Goal: Task Accomplishment & Management: Manage account settings

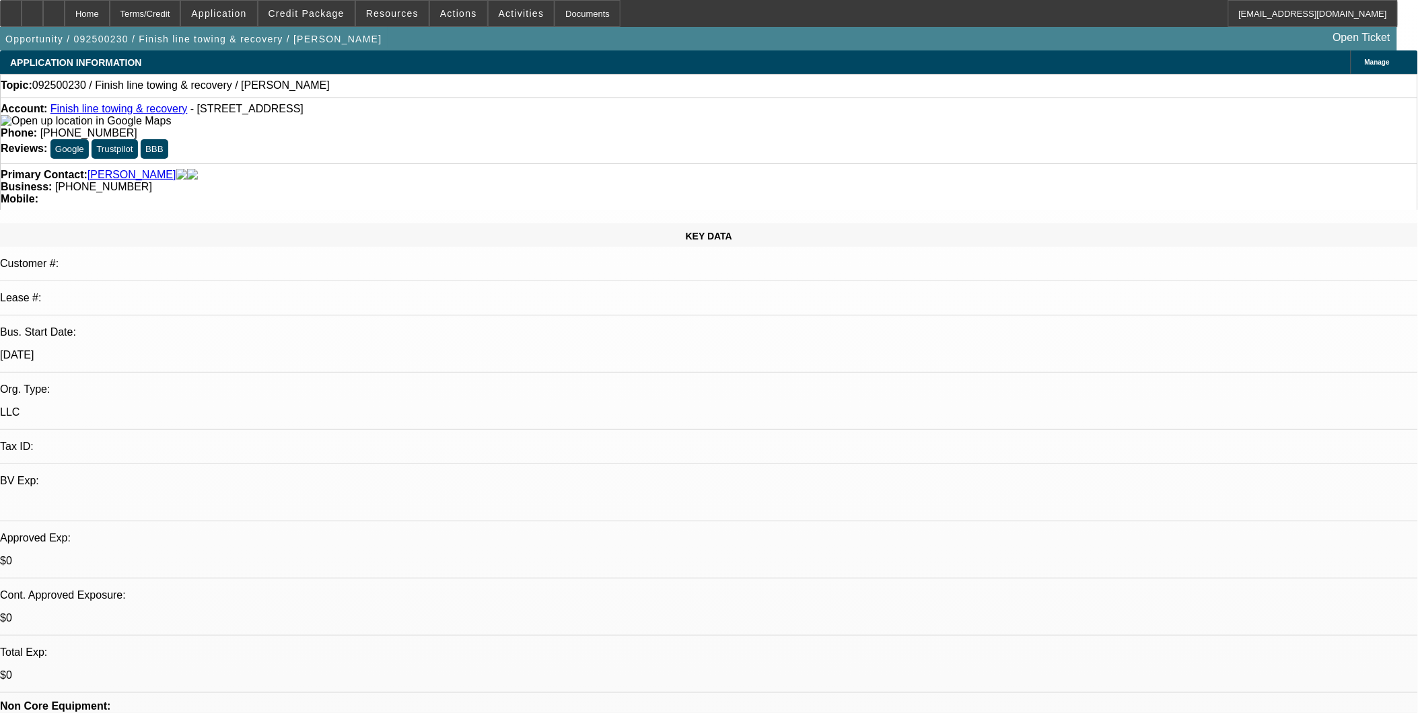
select select "0"
select select "2"
select select "0.1"
select select "1"
select select "2"
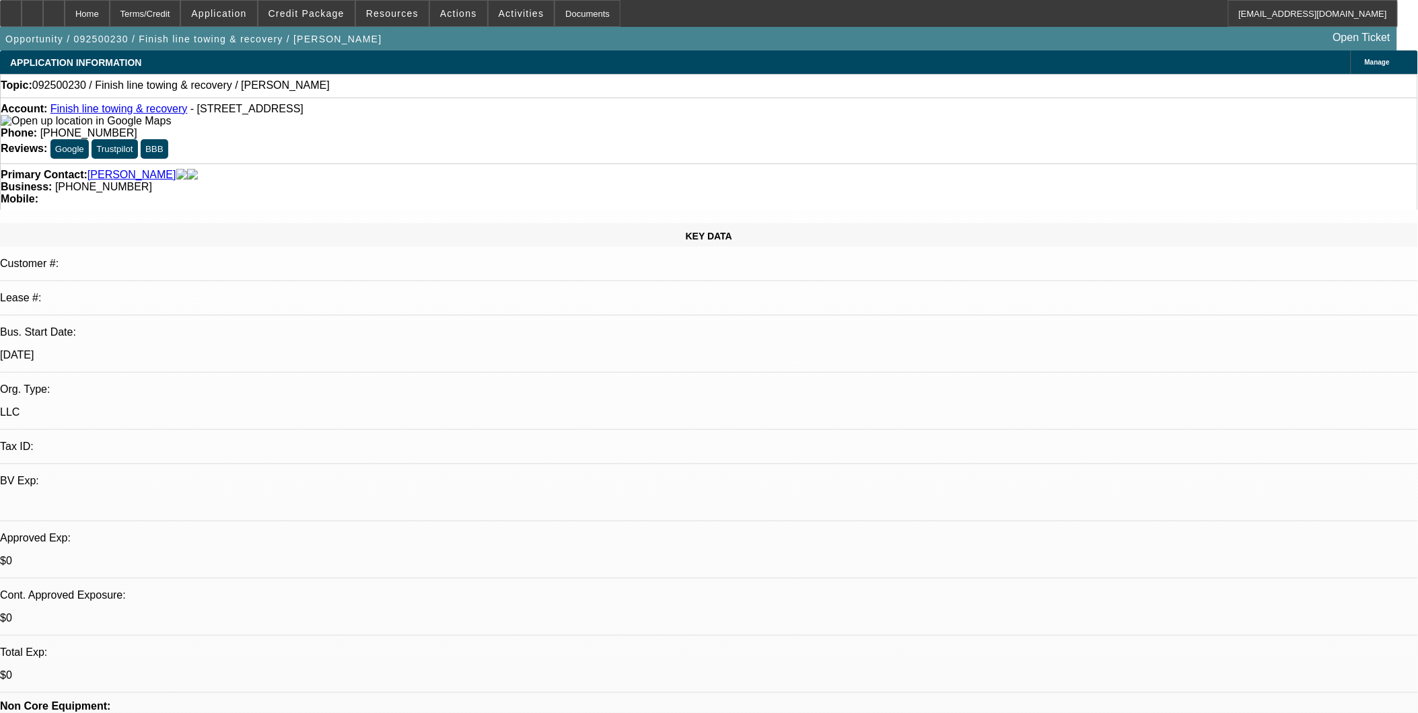
select select "4"
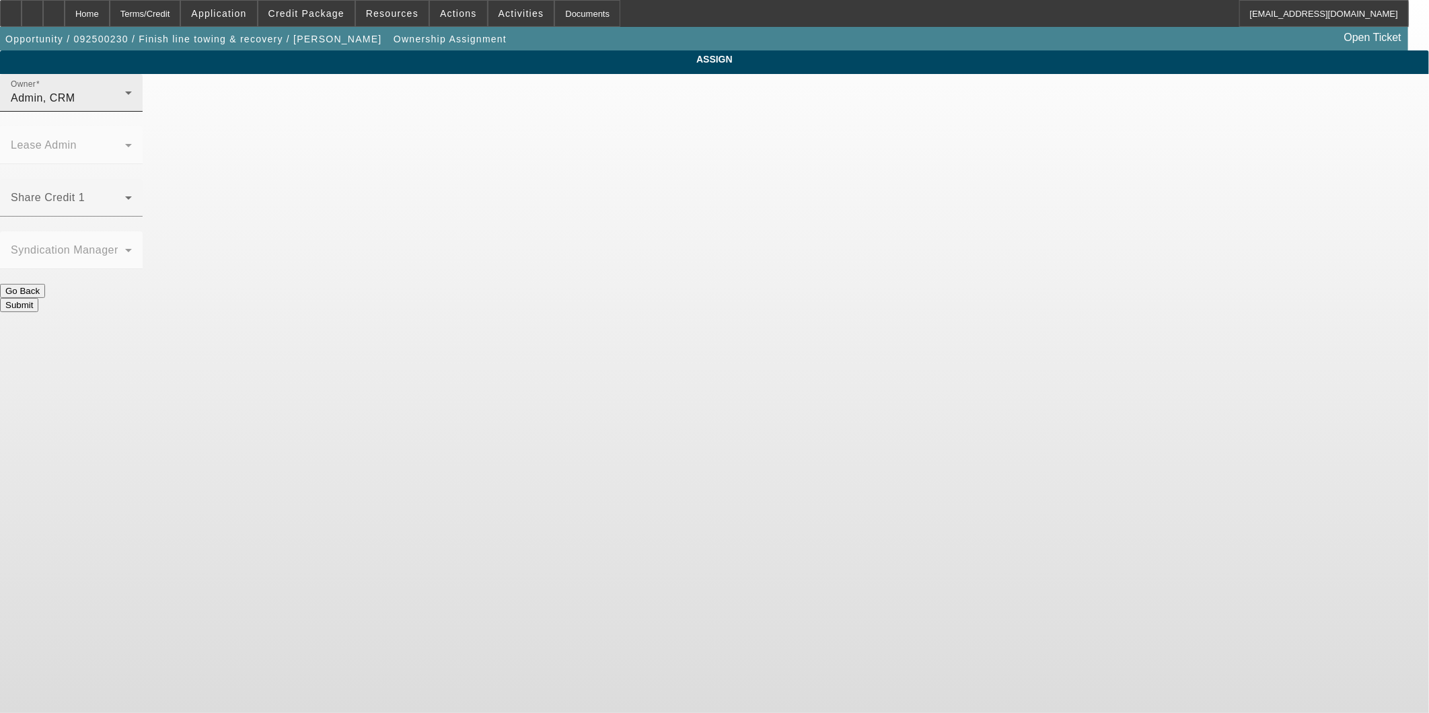
drag, startPoint x: 690, startPoint y: 104, endPoint x: 681, endPoint y: 108, distance: 9.9
click at [137, 101] on icon at bounding box center [128, 93] width 16 height 16
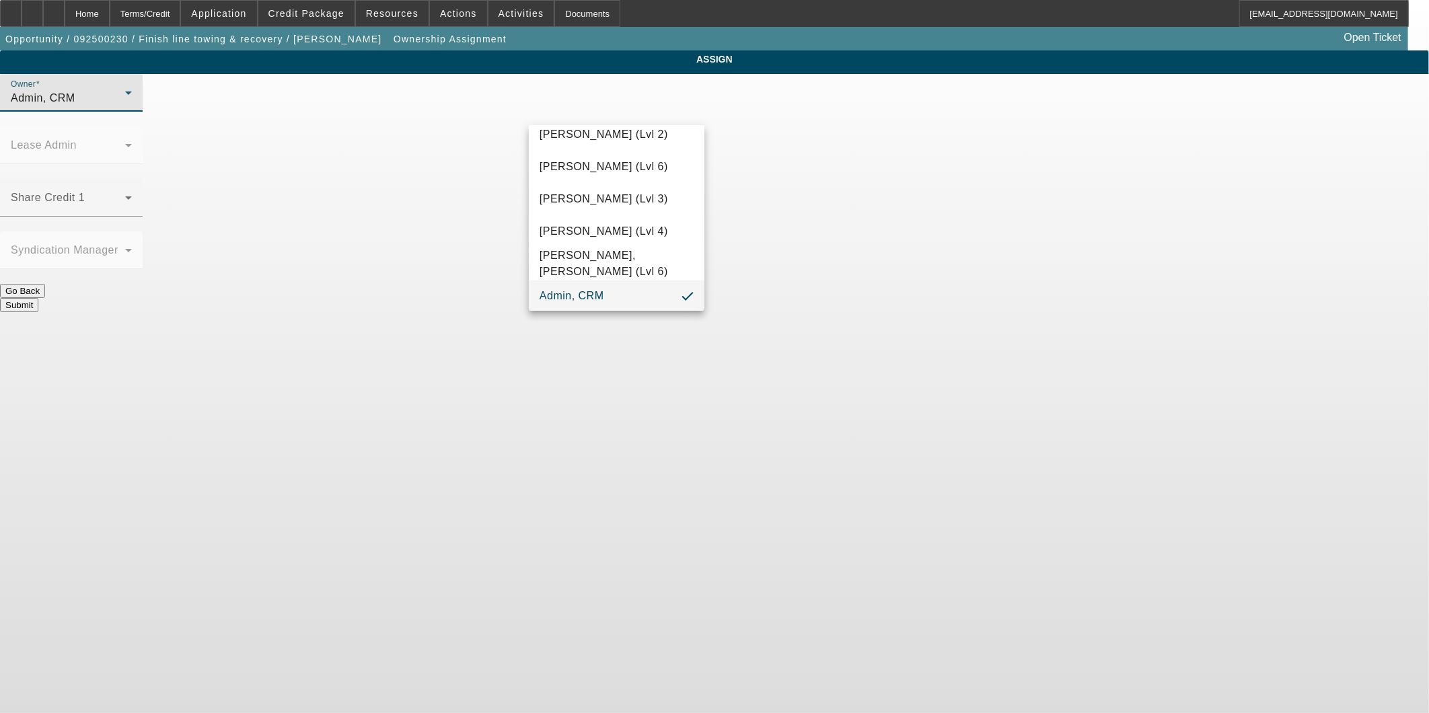
scroll to position [328, 0]
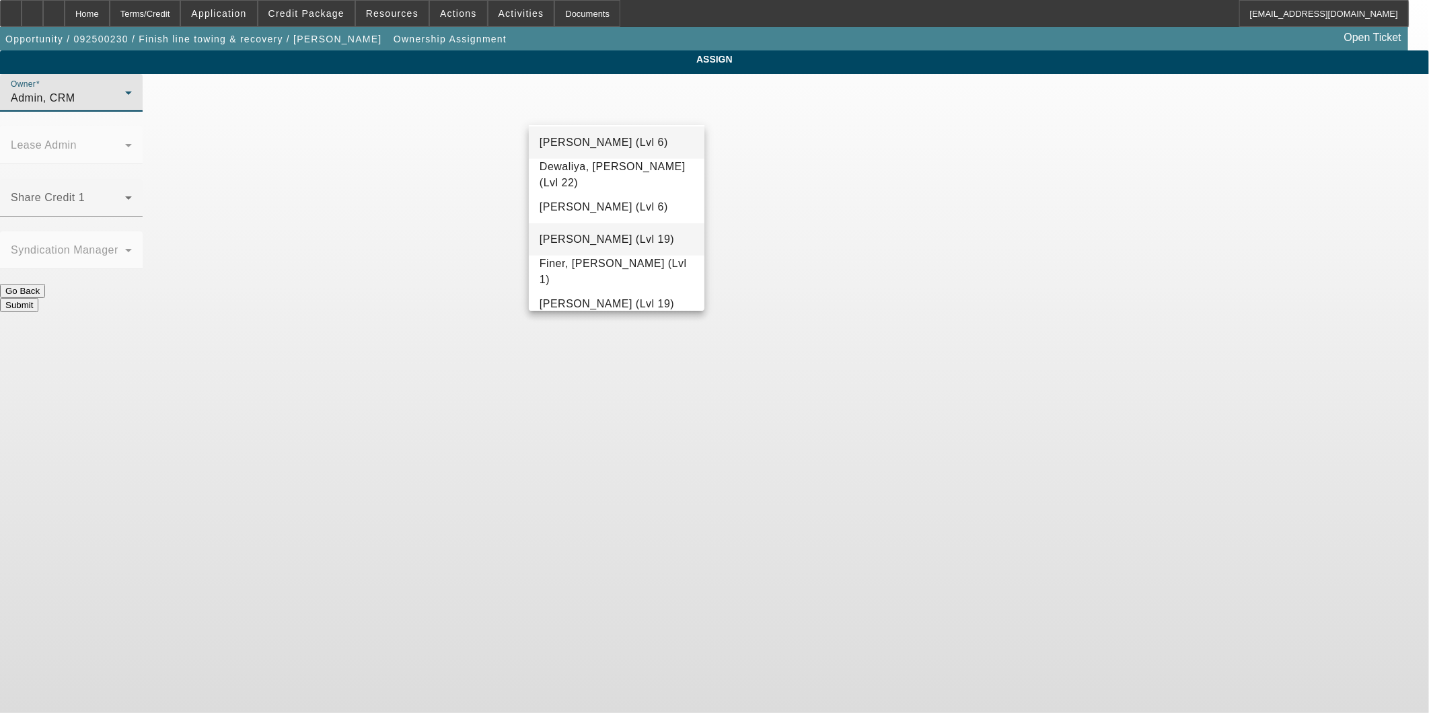
click at [628, 227] on mat-option "Dunphy, Sean (Lvl 19)" at bounding box center [617, 239] width 176 height 32
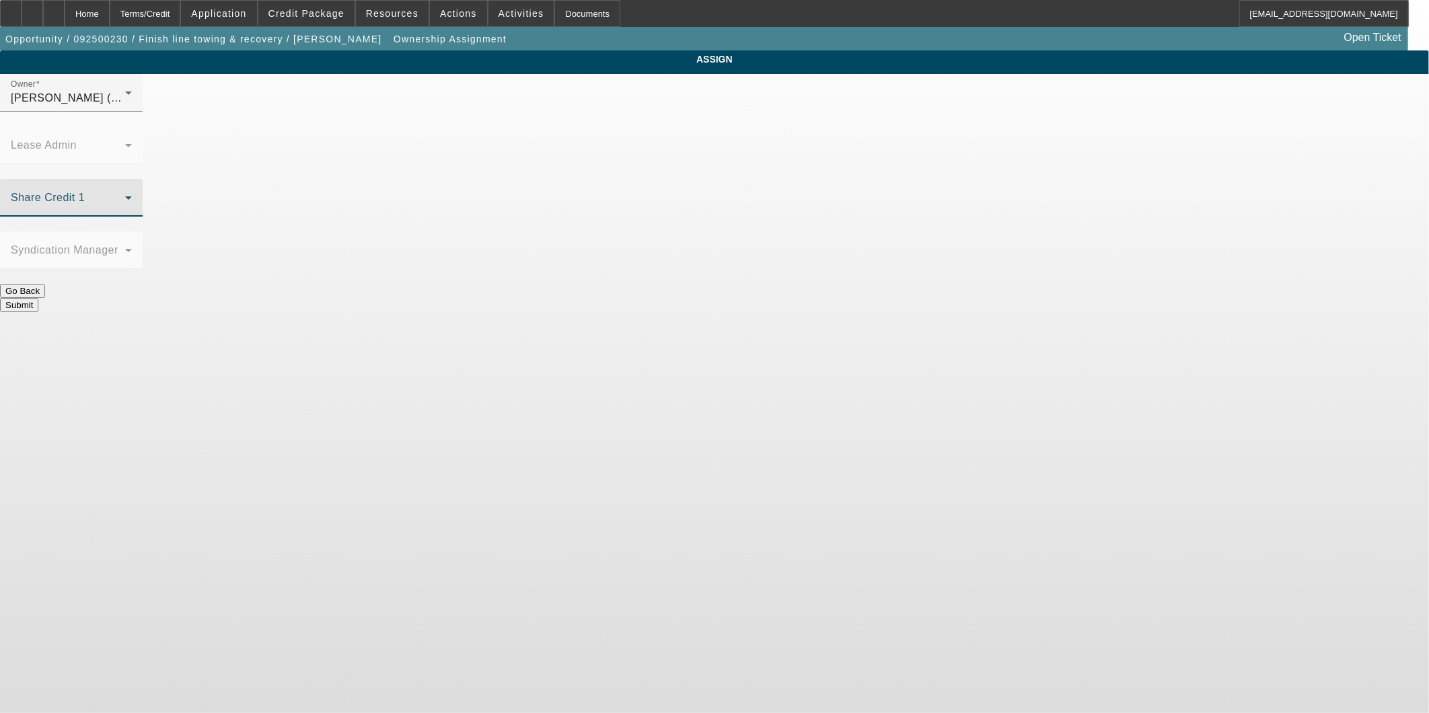
click at [125, 195] on span at bounding box center [68, 203] width 114 height 16
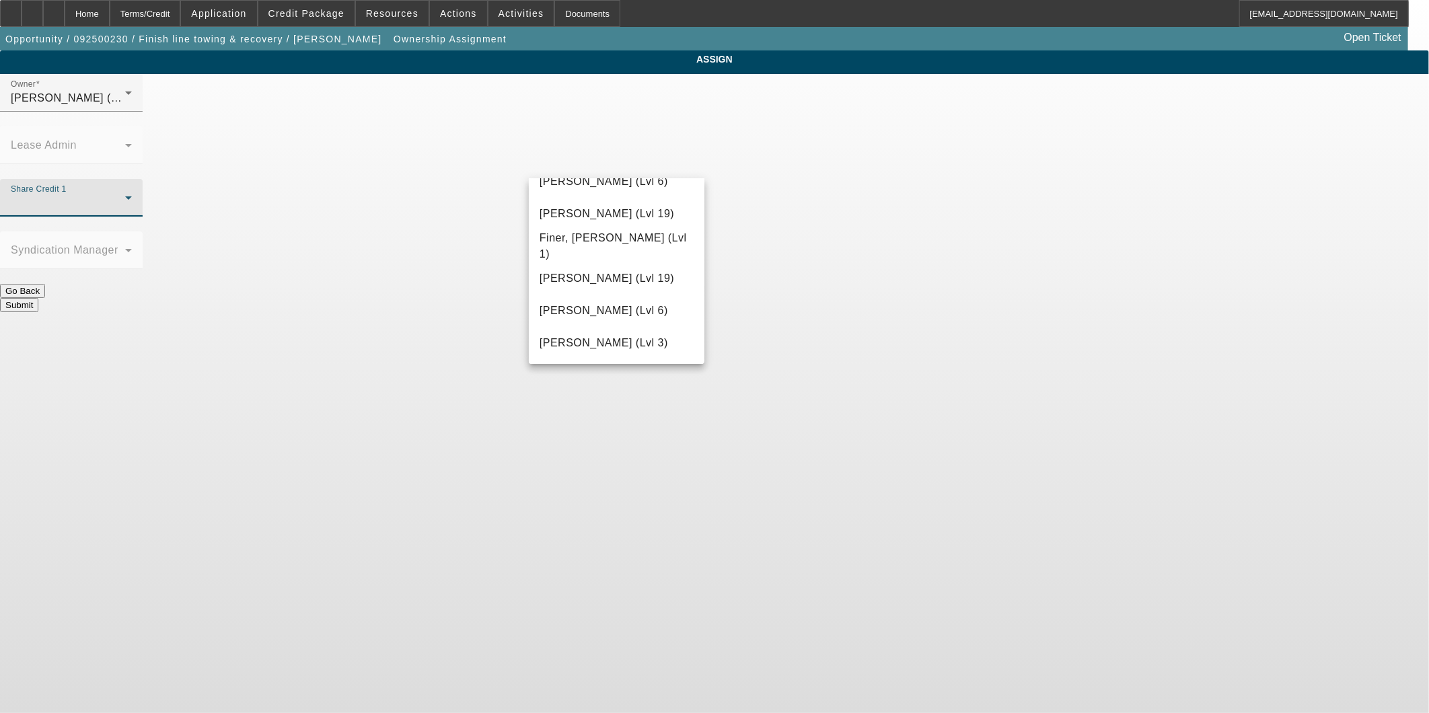
scroll to position [448, 0]
click at [618, 113] on div at bounding box center [714, 356] width 1429 height 713
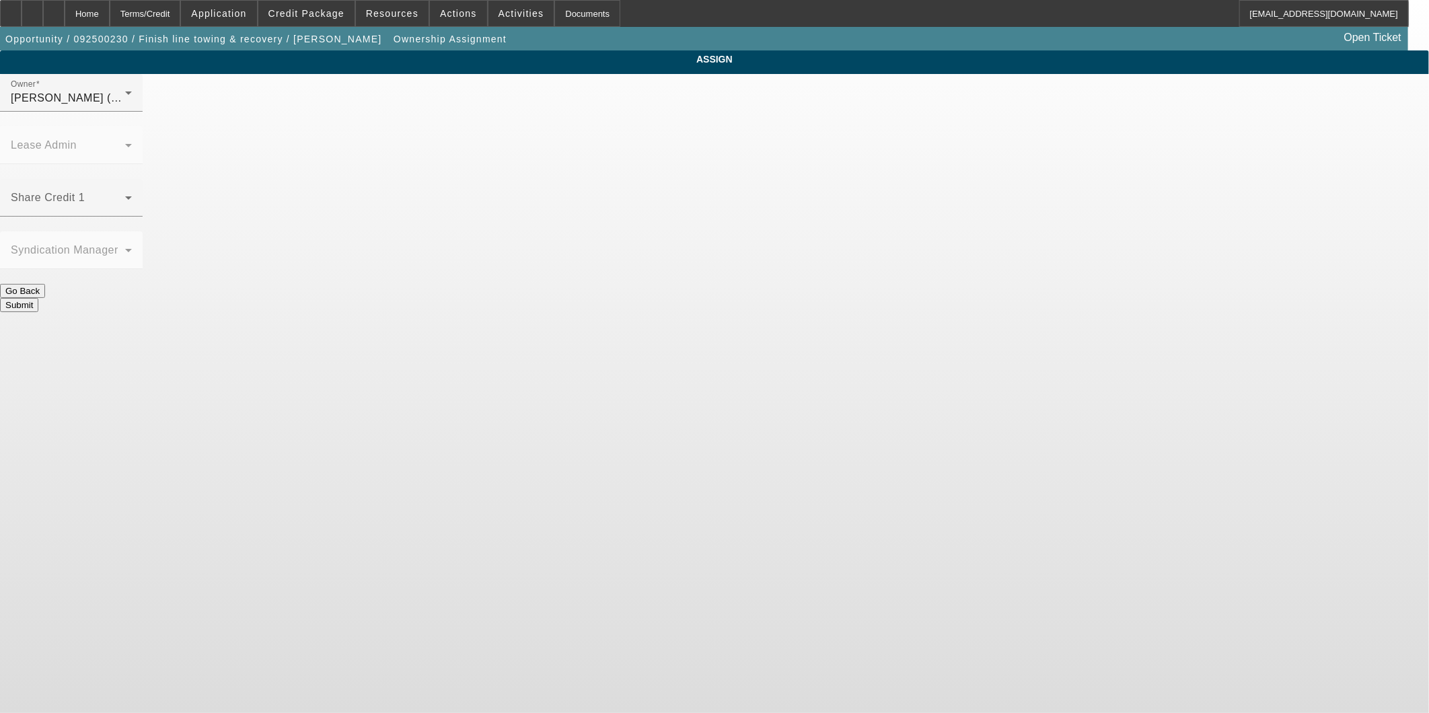
click at [145, 104] on span "Dunphy, Sean (Lvl 19)" at bounding box center [78, 97] width 135 height 11
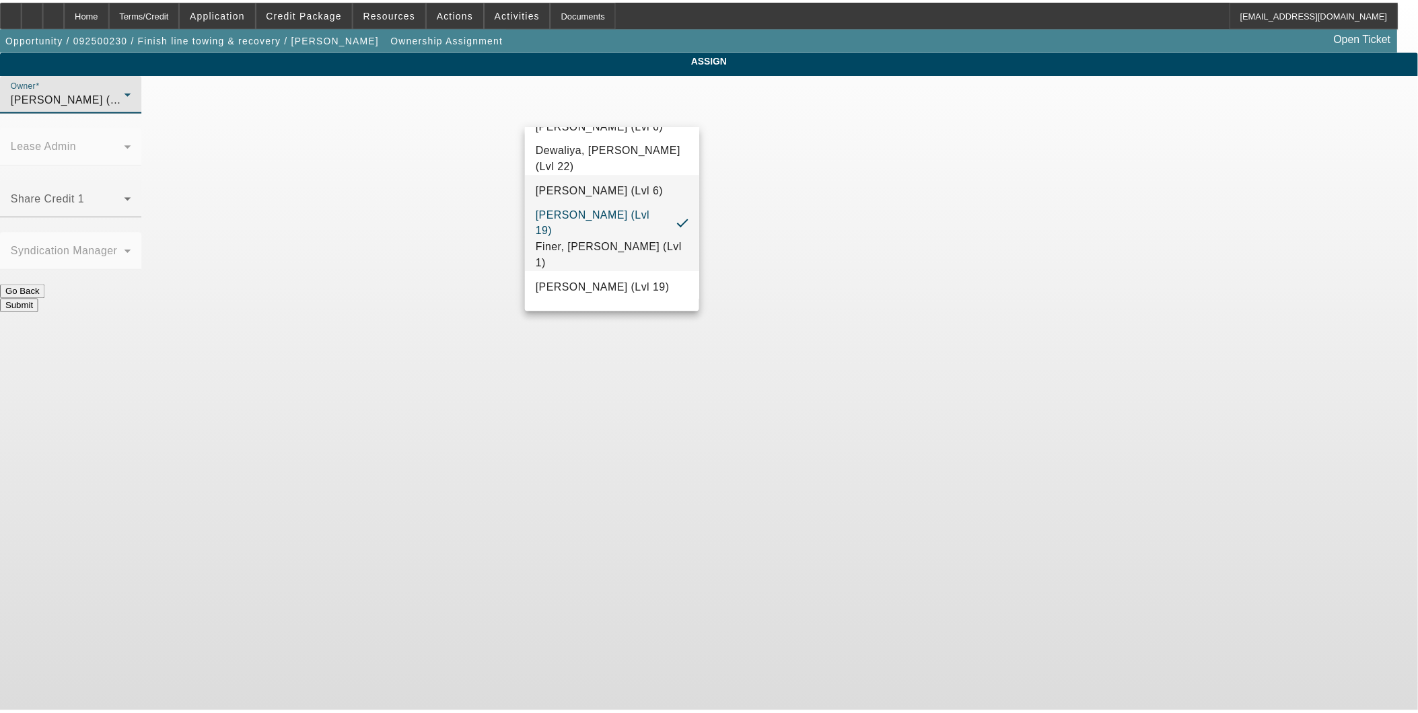
scroll to position [379, 0]
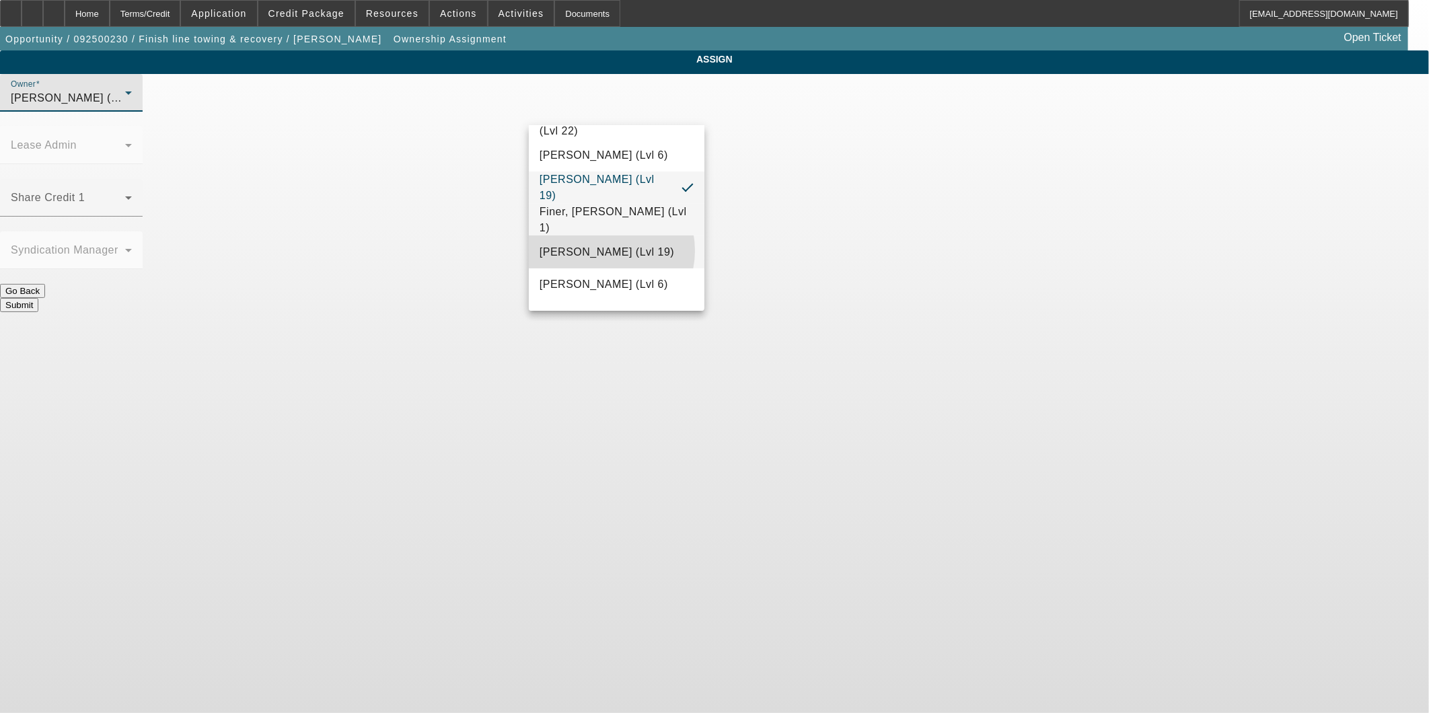
click at [609, 250] on span "Fiumetto, Daniel (Lvl 19)" at bounding box center [607, 252] width 135 height 16
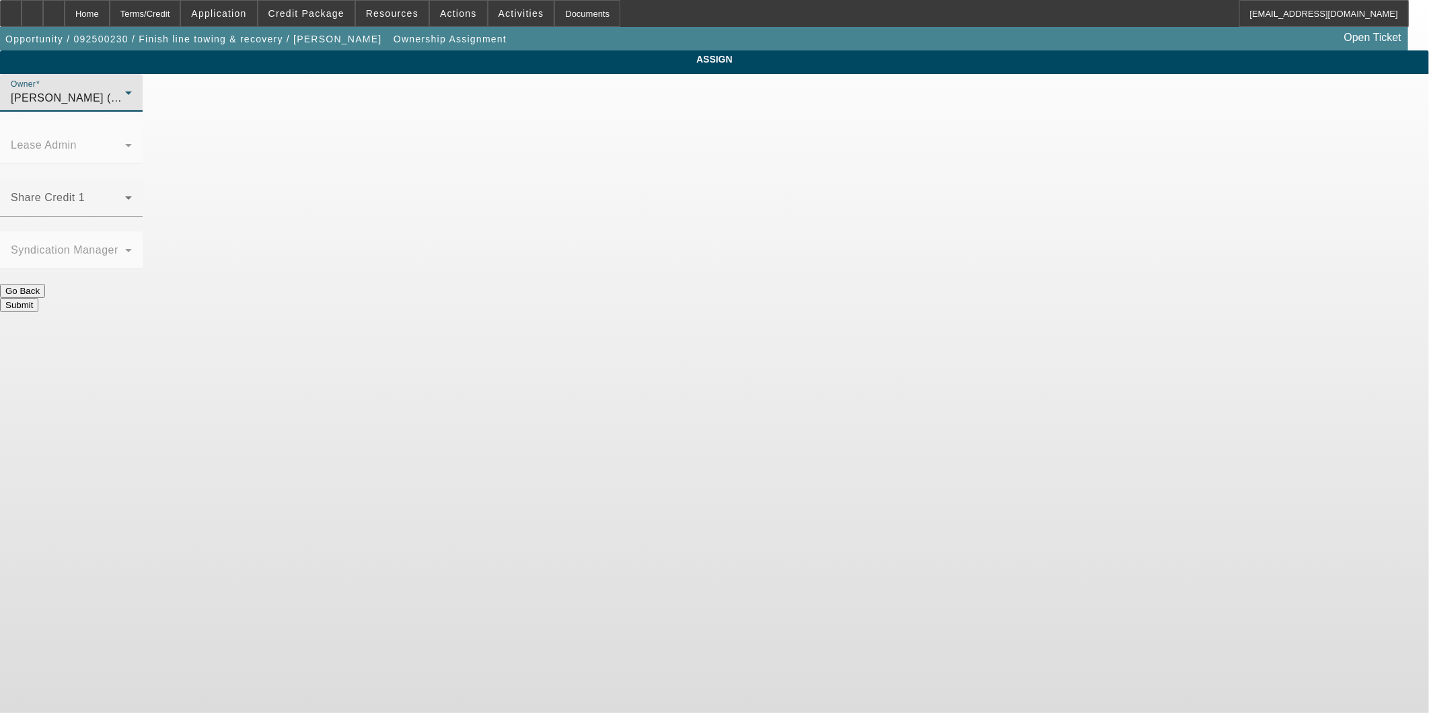
click at [38, 298] on button "Submit" at bounding box center [19, 305] width 38 height 14
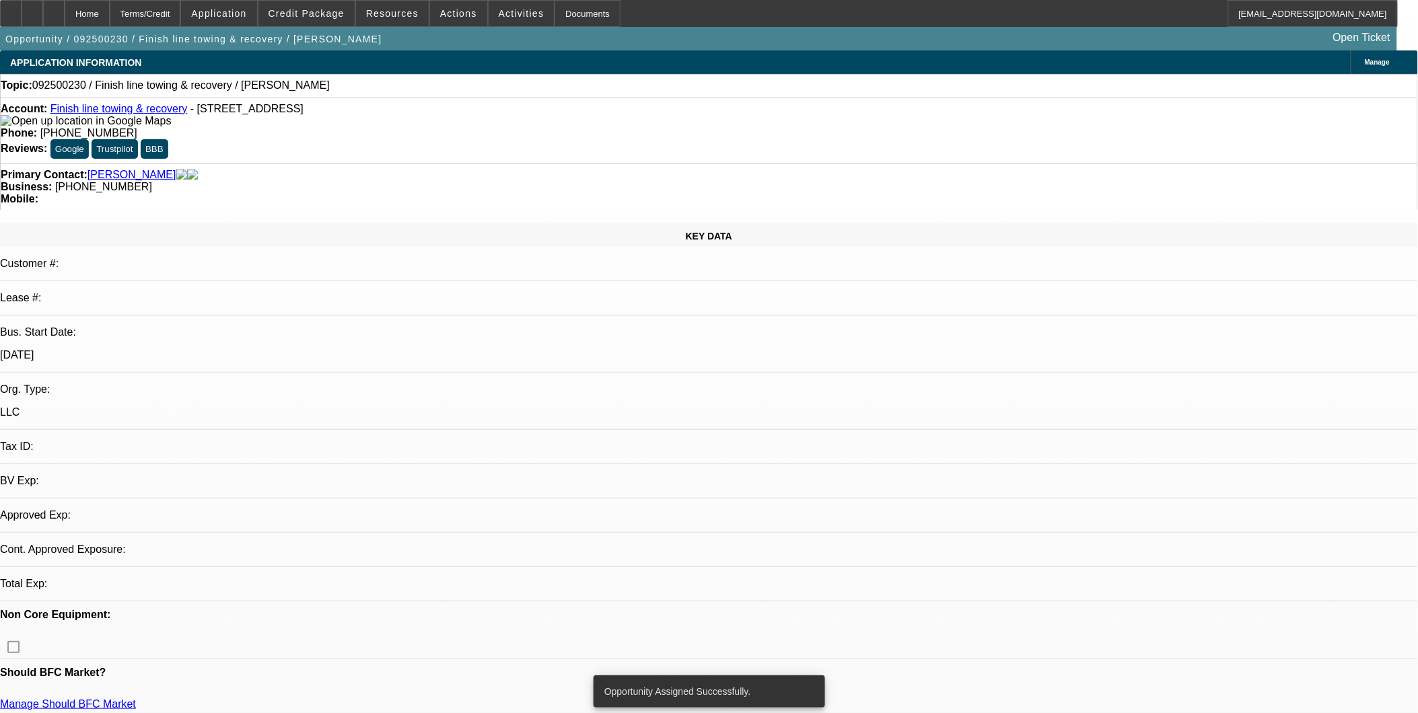
select select "0"
select select "2"
select select "0.1"
select select "4"
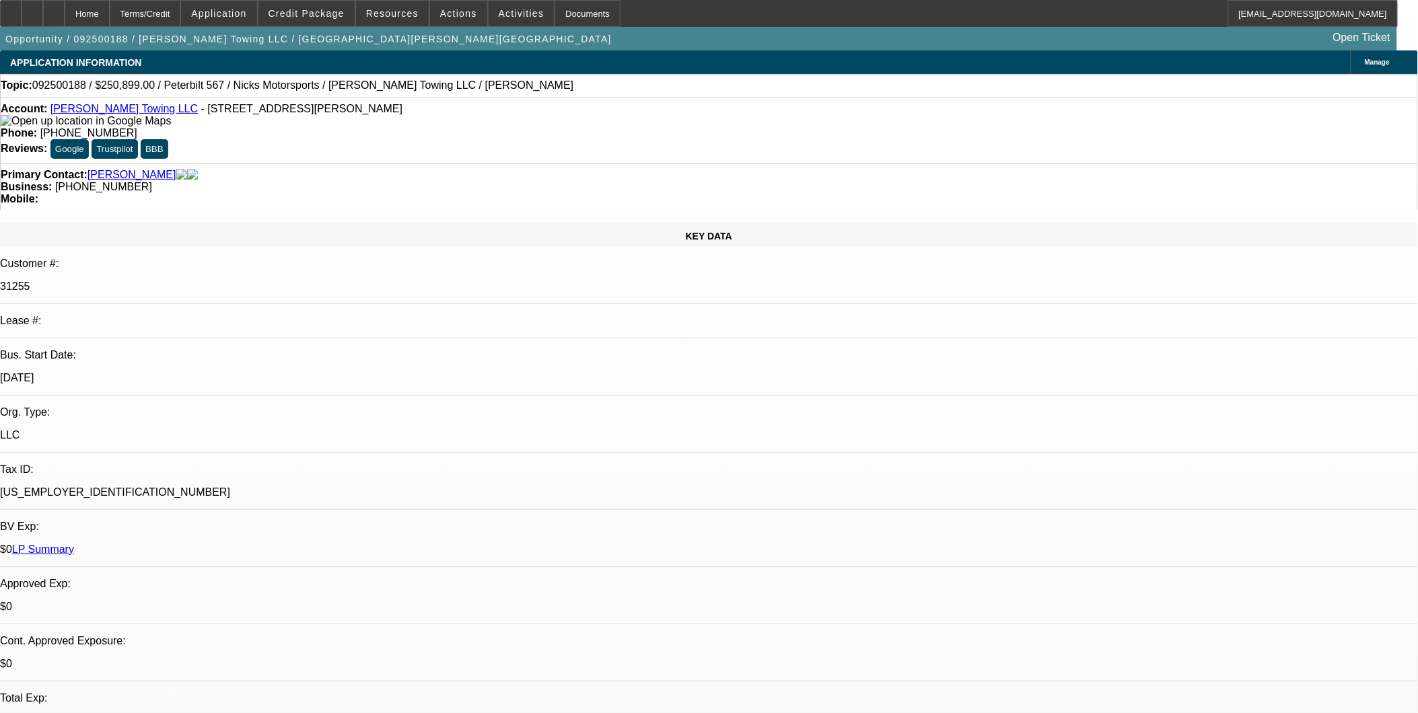
select select "0"
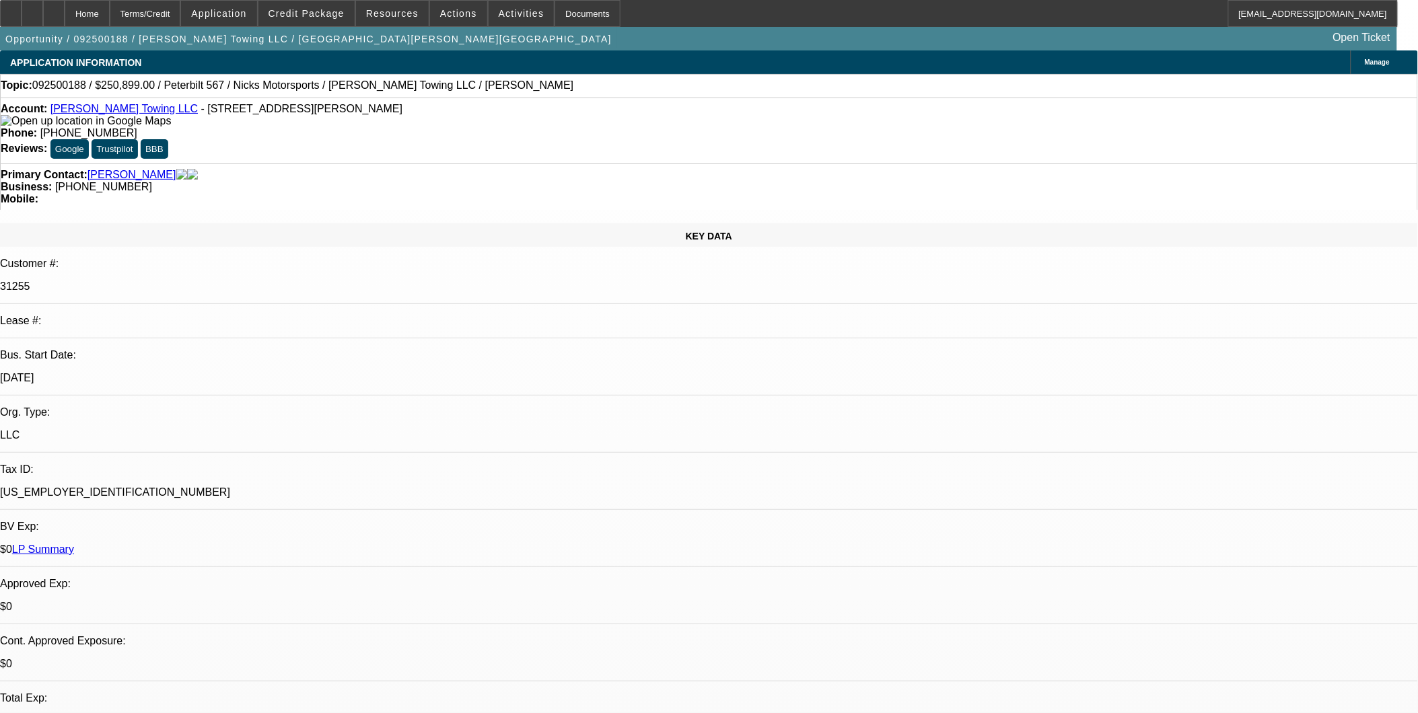
select select "0"
select select "0.2"
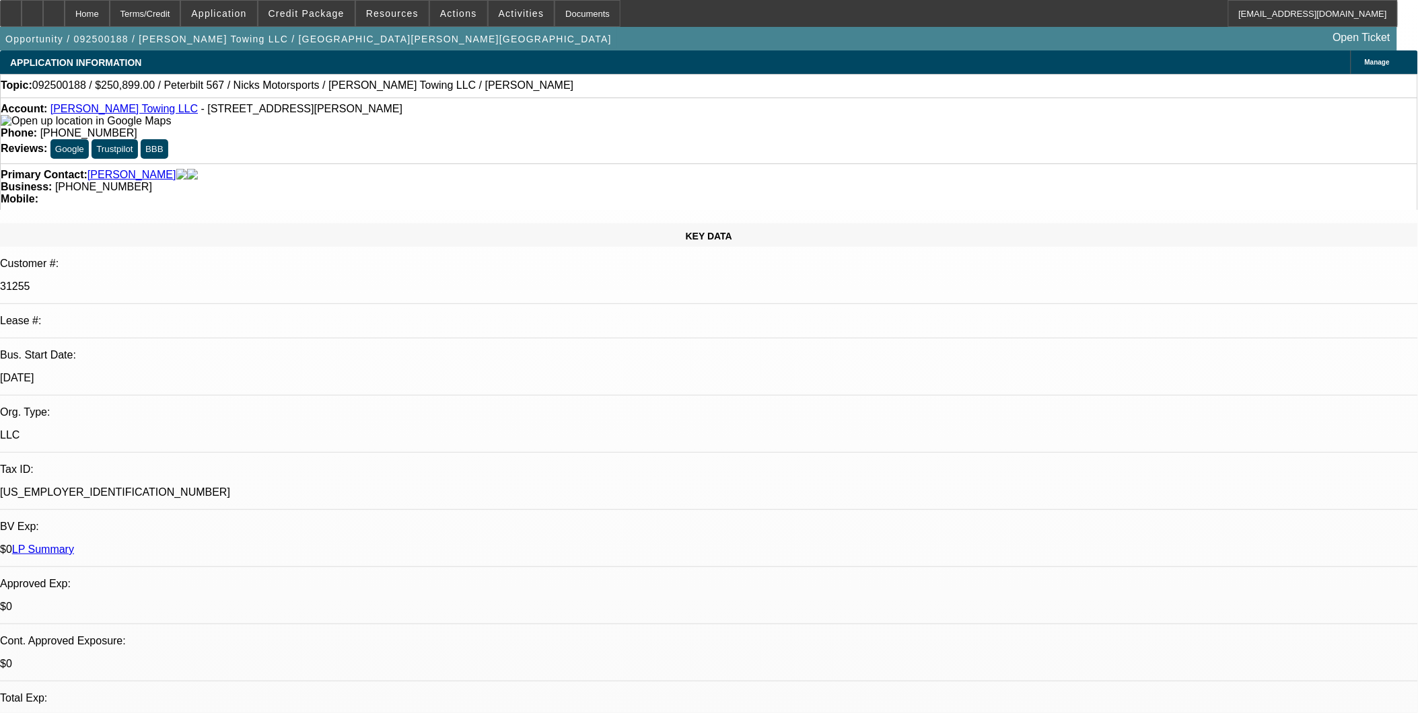
select select "0"
select select "1"
select select "2"
select select "6"
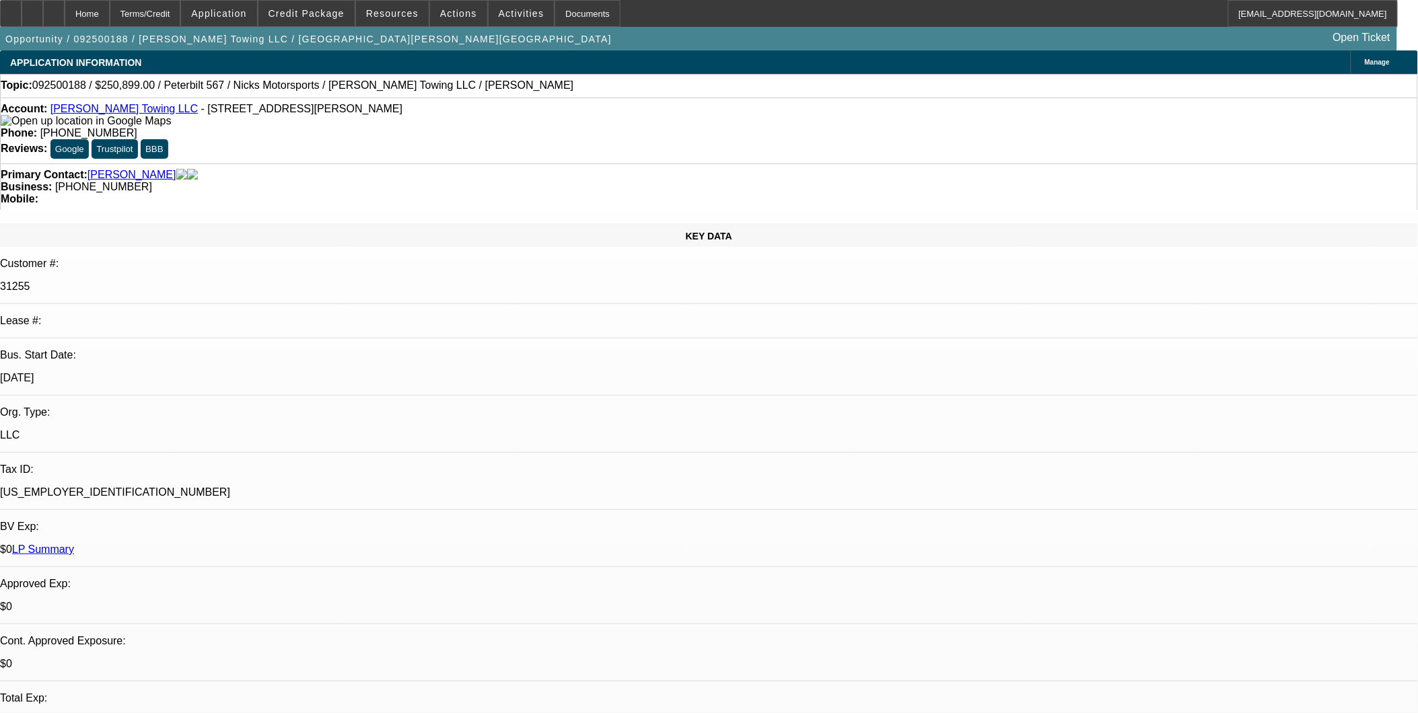
select select "1"
select select "2"
select select "6"
select select "1"
select select "2"
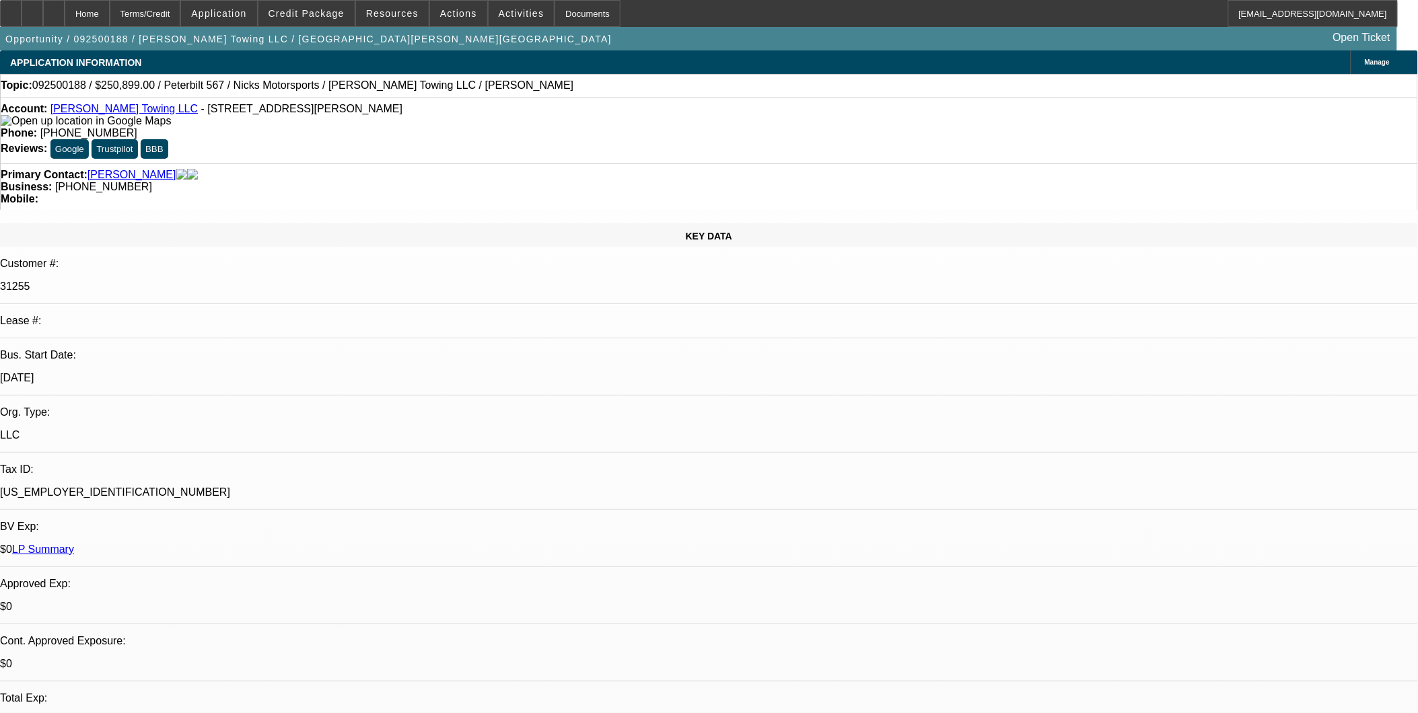
select select "6"
select select "1"
select select "2"
select select "6"
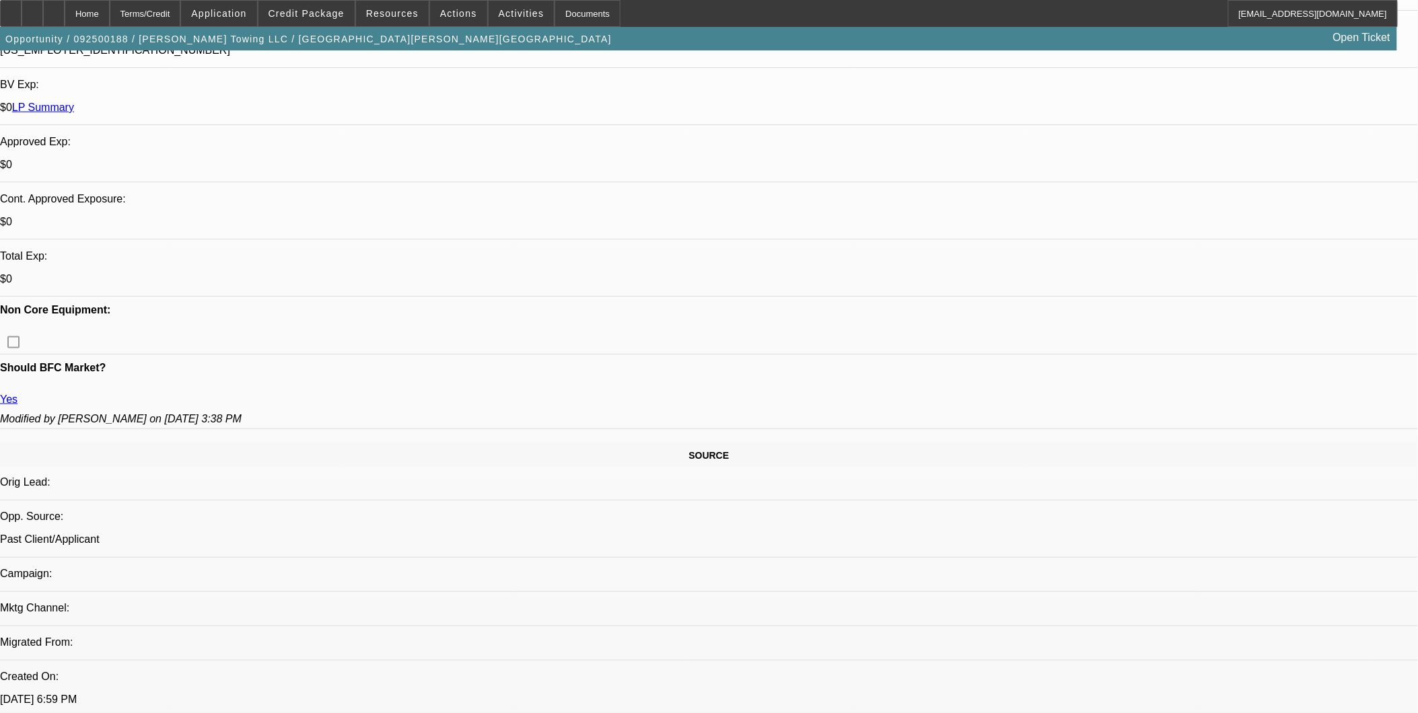
scroll to position [448, 0]
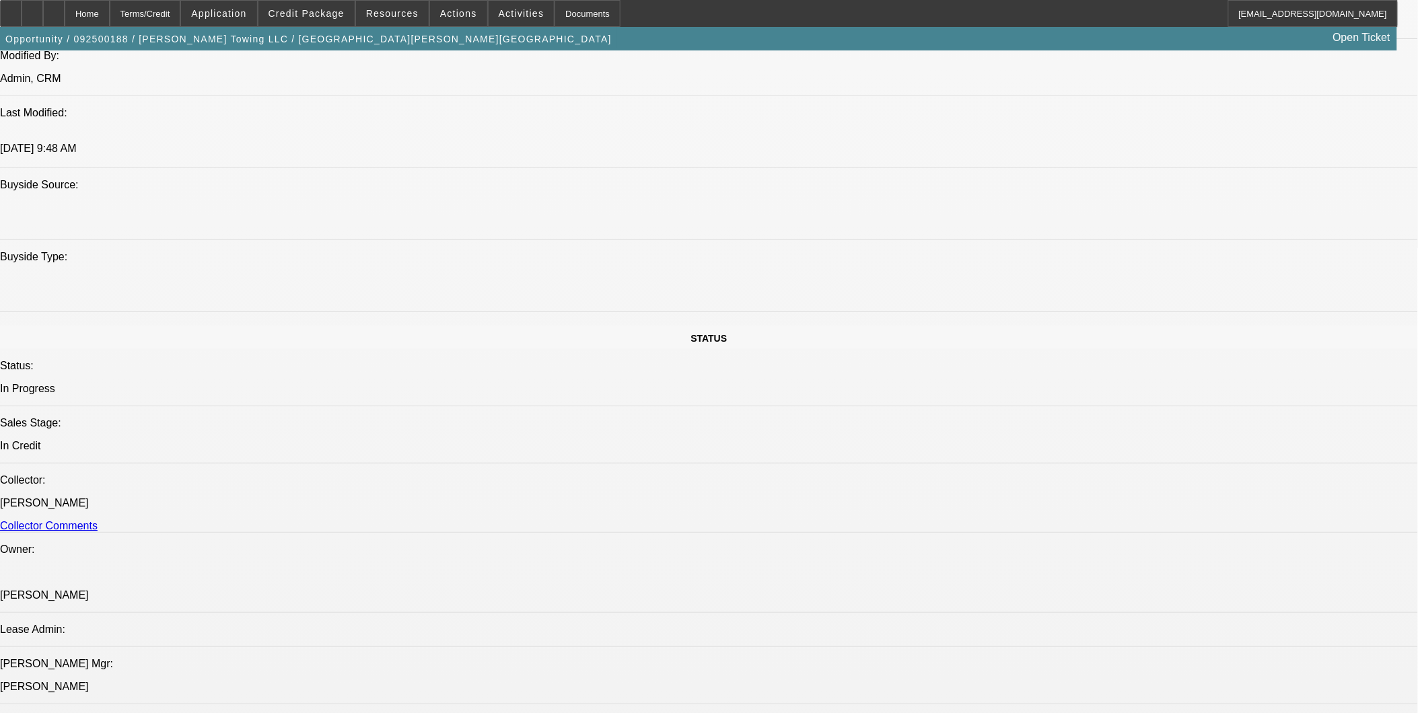
scroll to position [1046, 0]
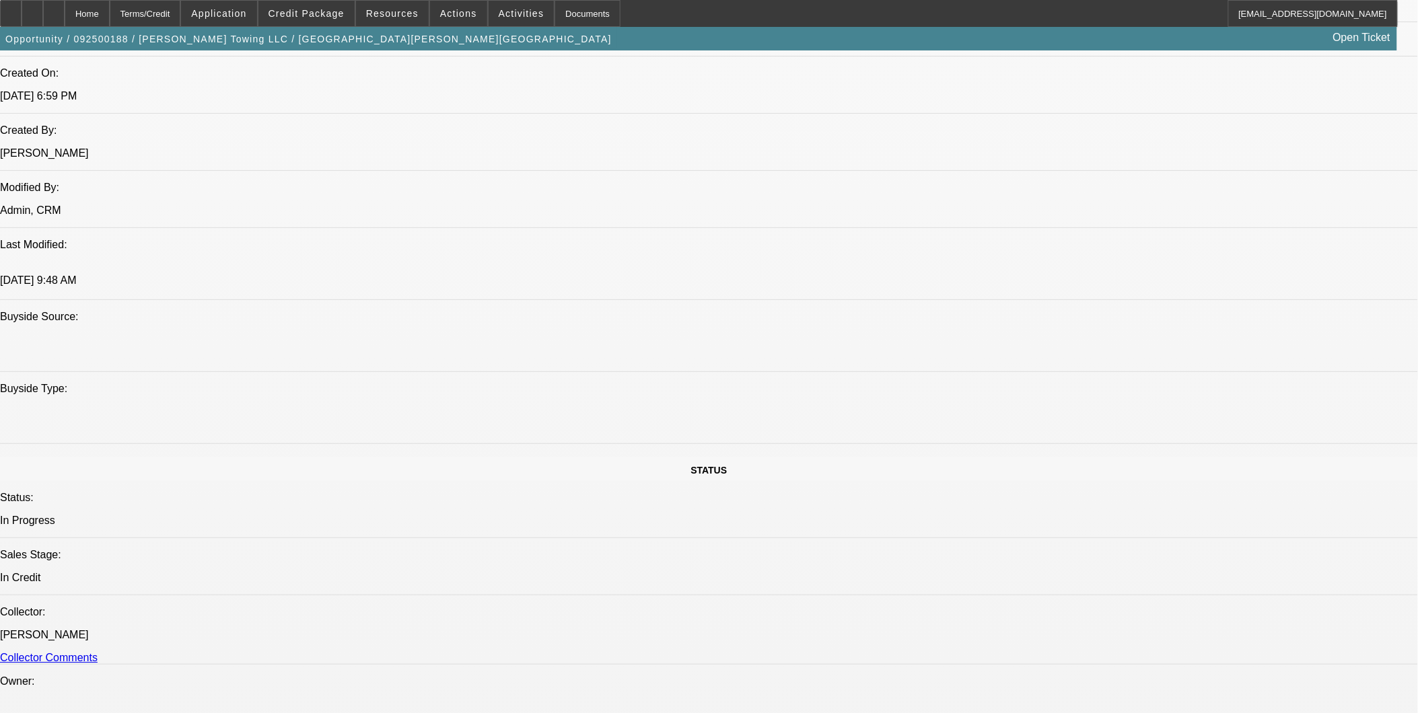
drag, startPoint x: 1128, startPoint y: 323, endPoint x: 1115, endPoint y: 322, distance: 12.2
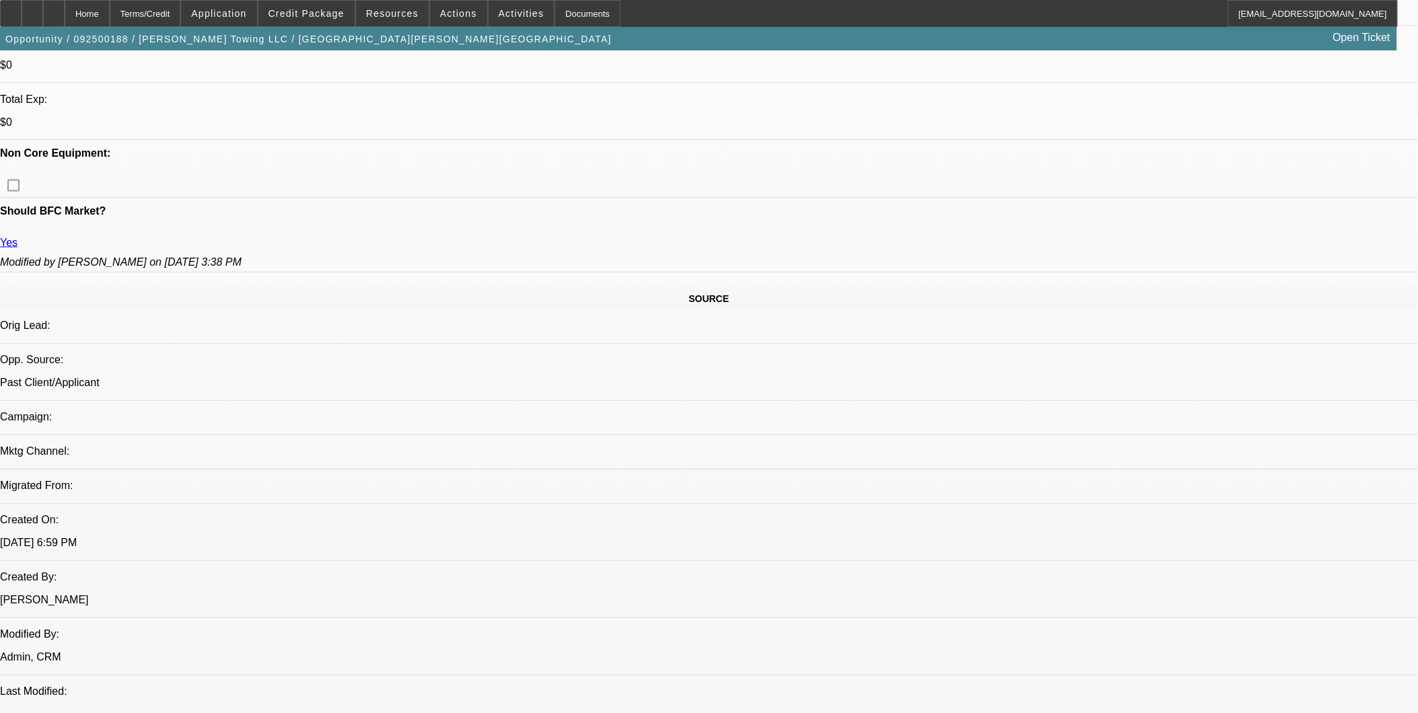
scroll to position [597, 0]
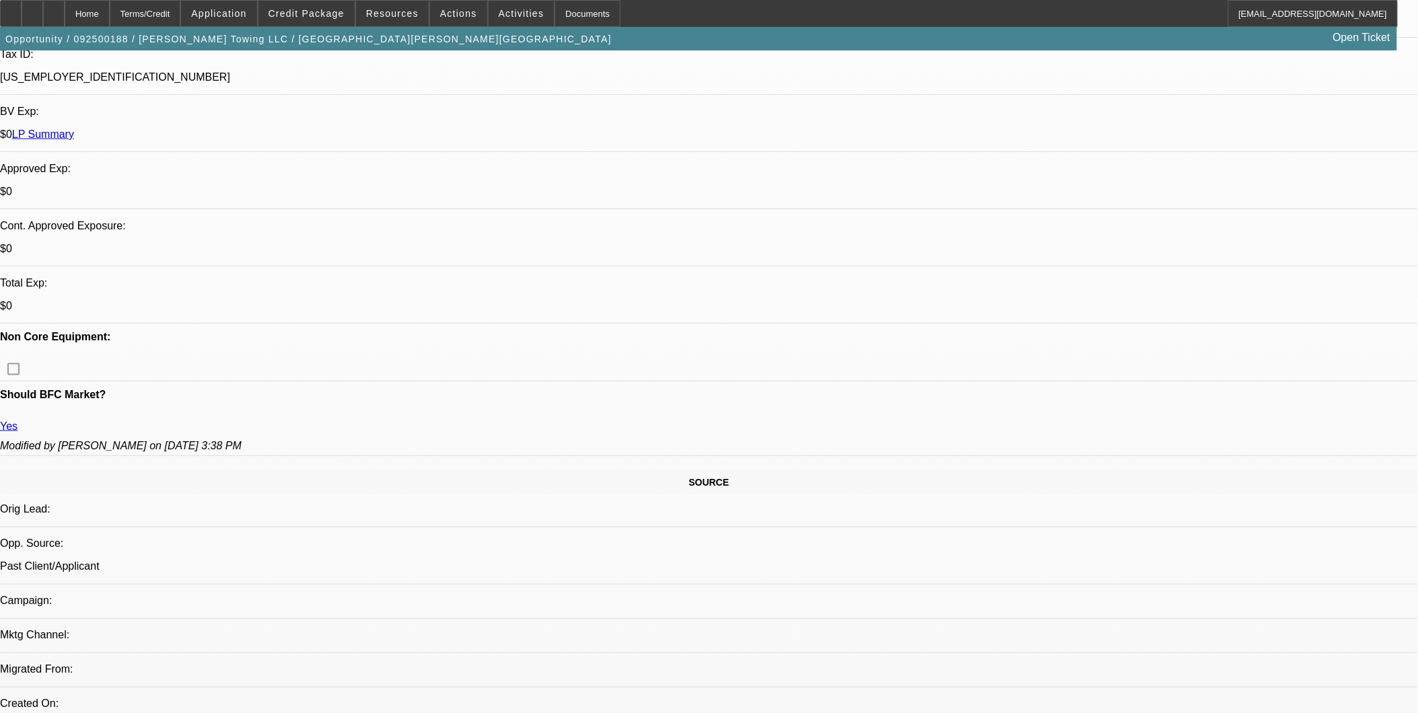
scroll to position [373, 0]
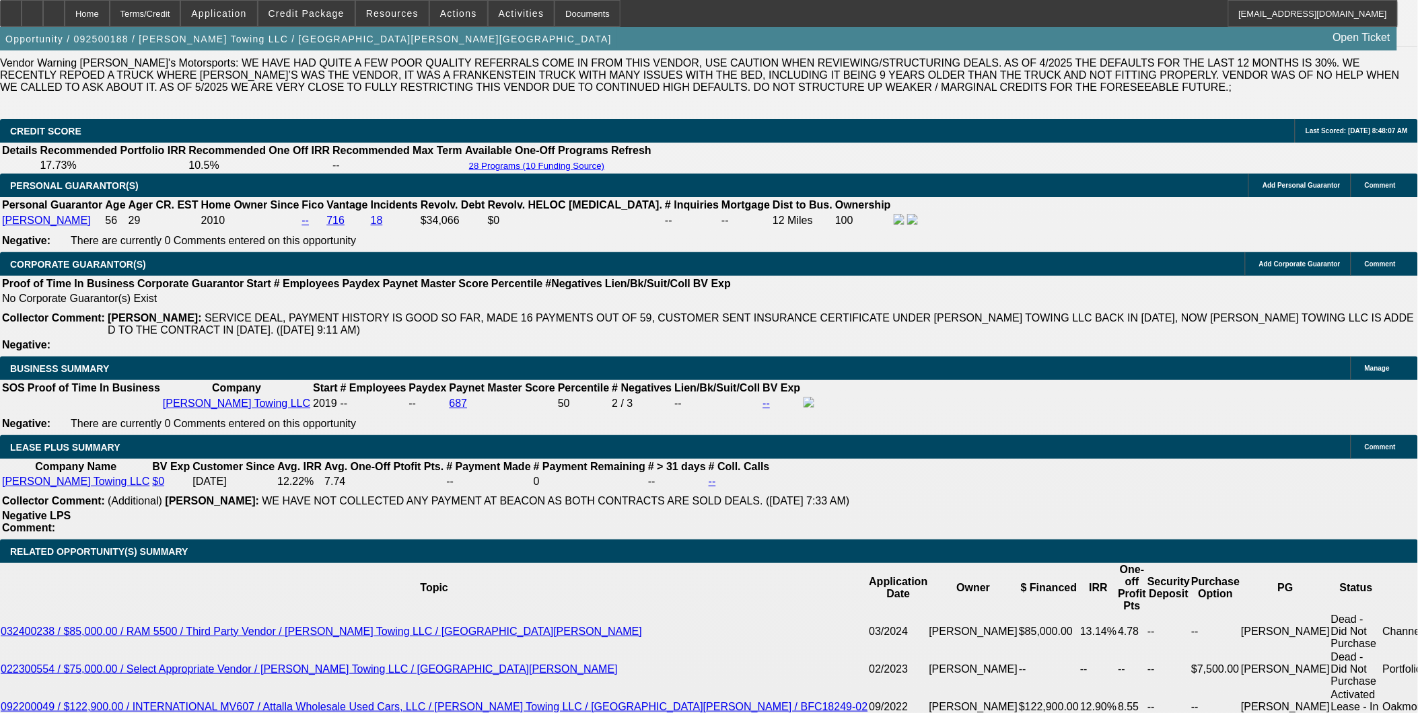
scroll to position [299, 0]
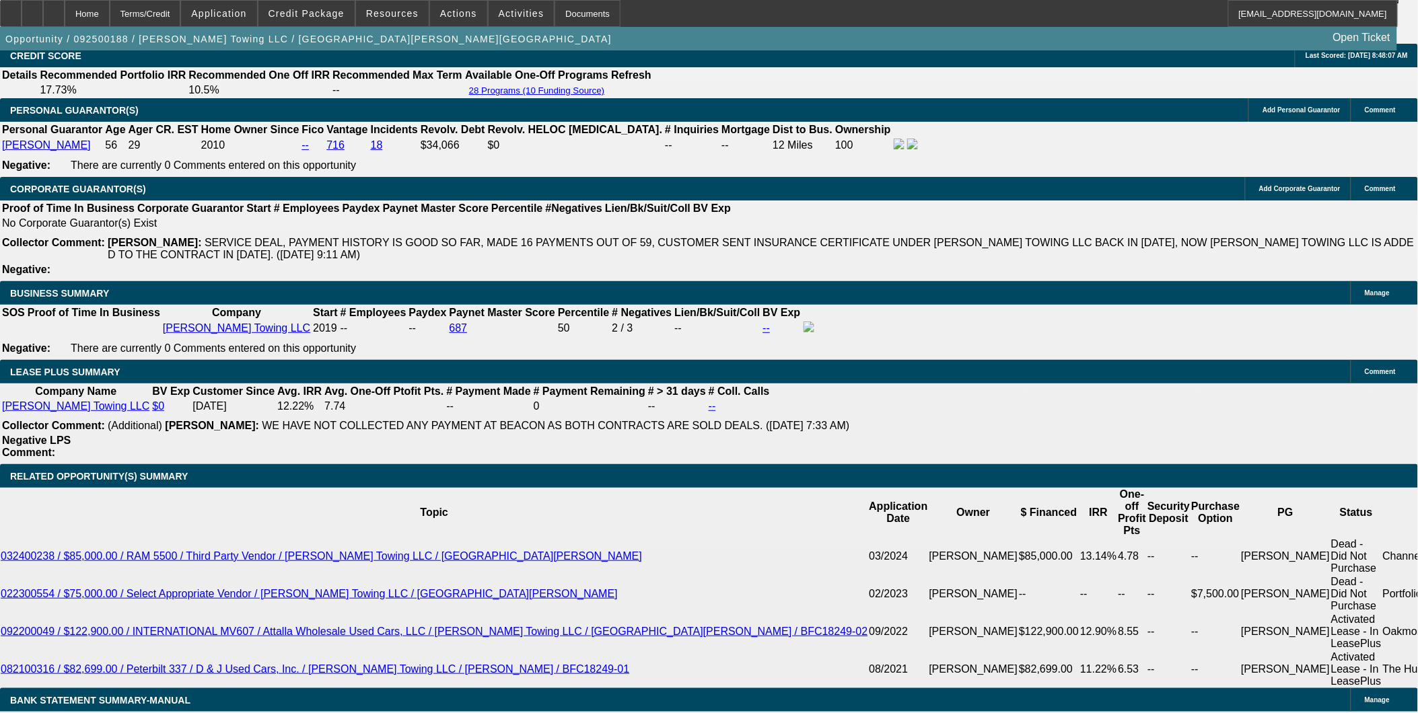
scroll to position [2242, 0]
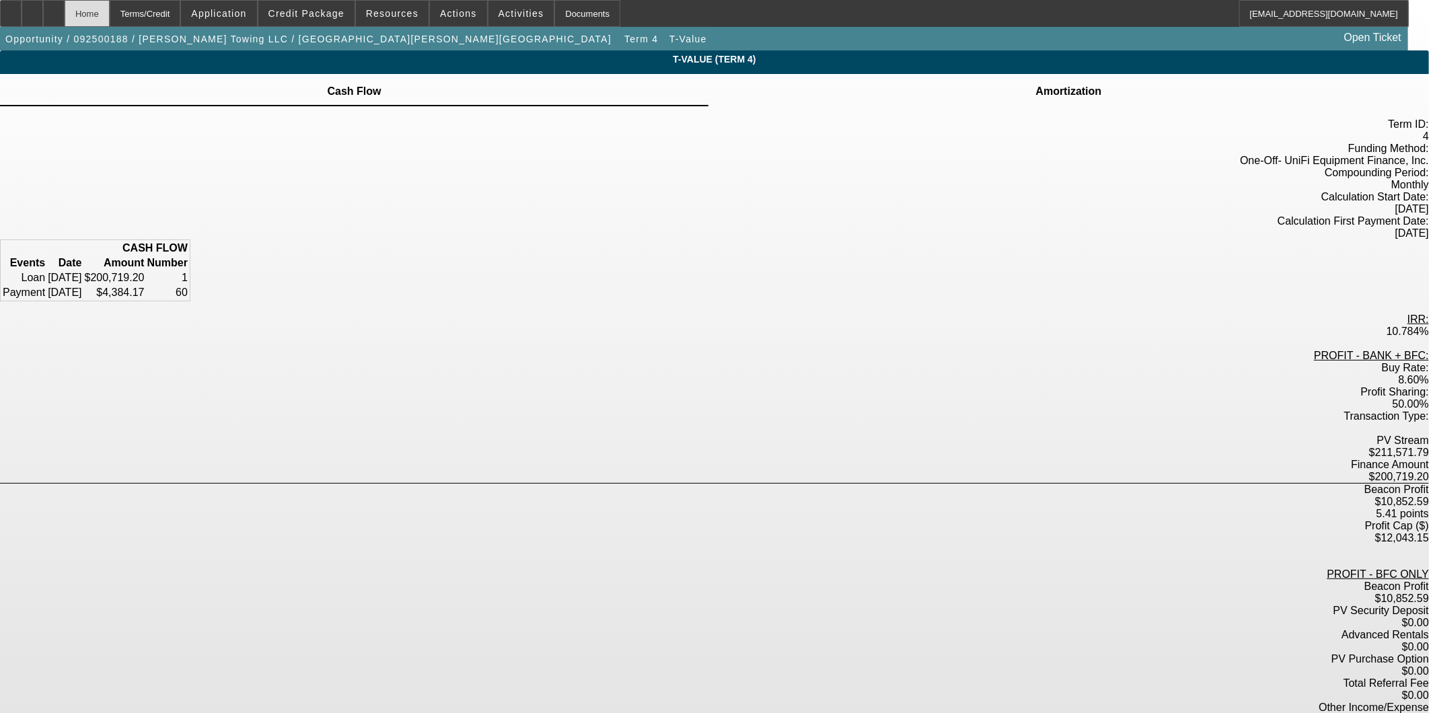
click at [110, 11] on div "Home" at bounding box center [87, 13] width 45 height 27
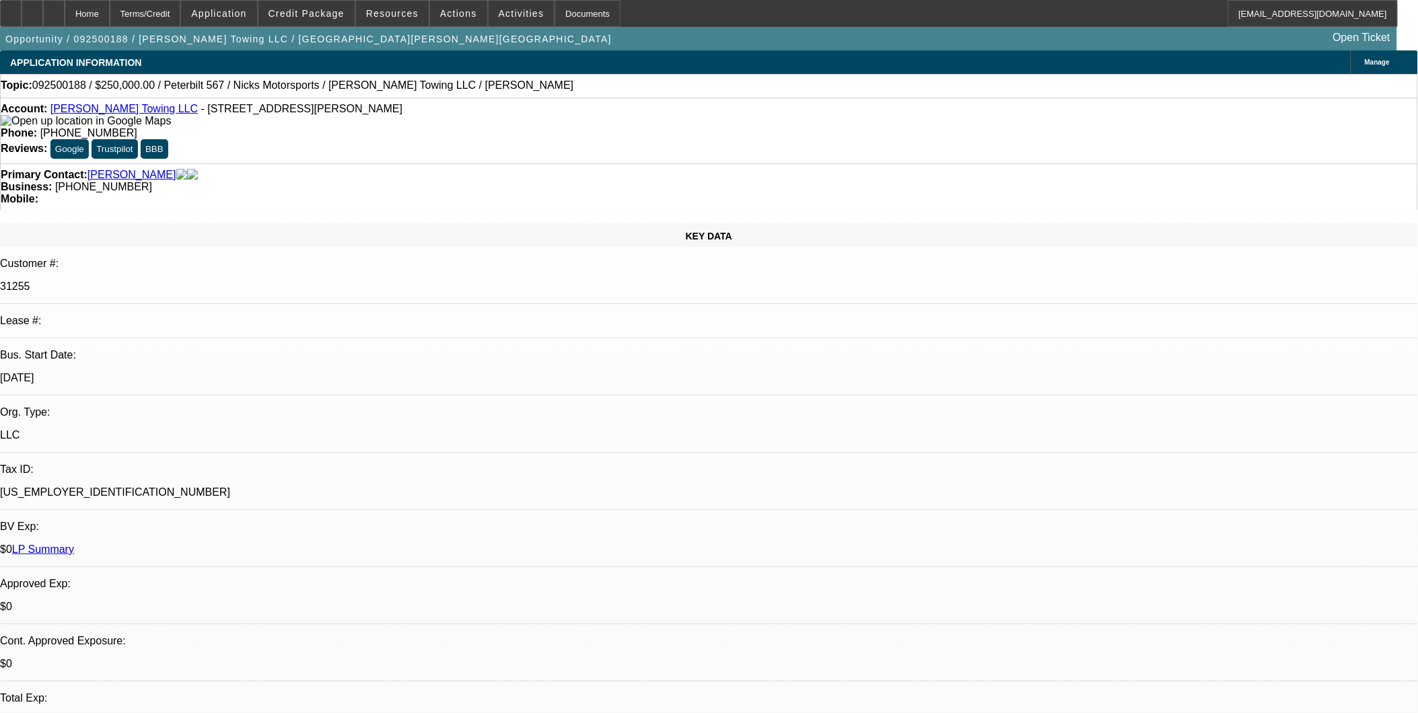
select select "0"
select select "2"
select select "0"
select select "6"
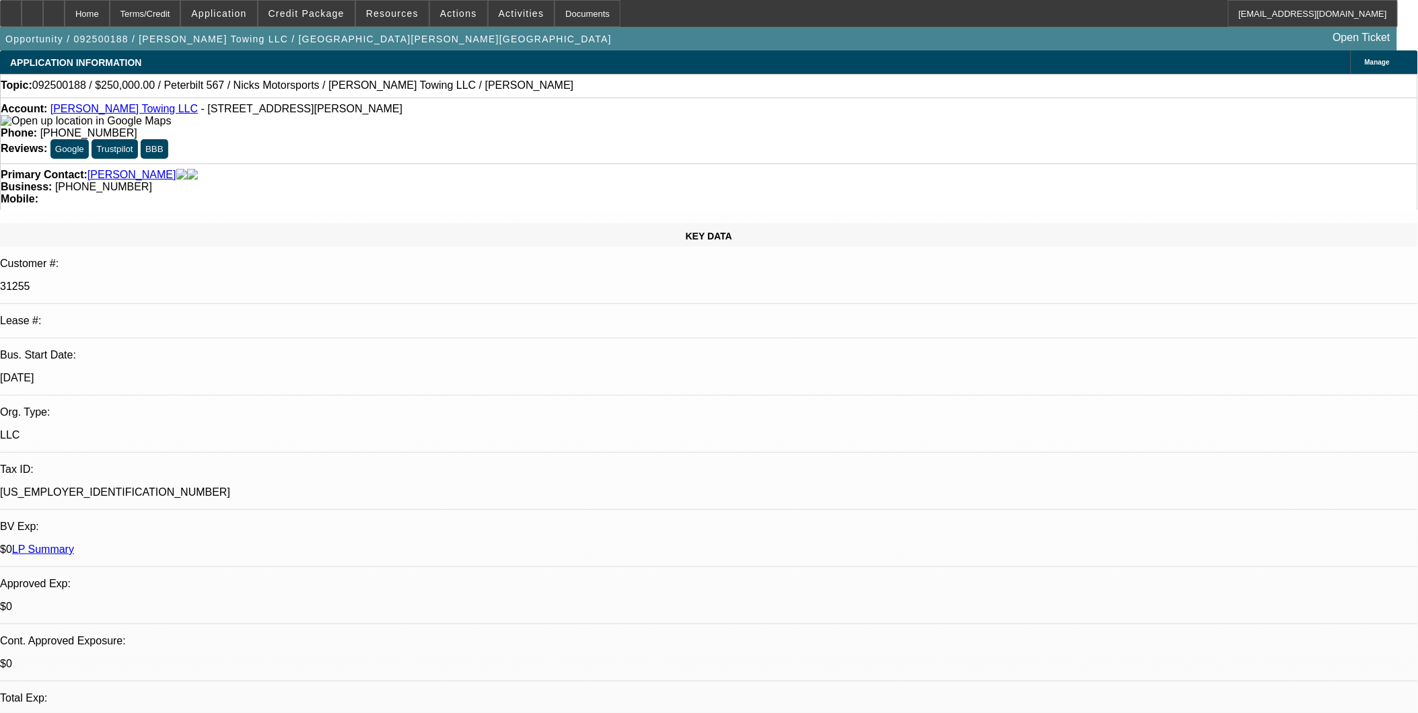
select select "0"
select select "2"
select select "0"
select select "6"
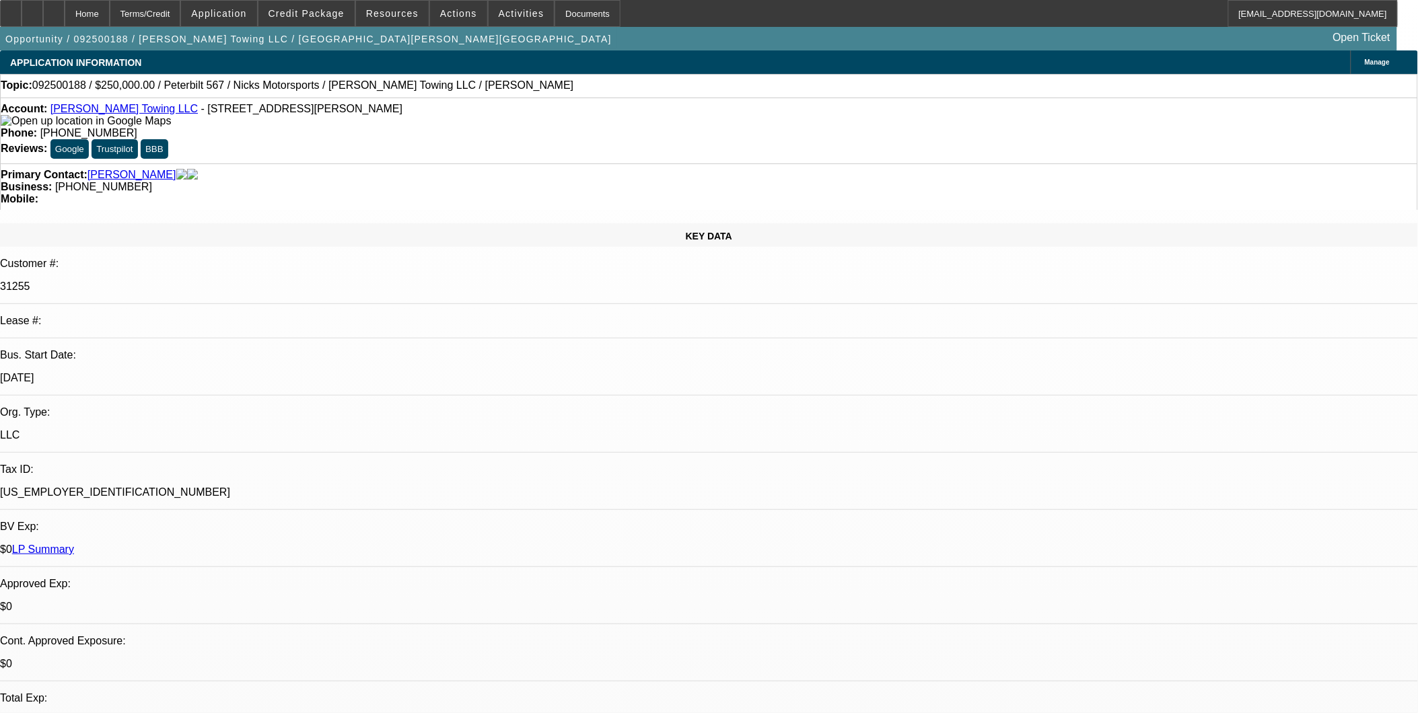
select select "0"
select select "2"
select select "0"
select select "6"
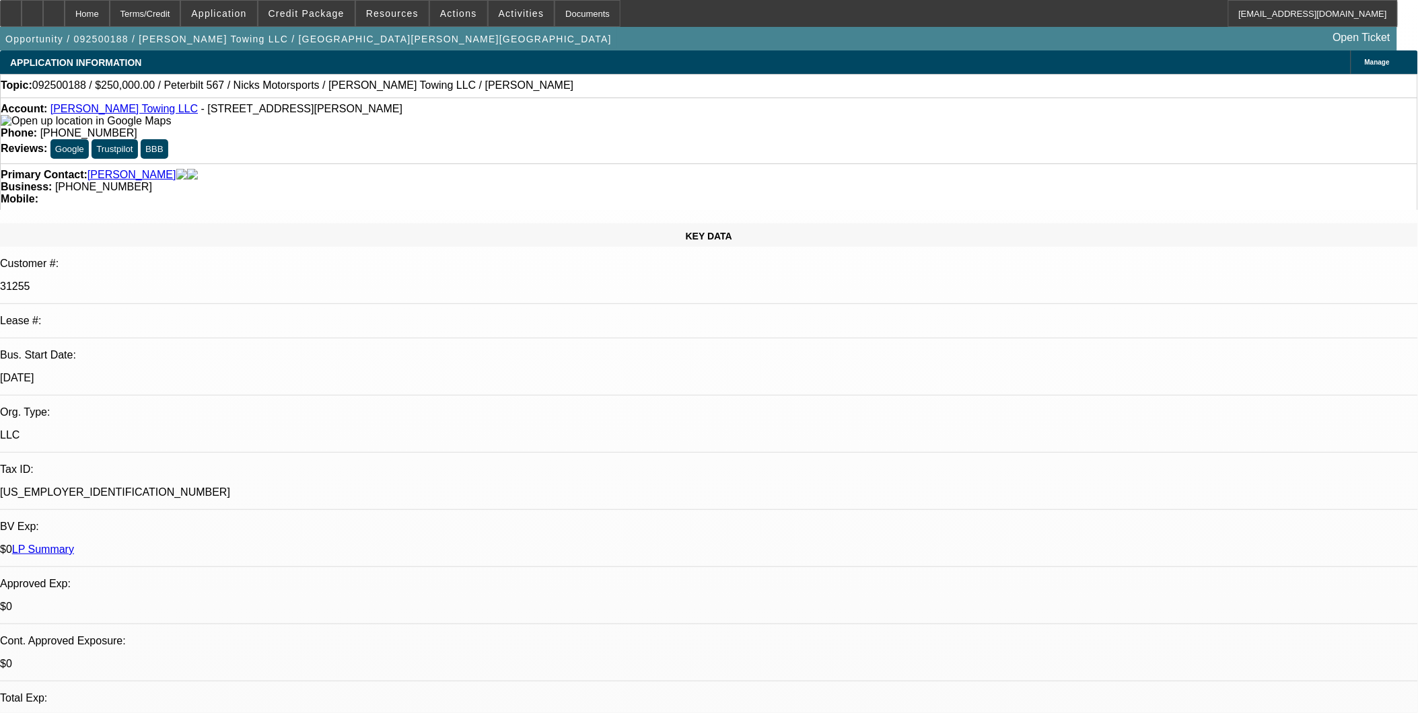
select select "0.2"
select select "0"
select select "2"
select select "0"
select select "6"
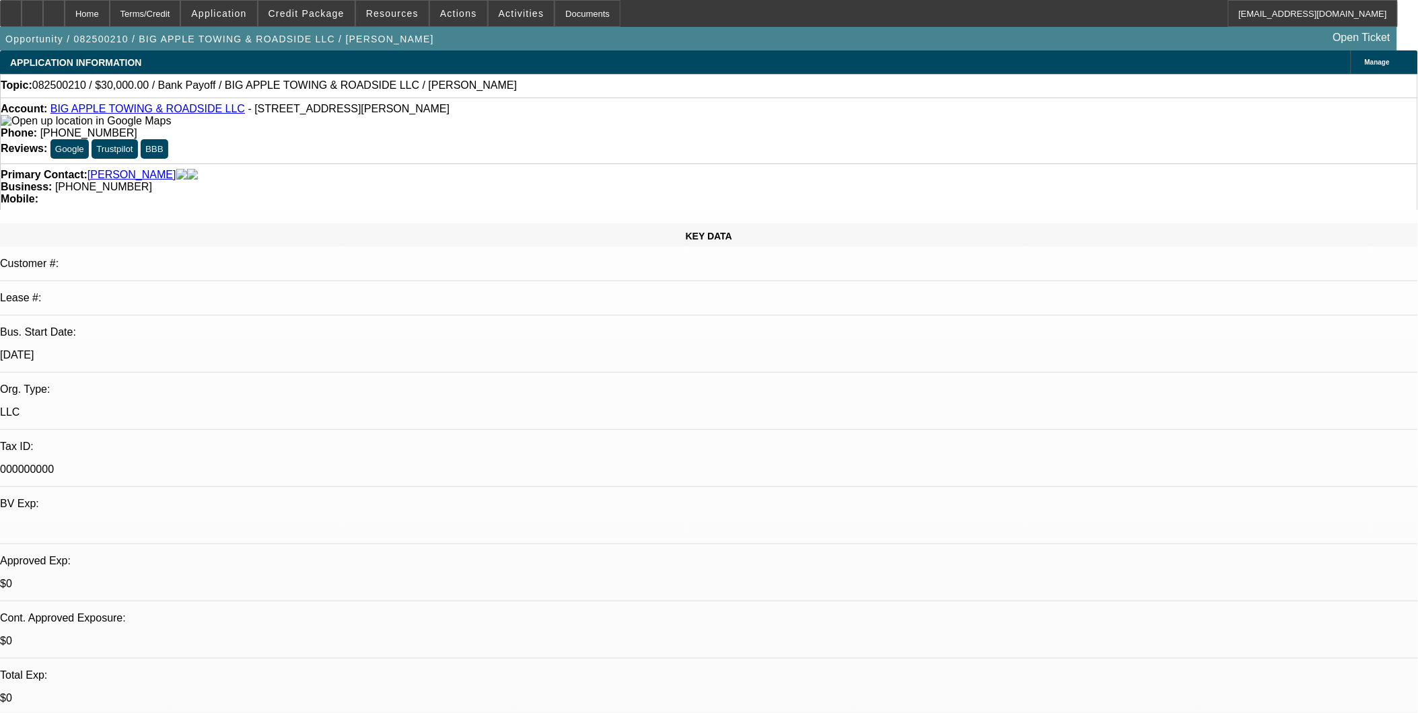
select select "0"
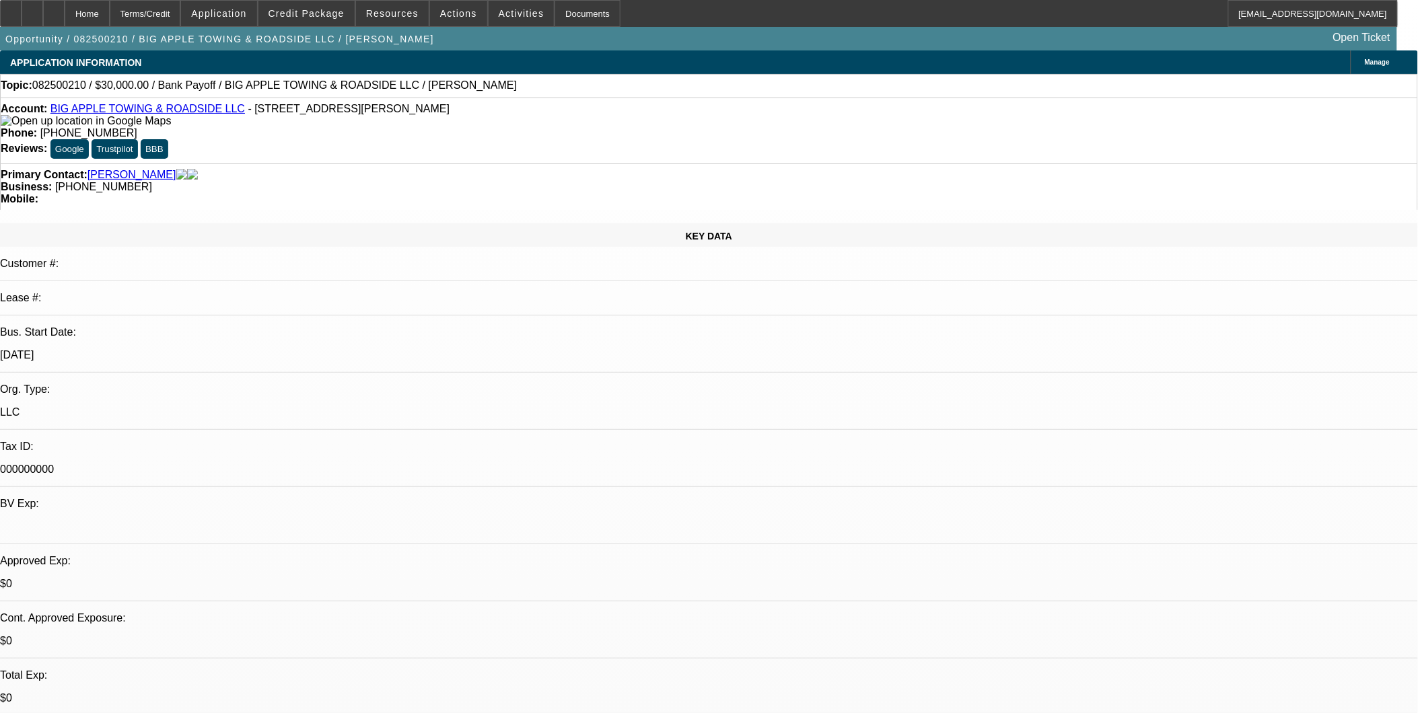
select select "0"
select select "0.1"
select select "2"
select select "0"
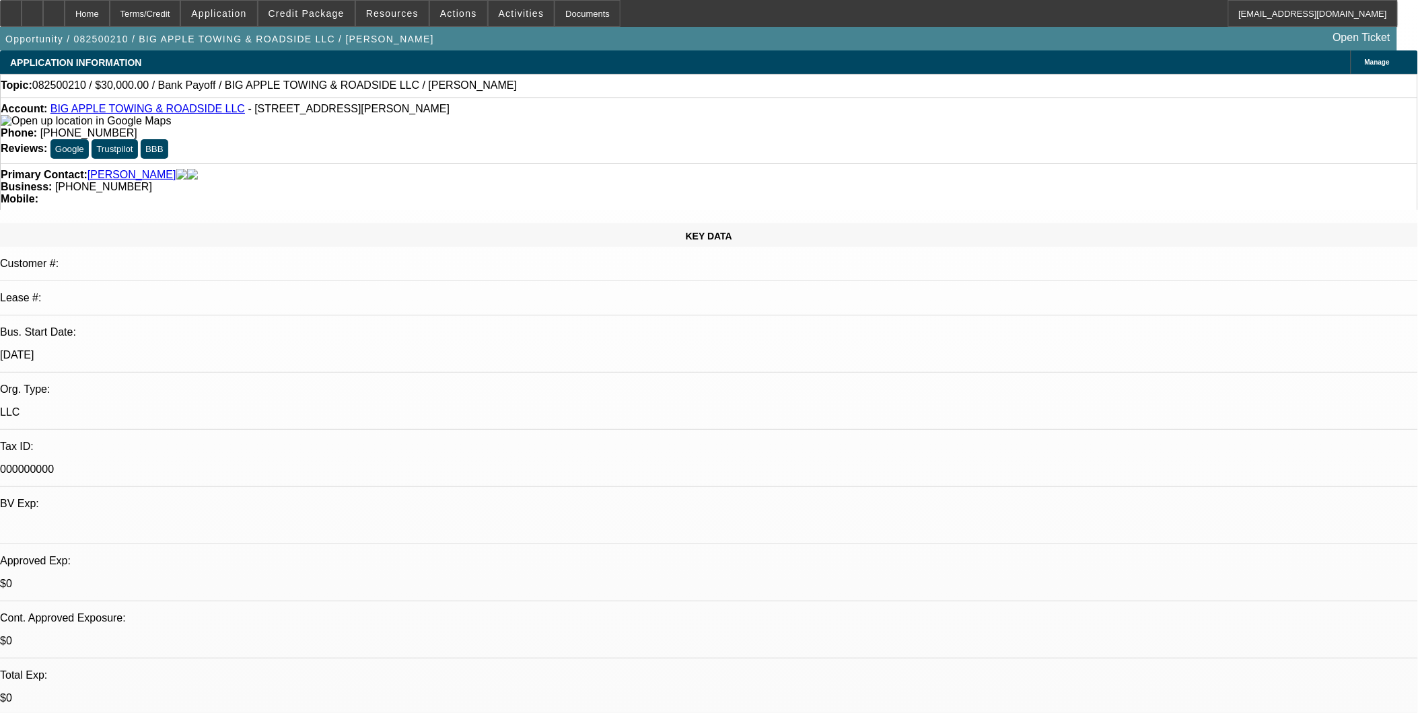
select select "0"
select select "1"
select select "2"
select select "6"
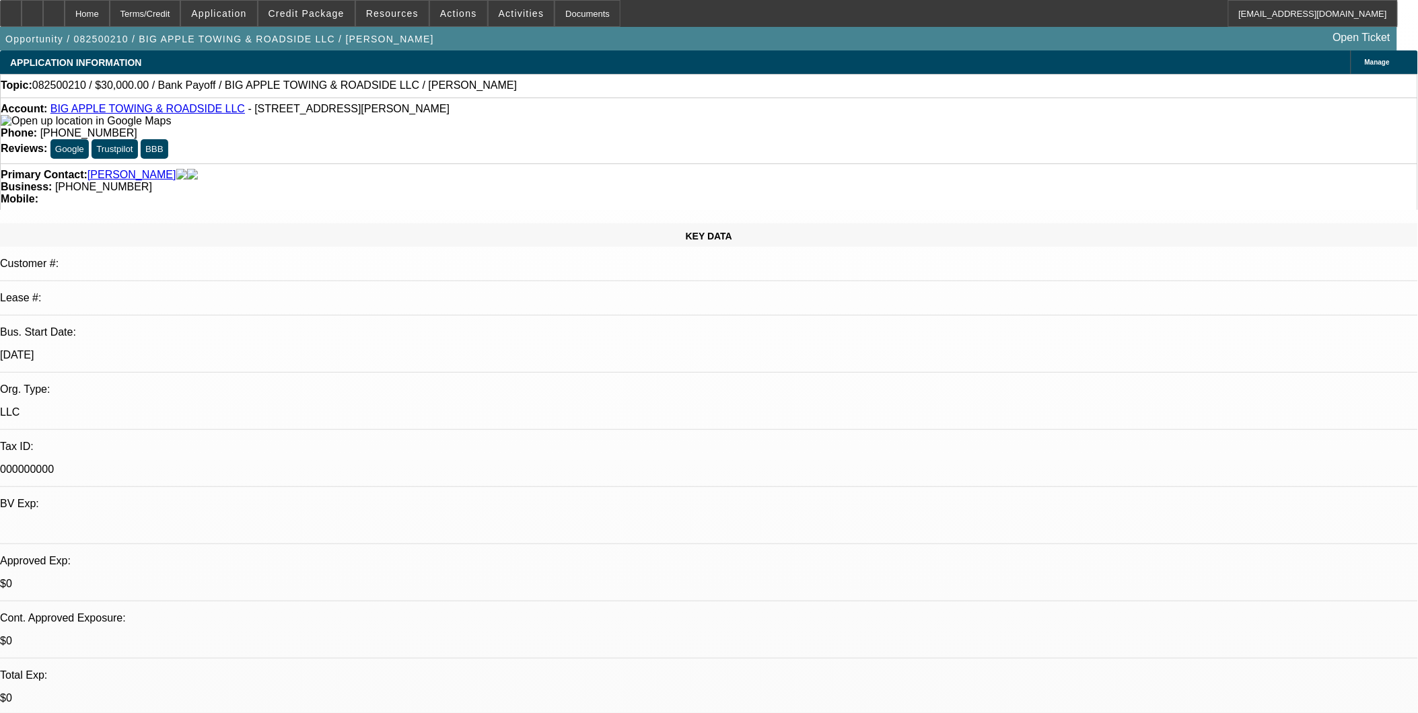
select select "1"
select select "2"
select select "6"
select select "1"
select select "2"
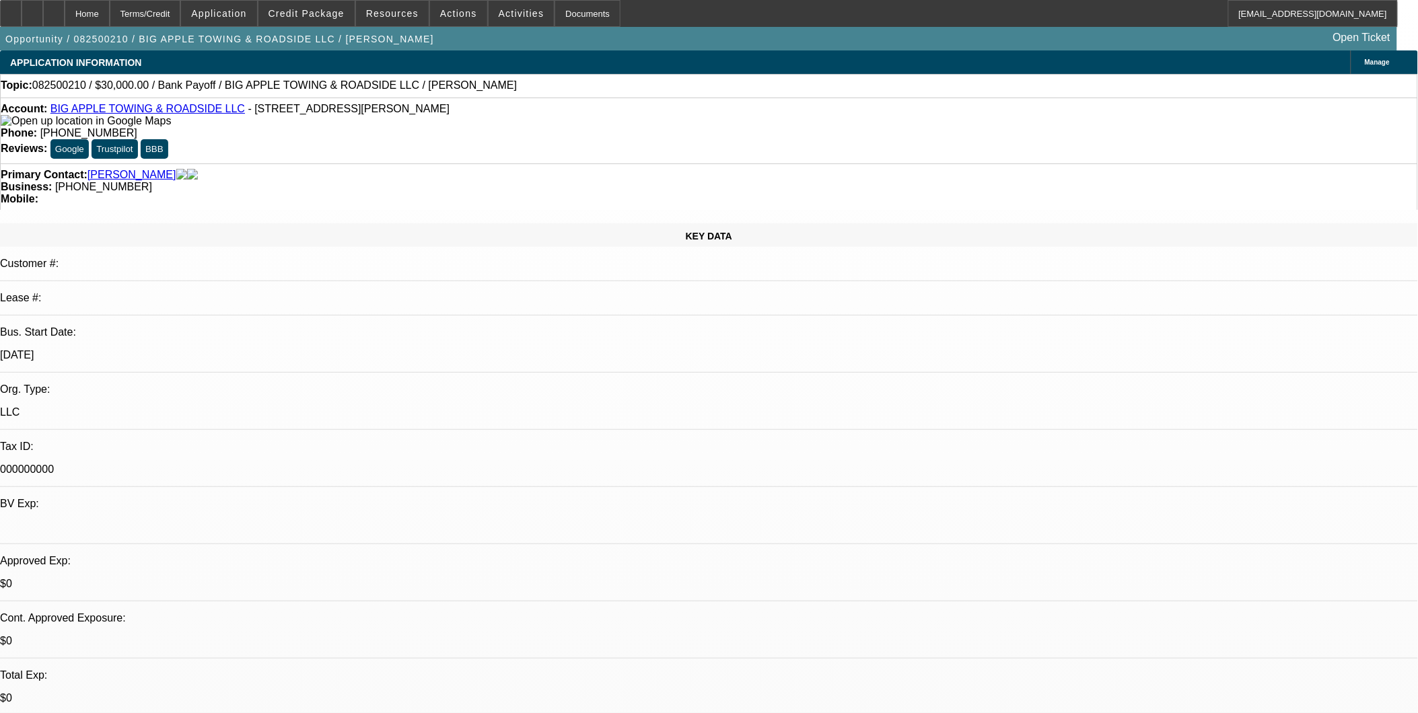
select select "6"
select select "1"
select select "2"
select select "6"
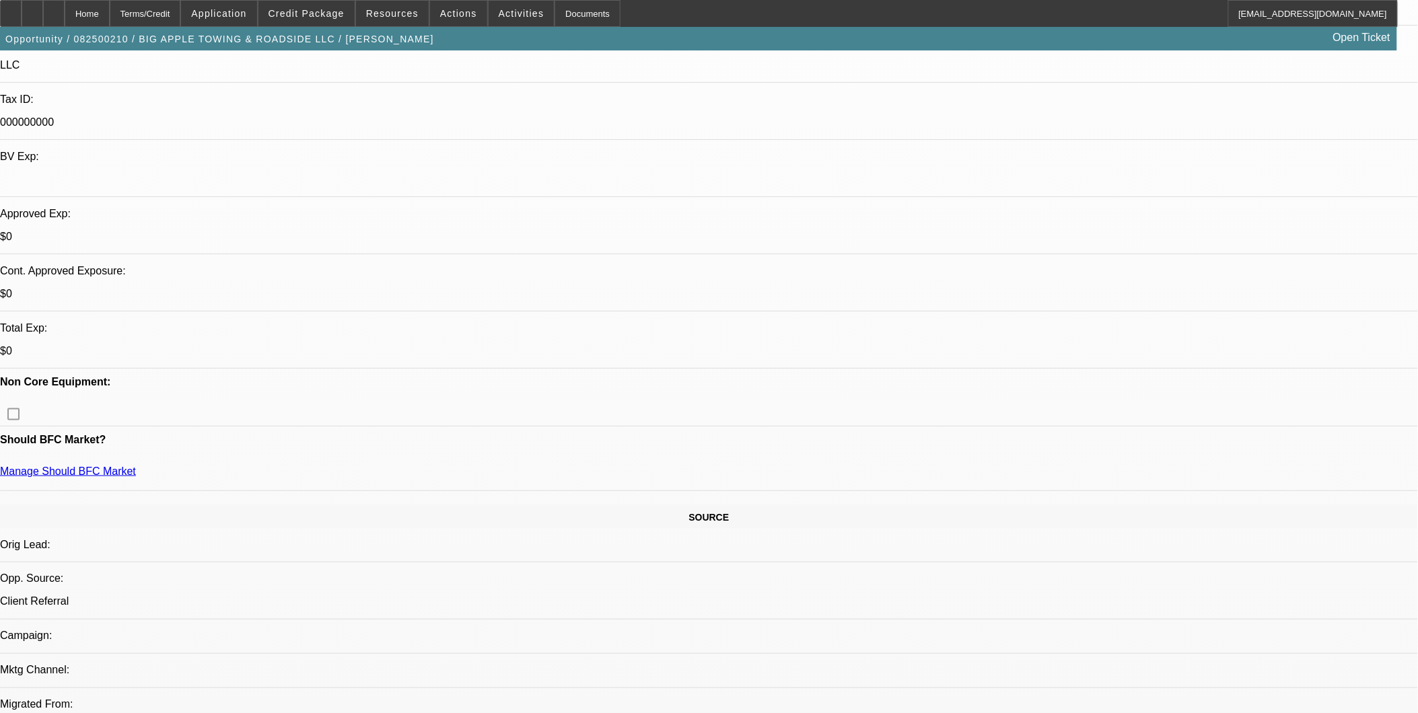
scroll to position [373, 0]
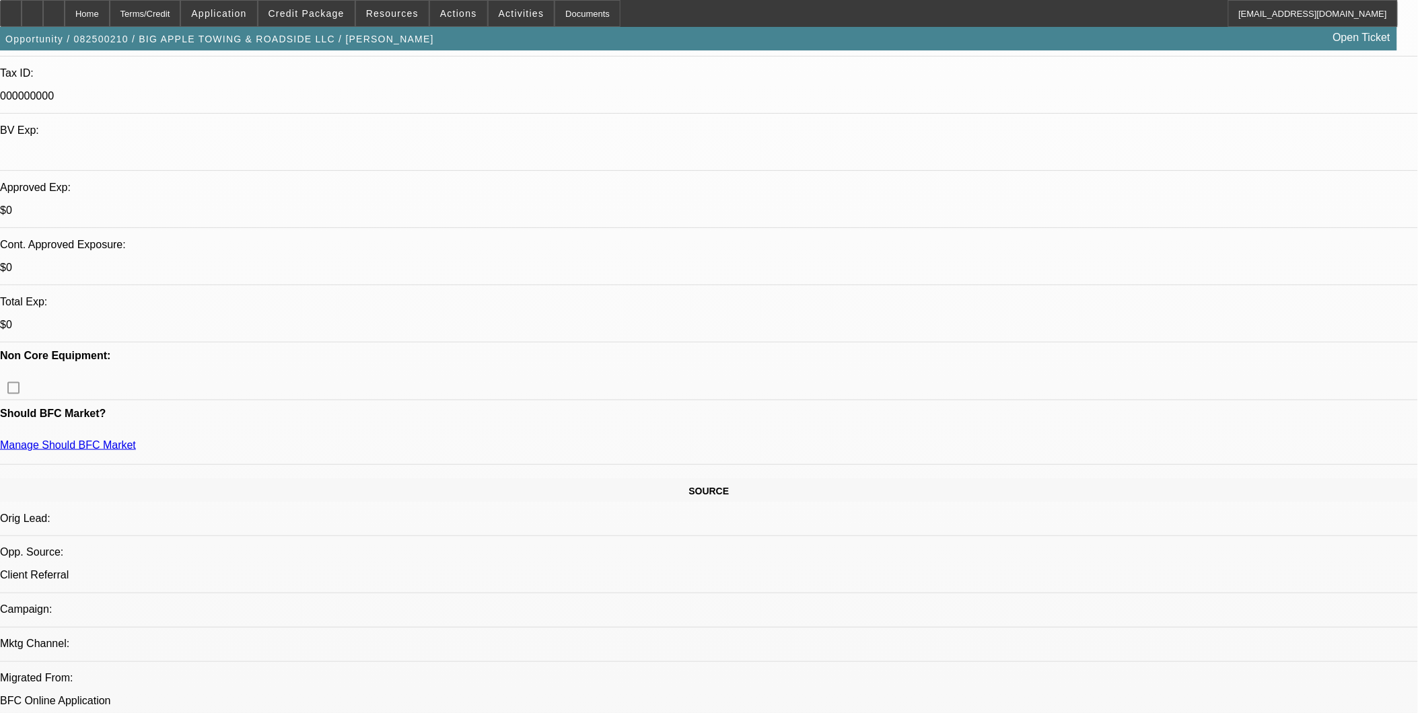
click at [322, 11] on span "Credit Package" at bounding box center [306, 13] width 76 height 11
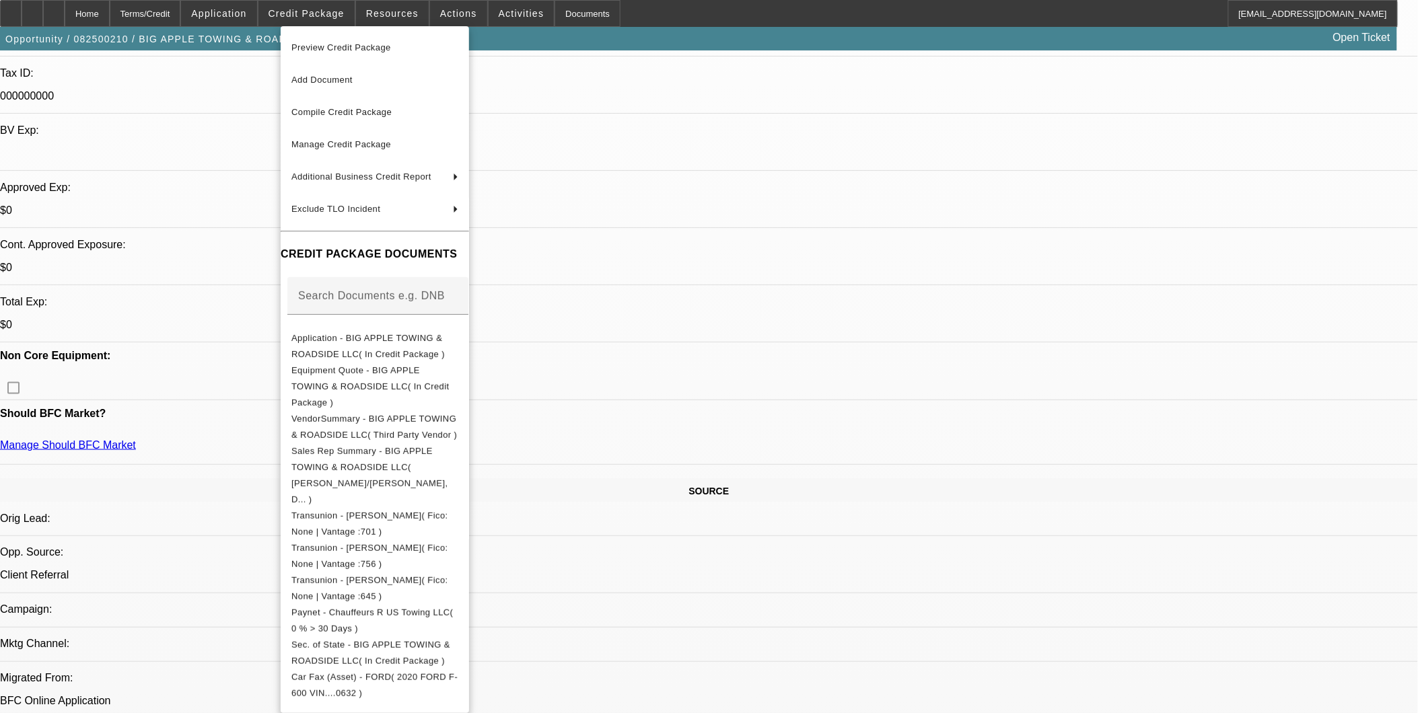
click at [693, 427] on div at bounding box center [709, 356] width 1418 height 713
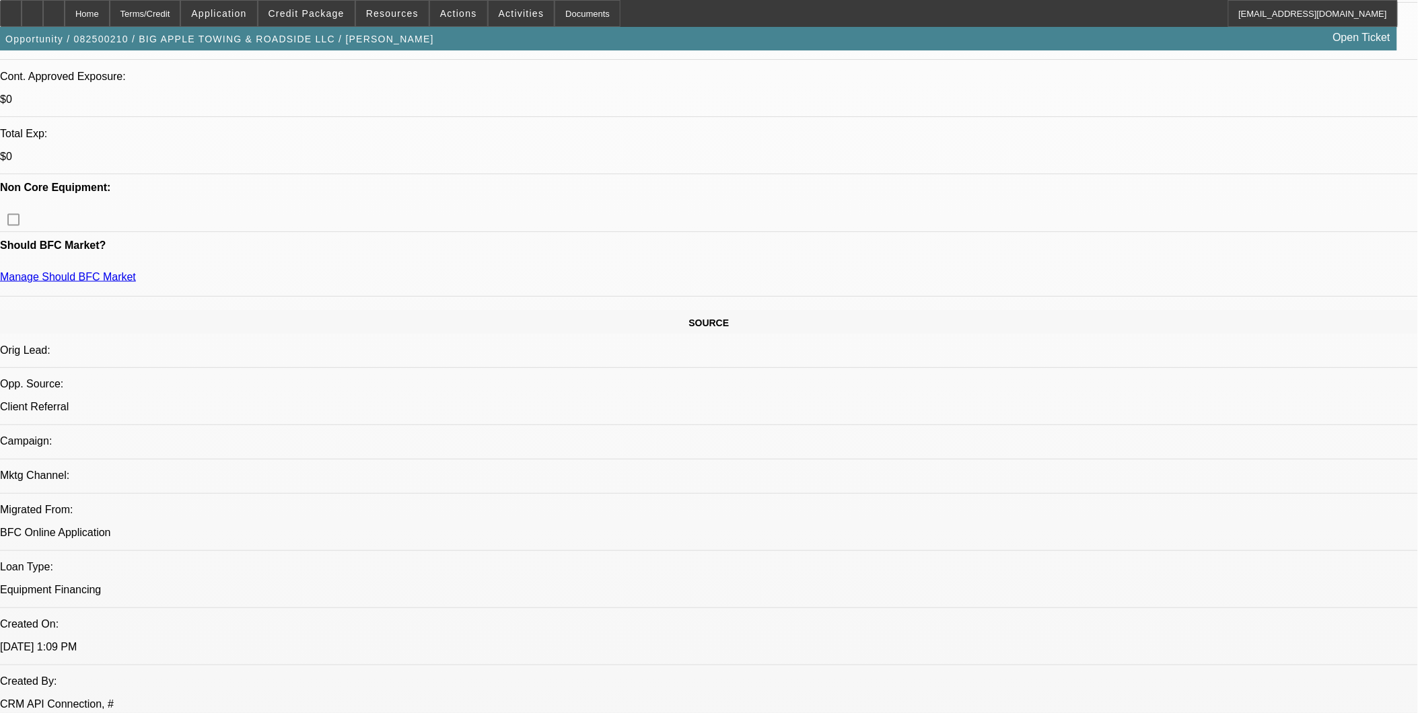
scroll to position [597, 0]
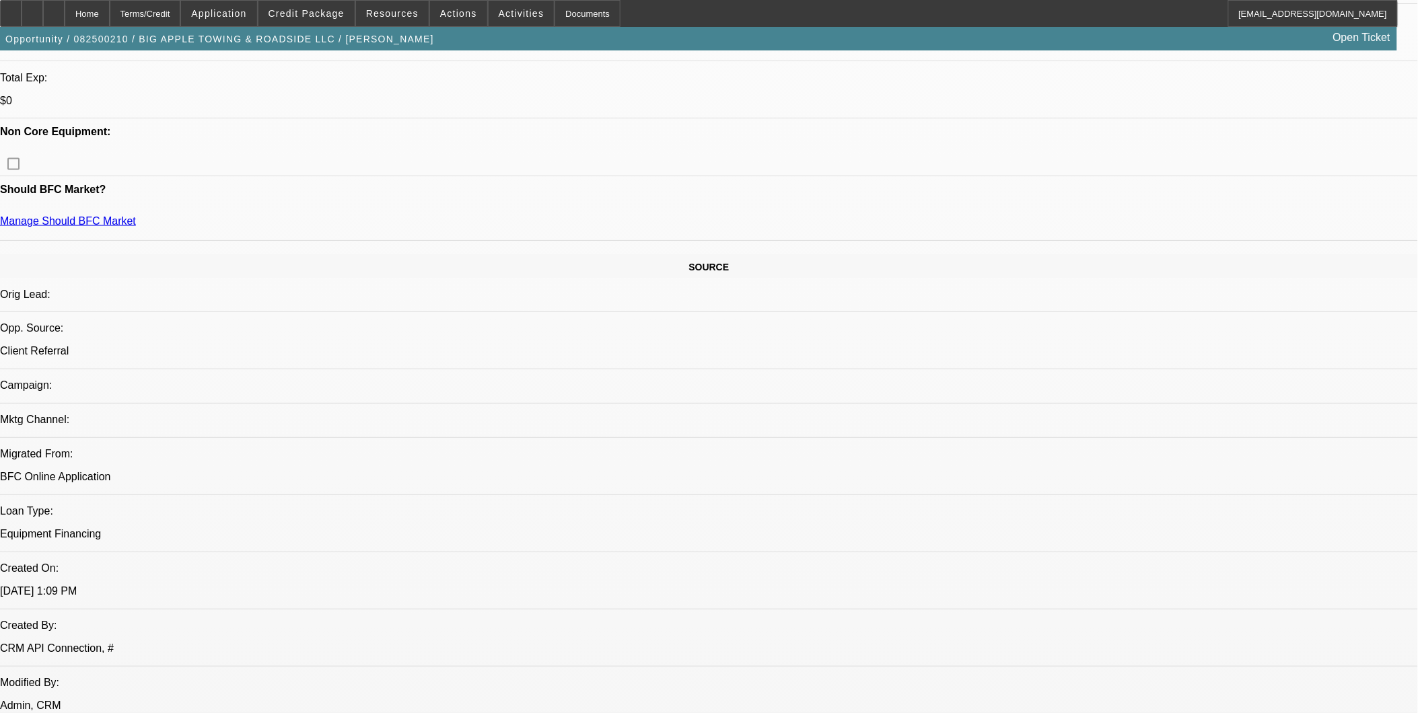
drag, startPoint x: 400, startPoint y: 297, endPoint x: 382, endPoint y: 299, distance: 17.6
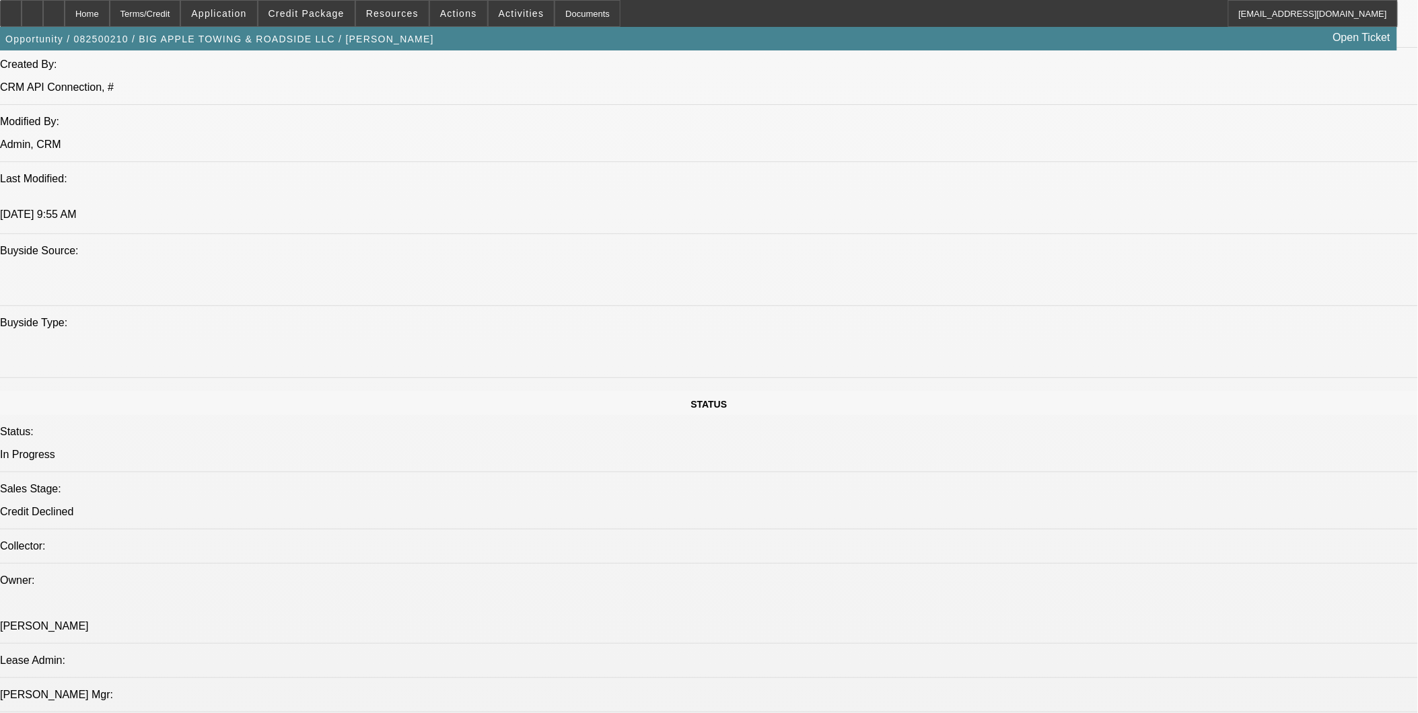
scroll to position [1495, 0]
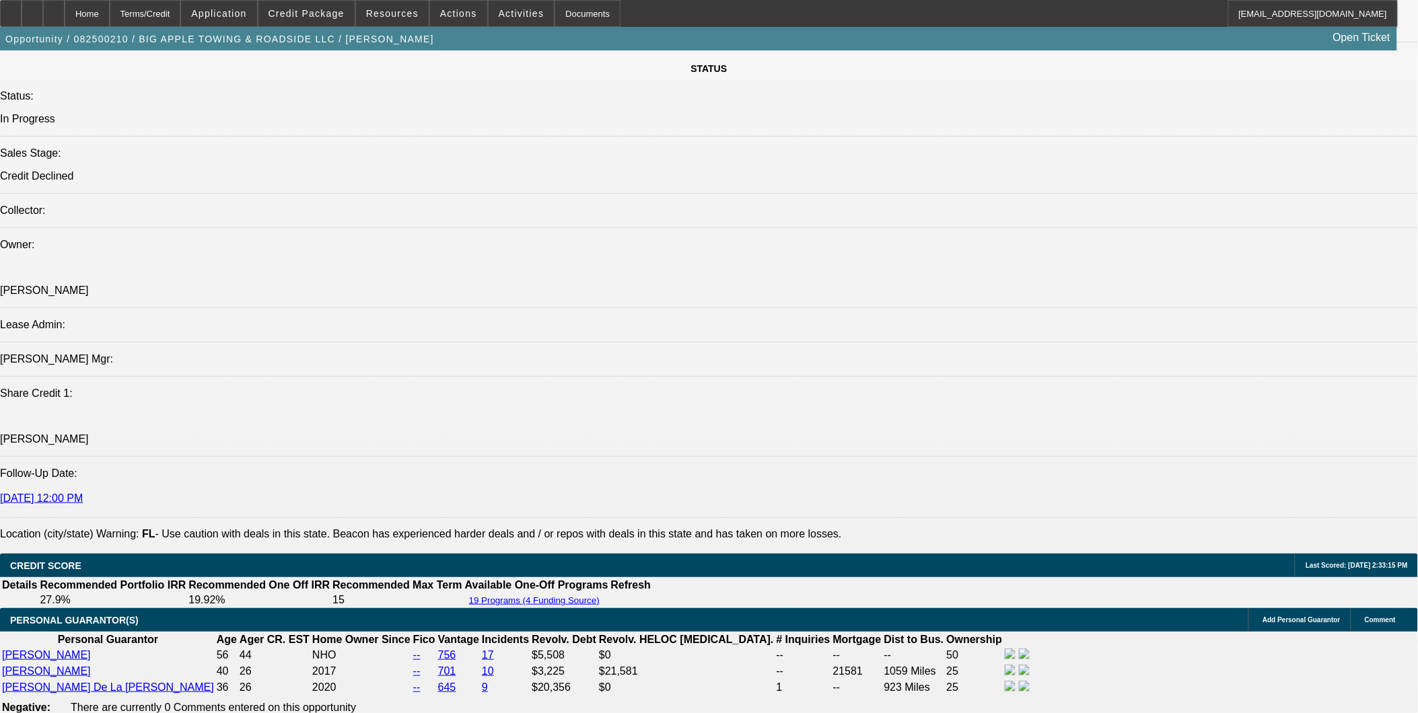
drag, startPoint x: 274, startPoint y: 494, endPoint x: 680, endPoint y: 505, distance: 405.9
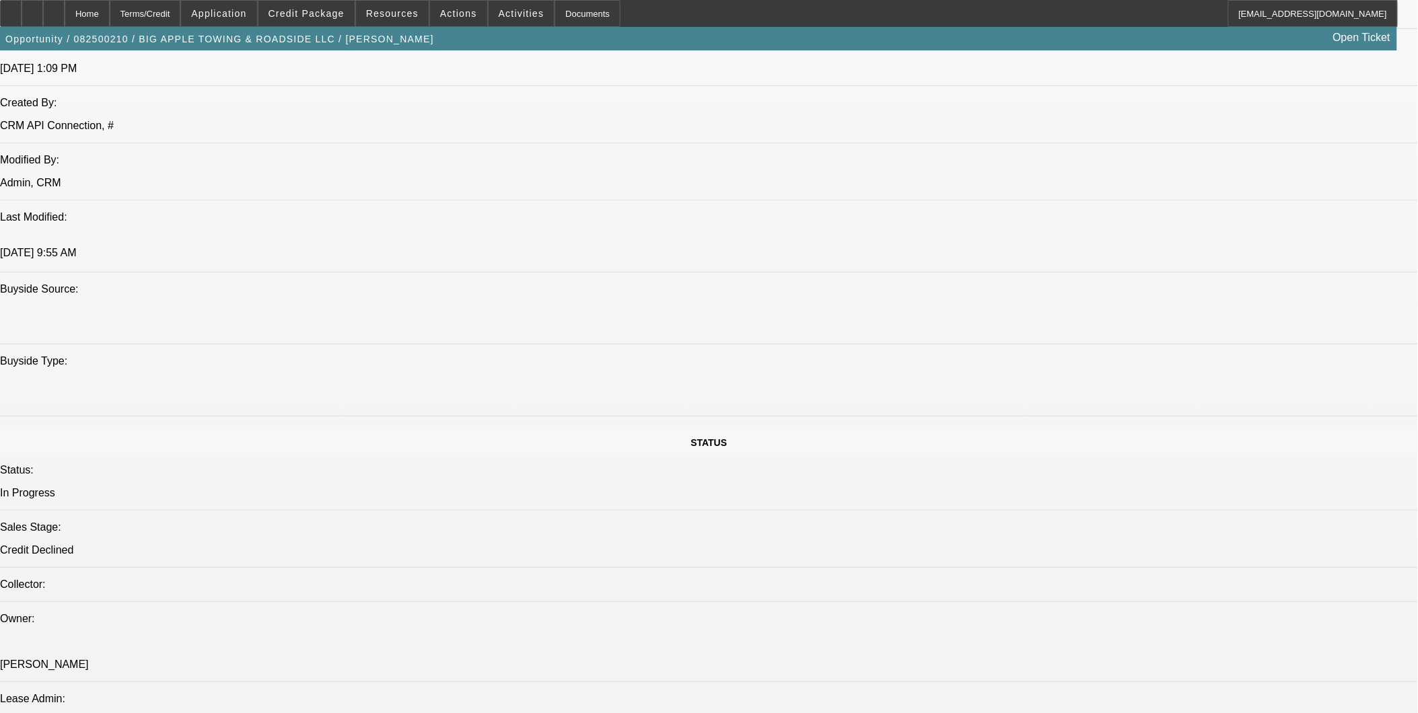
scroll to position [299, 0]
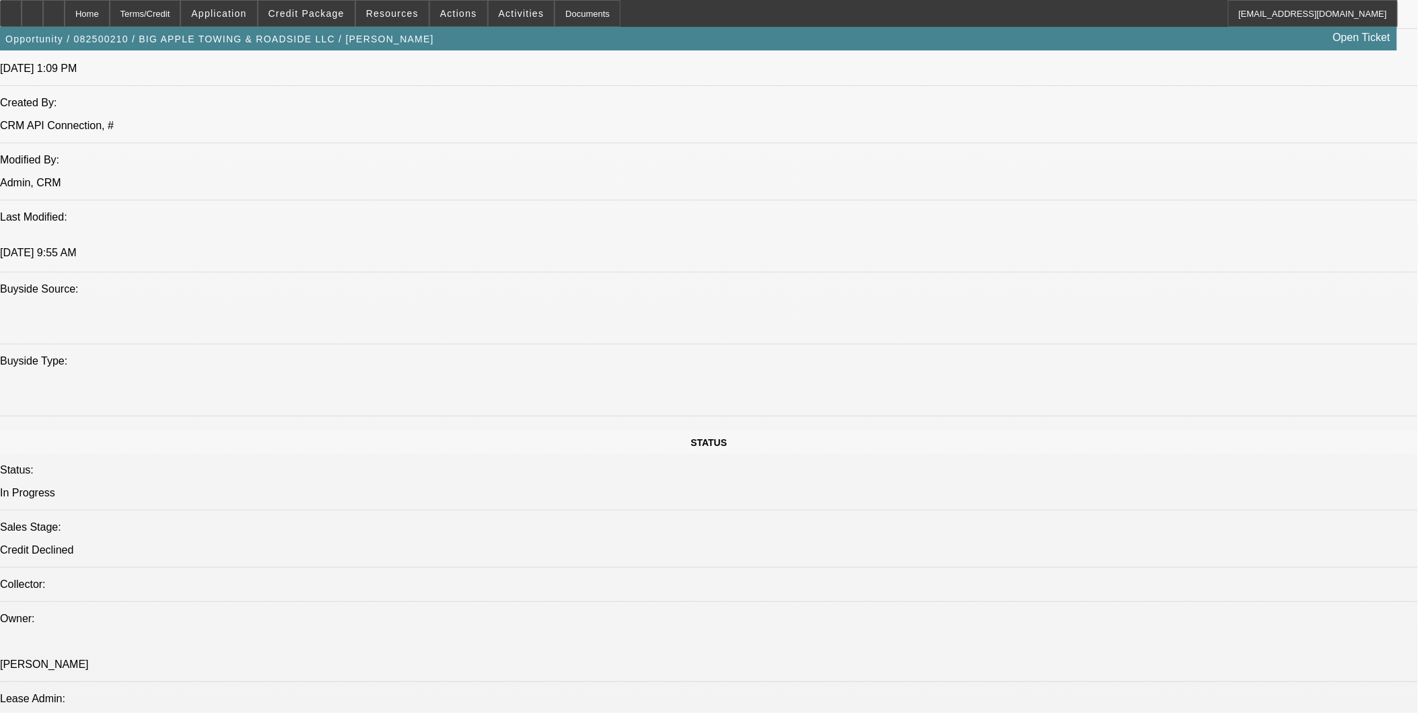
scroll to position [75, 0]
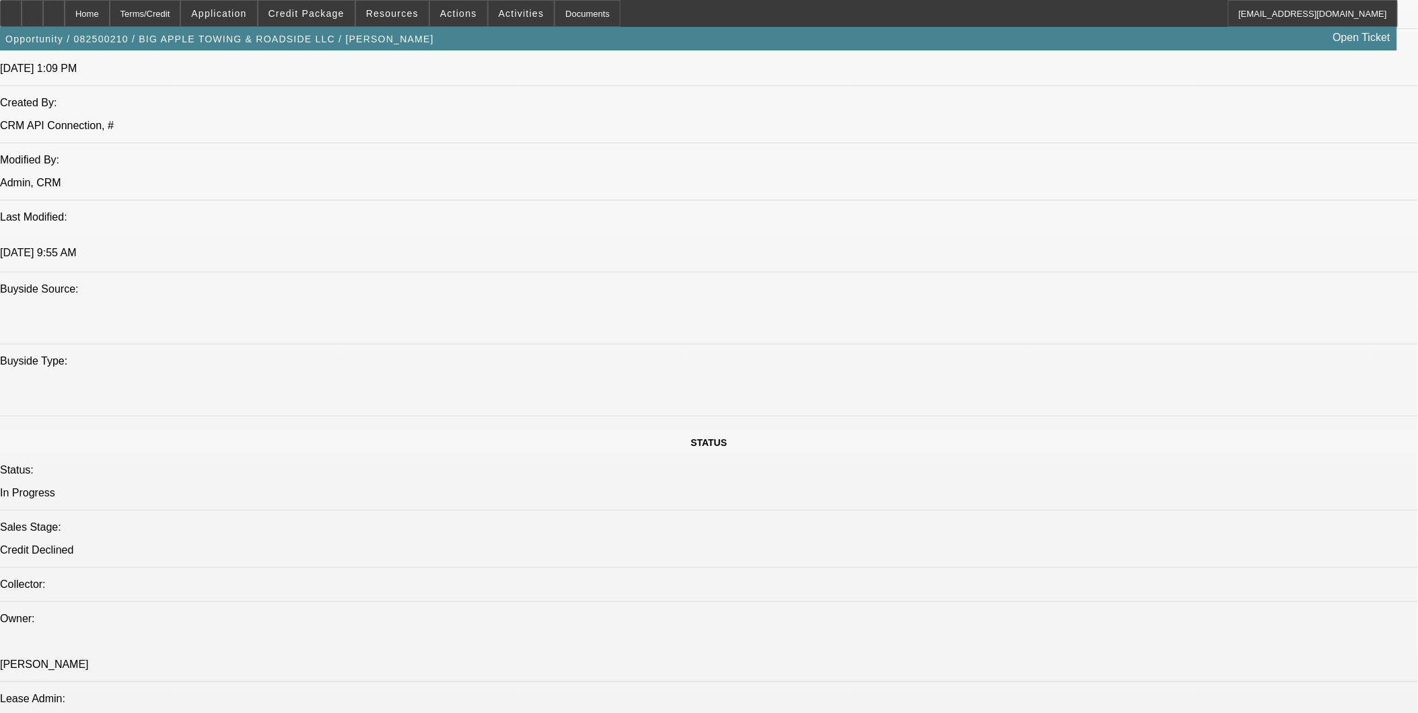
scroll to position [0, 0]
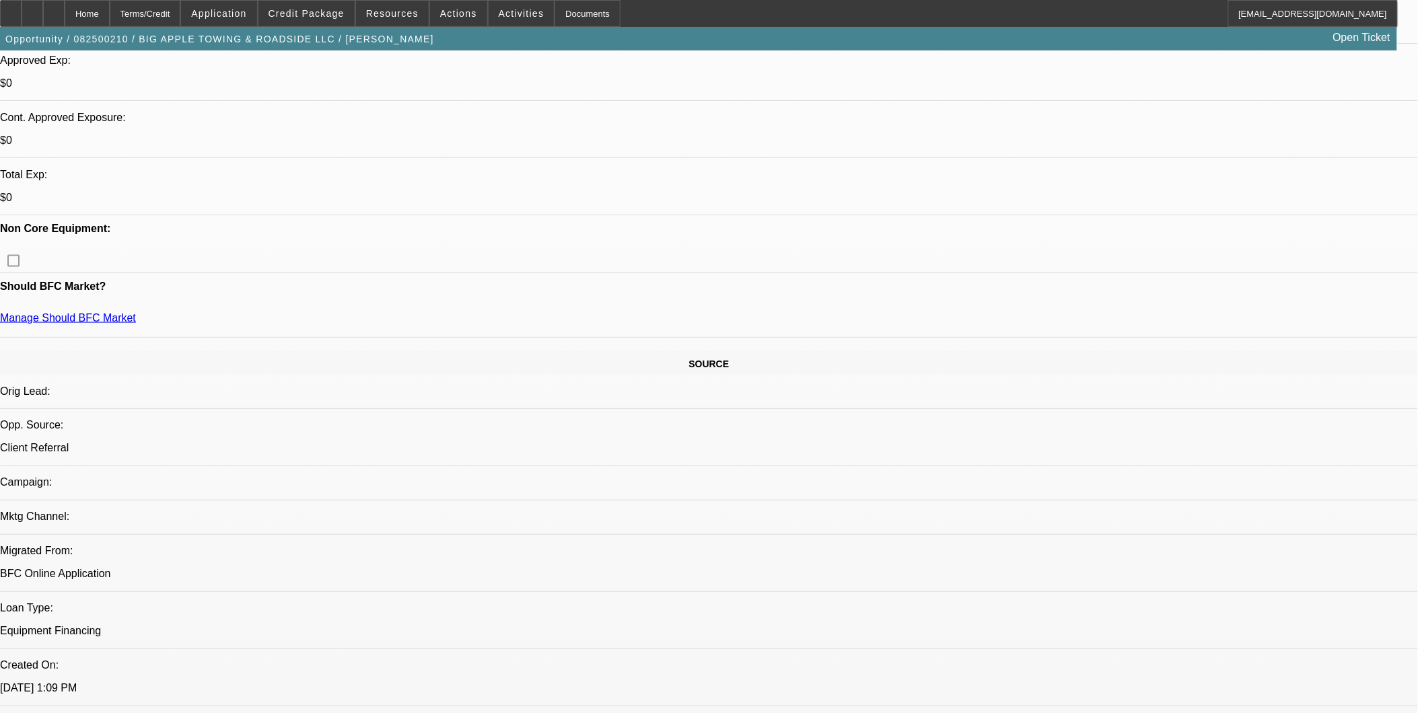
scroll to position [373, 0]
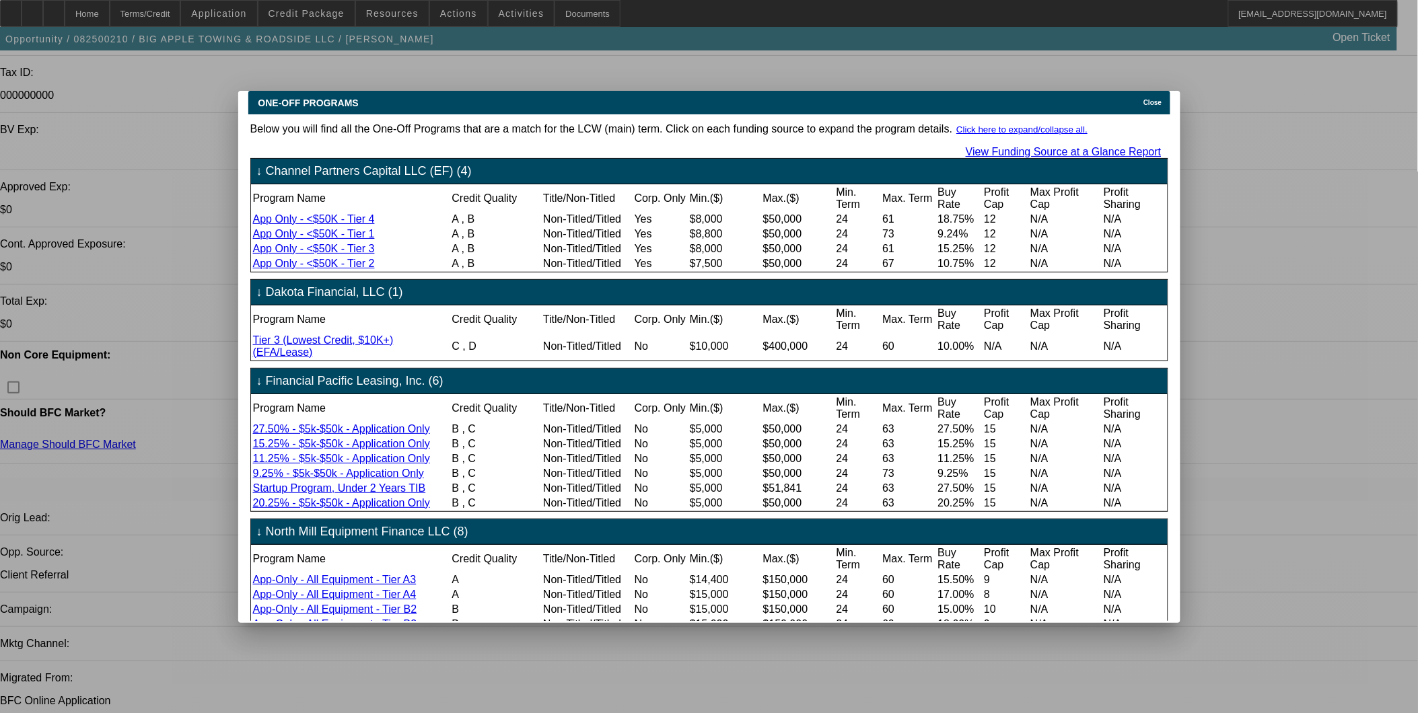
scroll to position [0, 0]
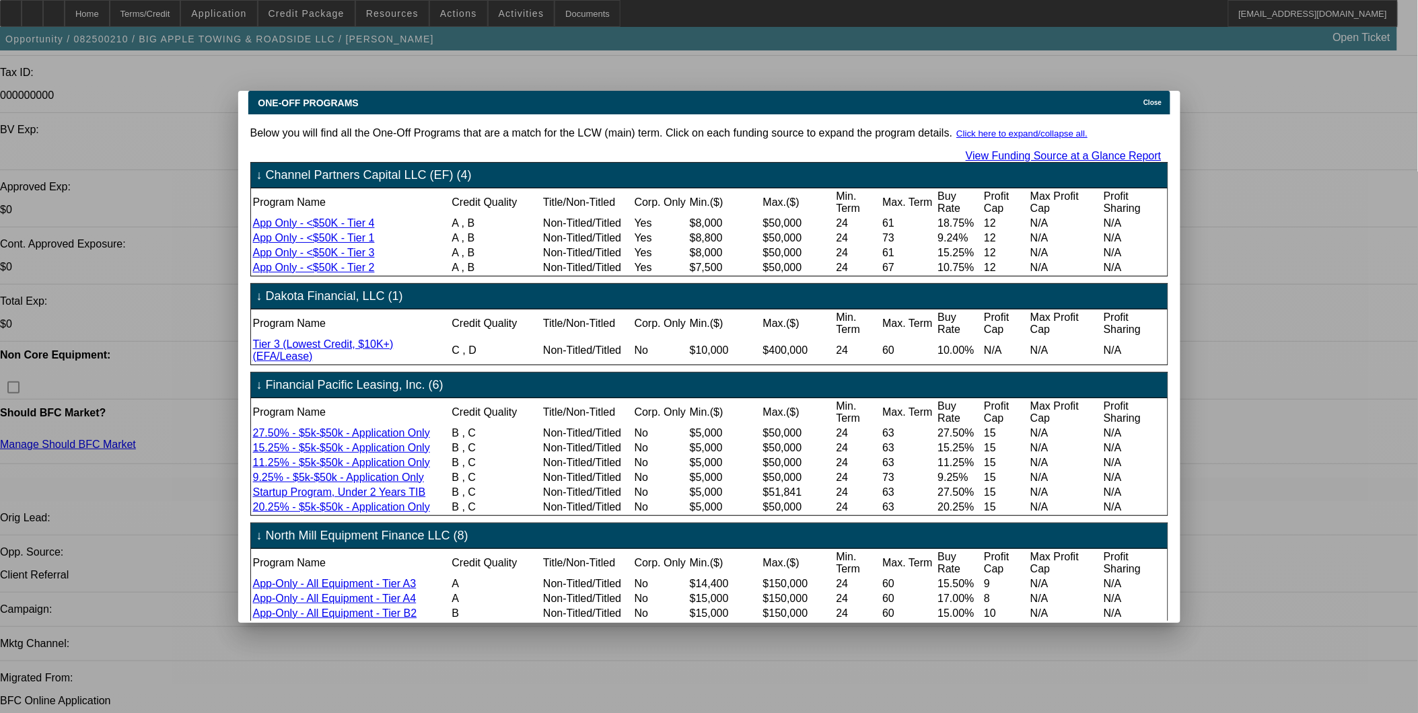
click at [1161, 99] on span "Close" at bounding box center [1152, 102] width 18 height 7
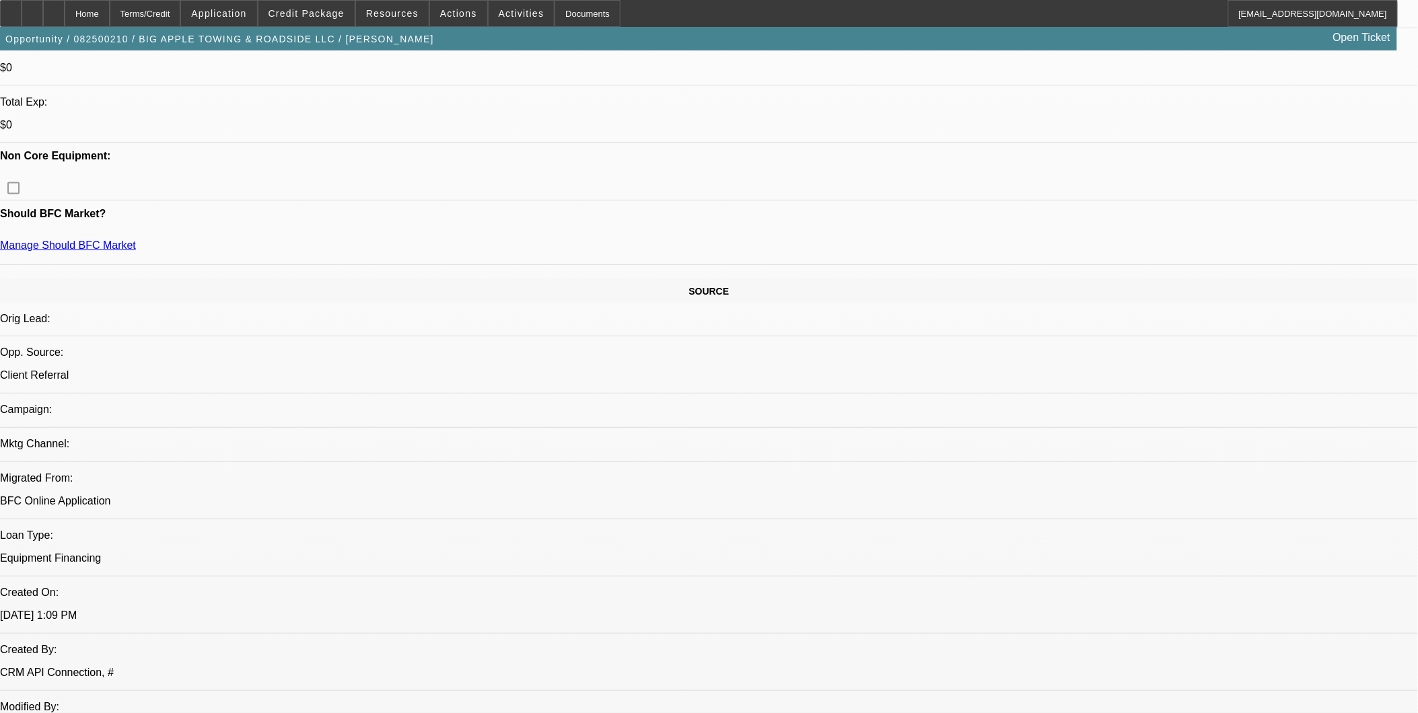
scroll to position [523, 0]
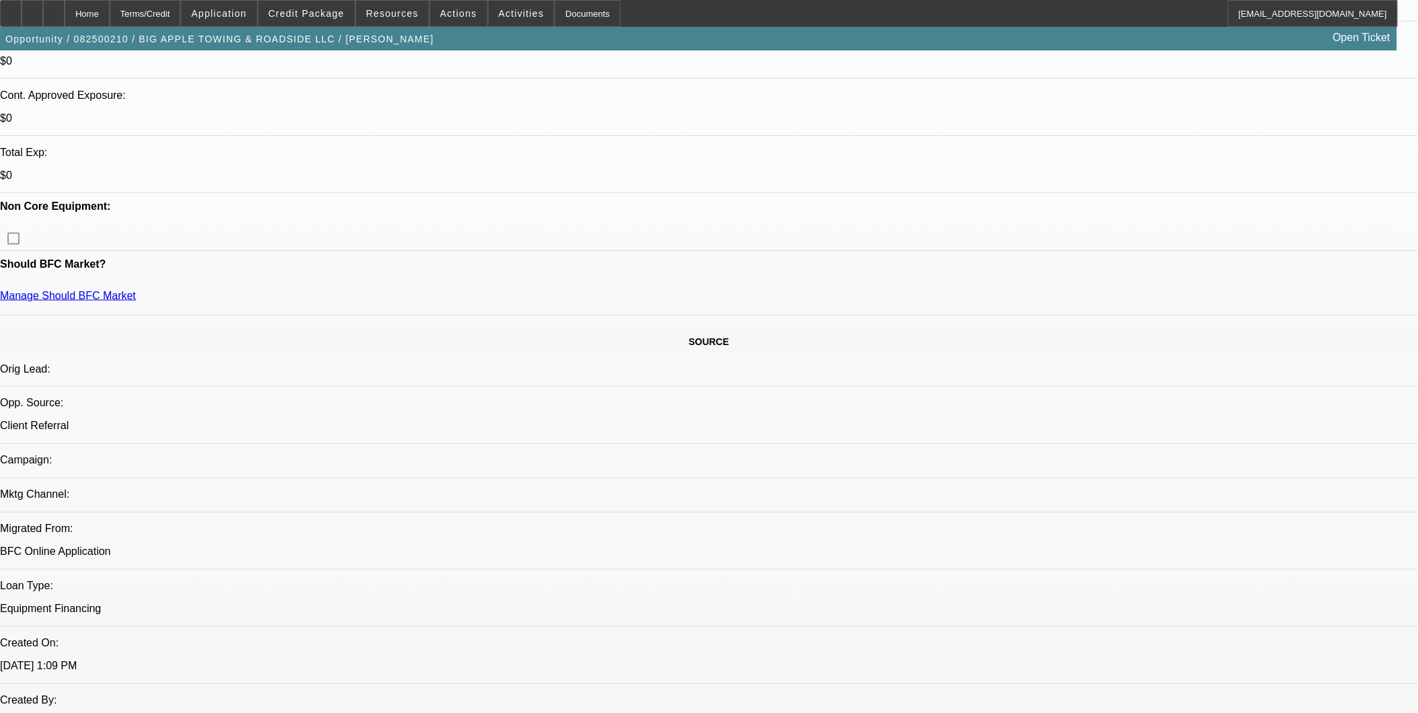
drag, startPoint x: 353, startPoint y: 190, endPoint x: 65, endPoint y: 192, distance: 287.3
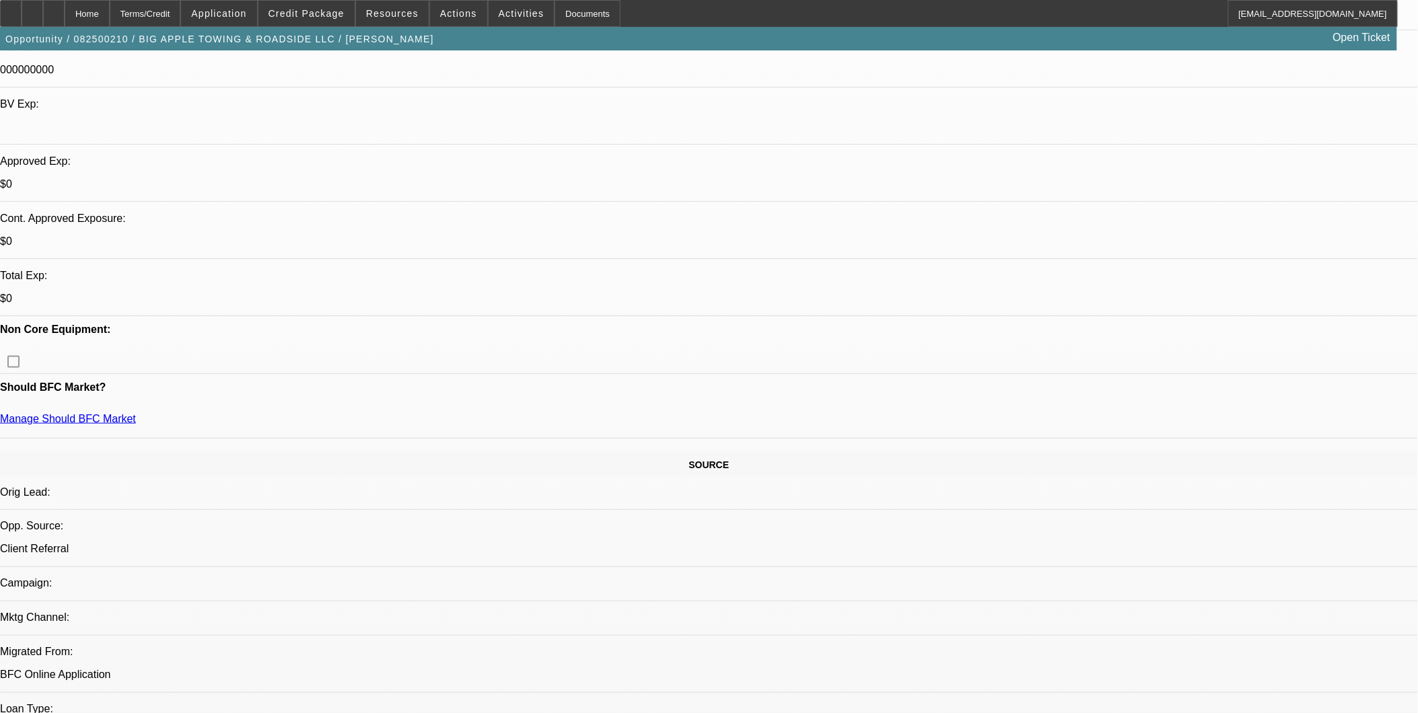
scroll to position [373, 0]
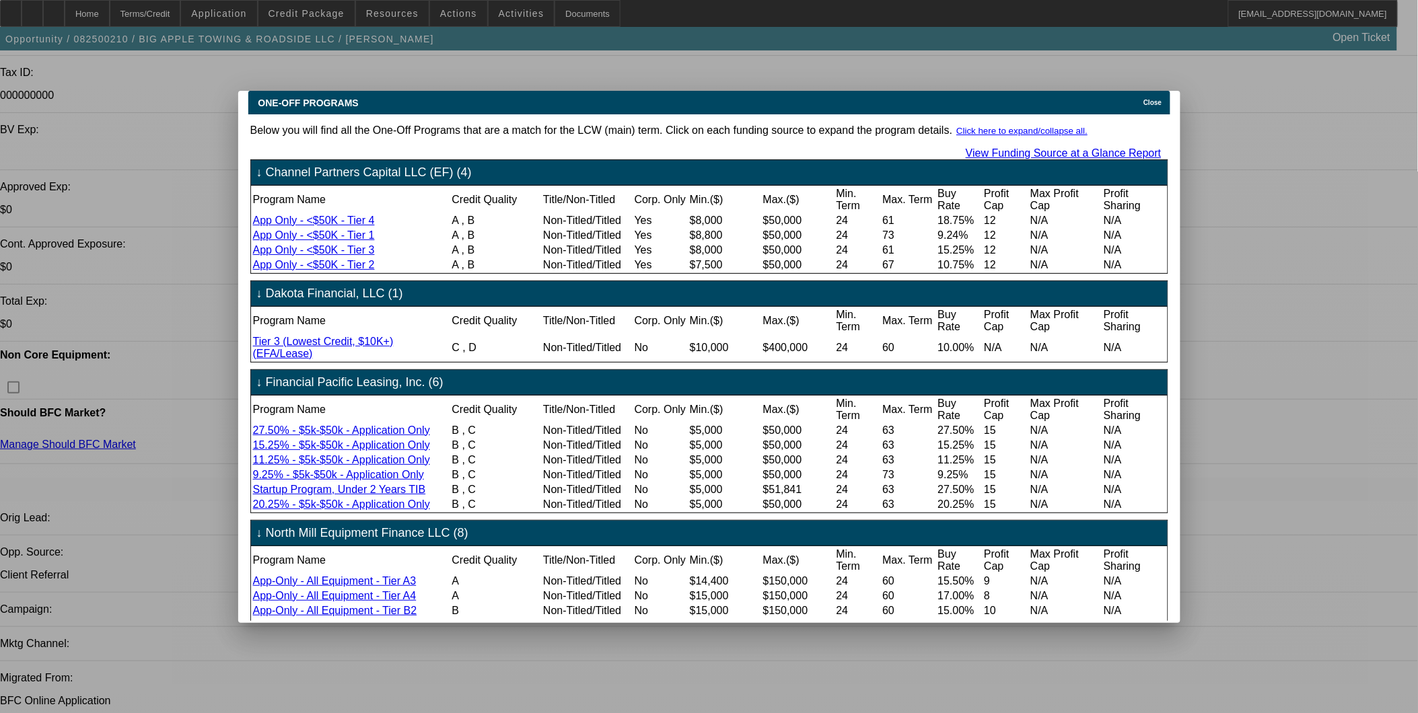
scroll to position [0, 0]
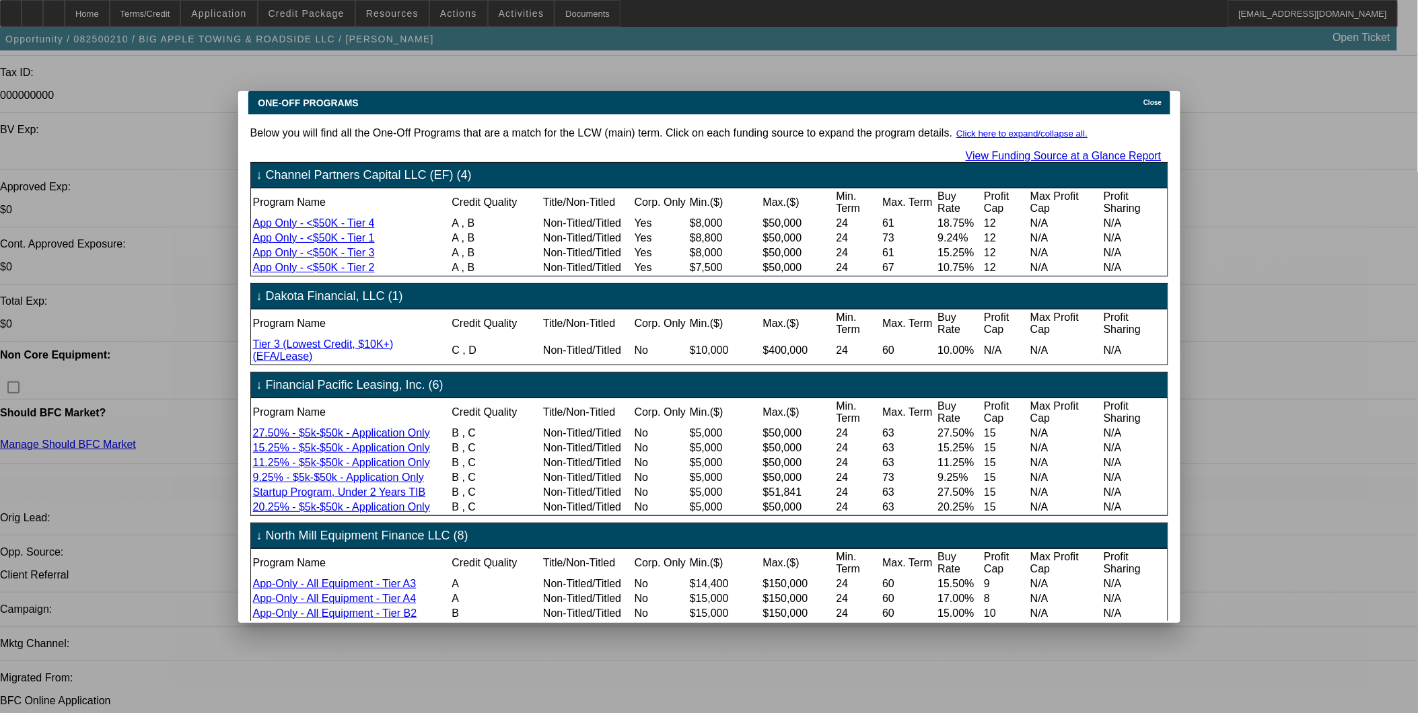
click at [1161, 99] on span "Close" at bounding box center [1152, 102] width 18 height 7
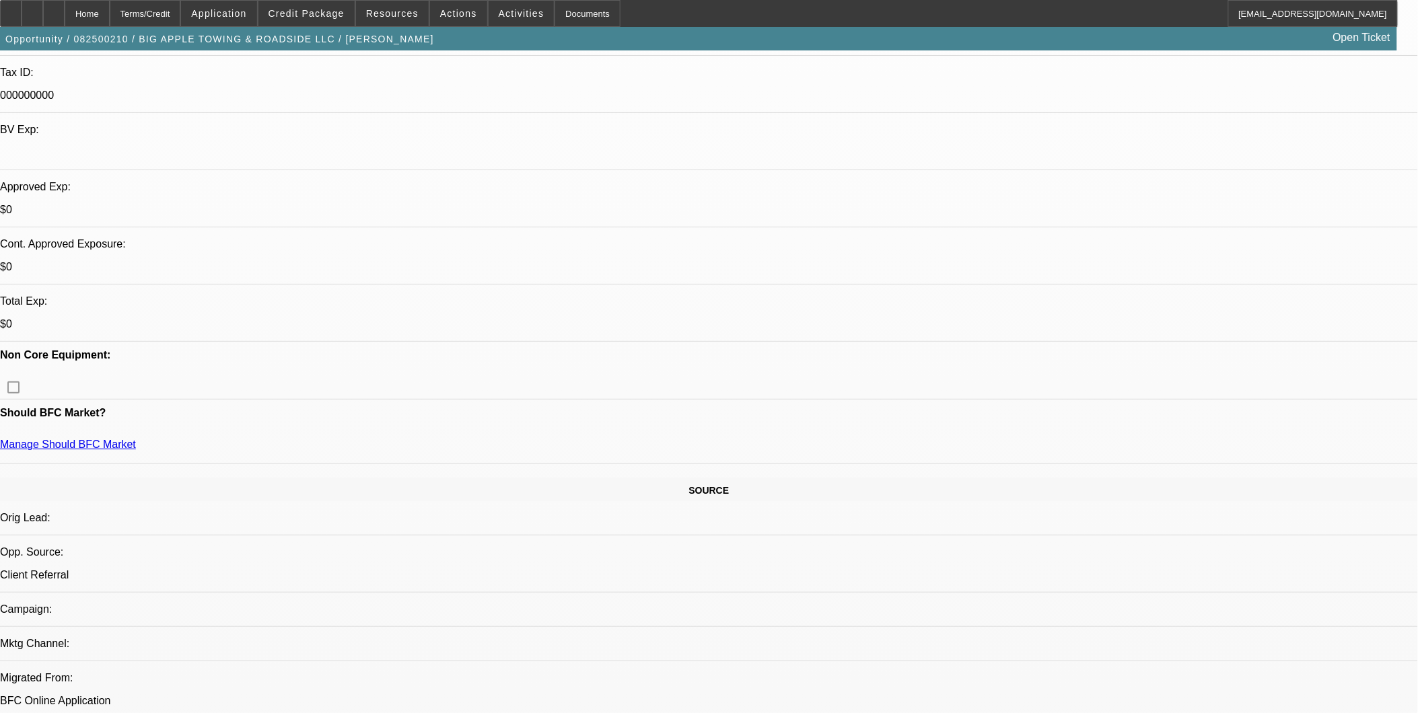
scroll to position [373, 0]
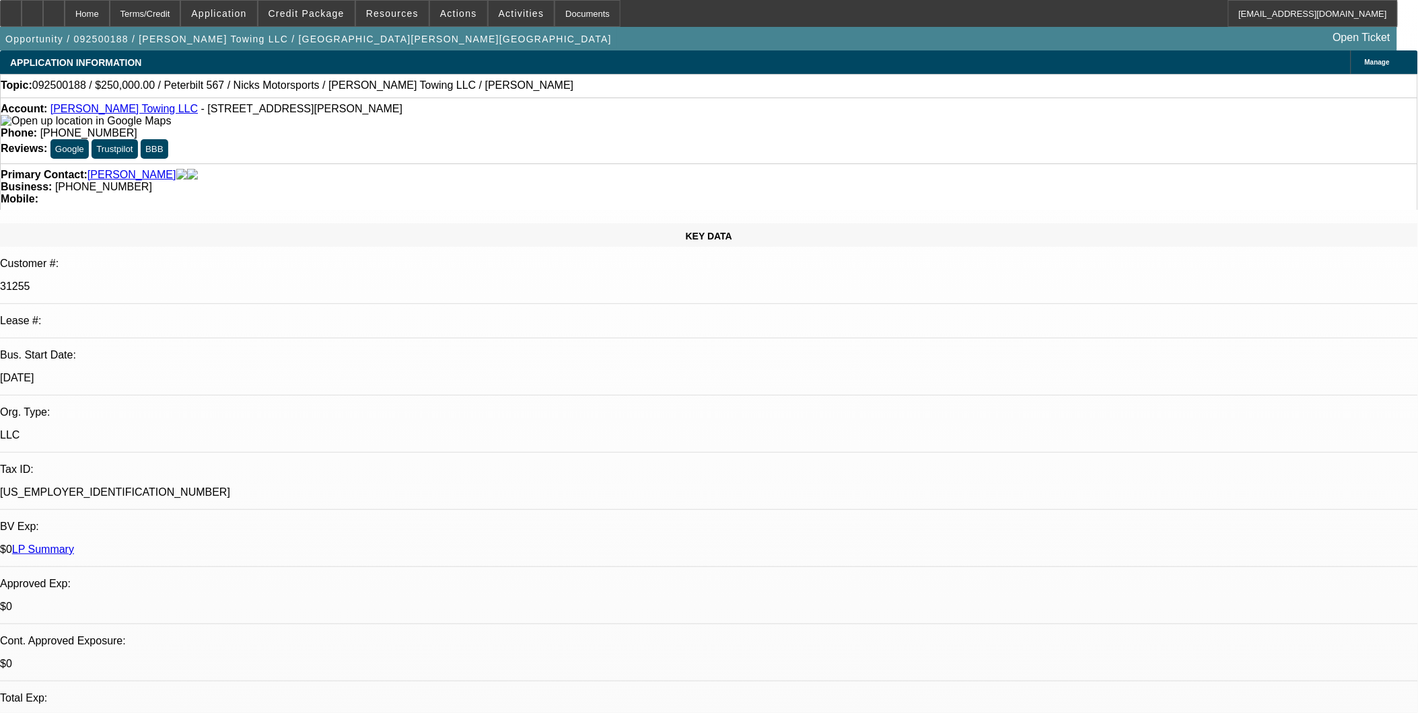
select select "0"
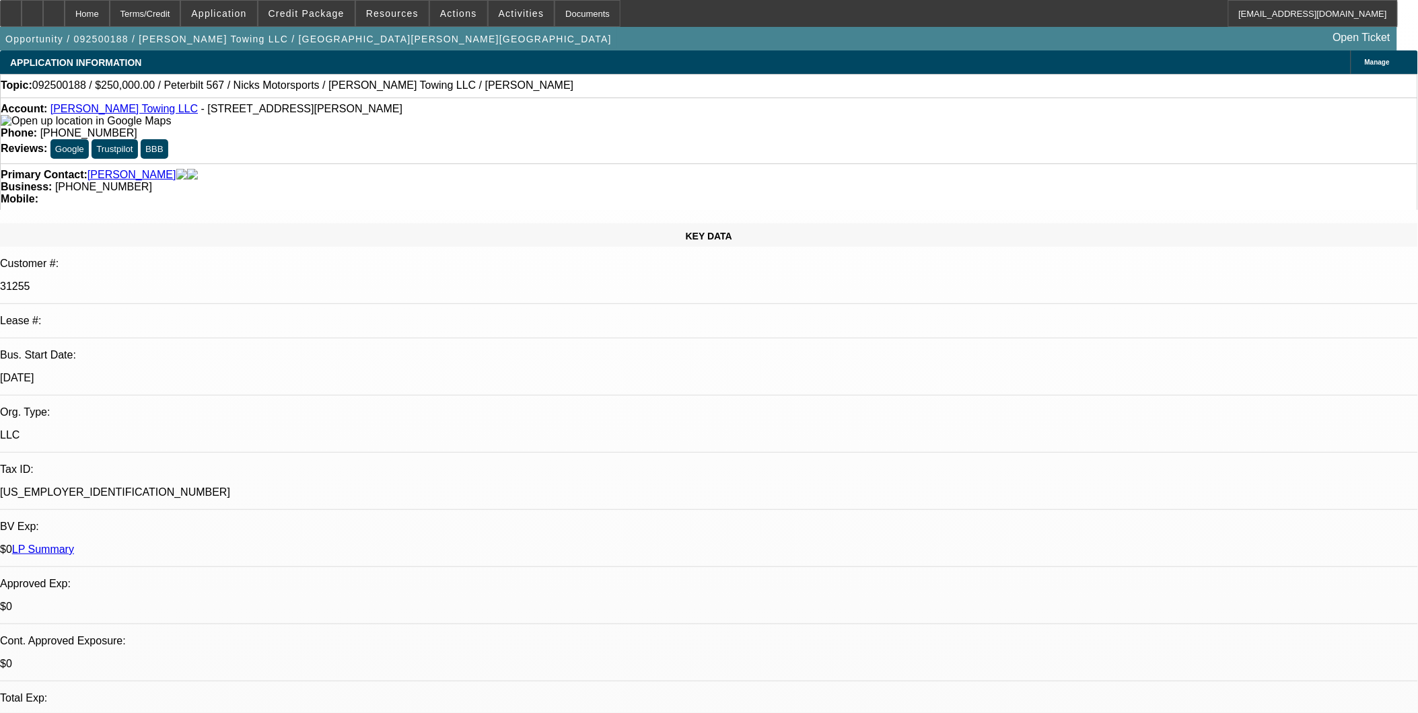
select select "0"
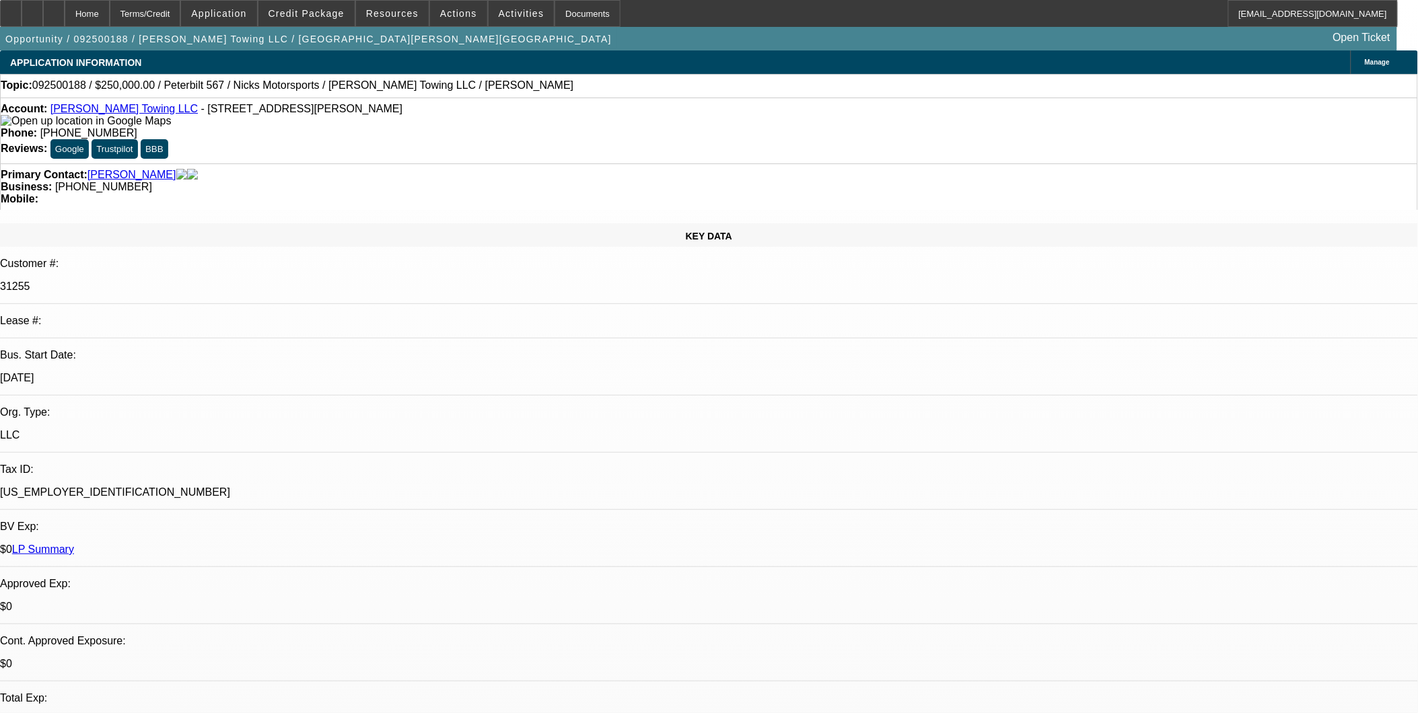
select select "0"
select select "1"
select select "2"
select select "6"
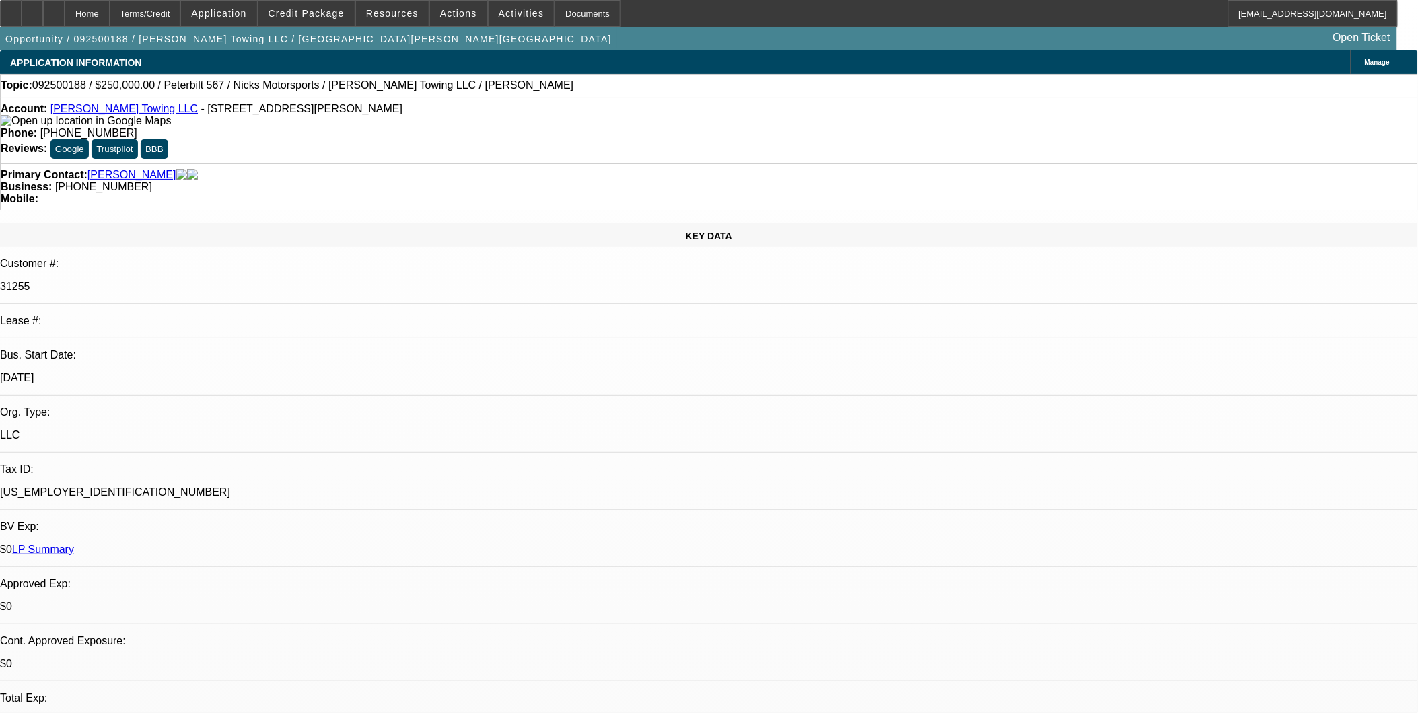
select select "1"
select select "2"
select select "6"
select select "1"
select select "2"
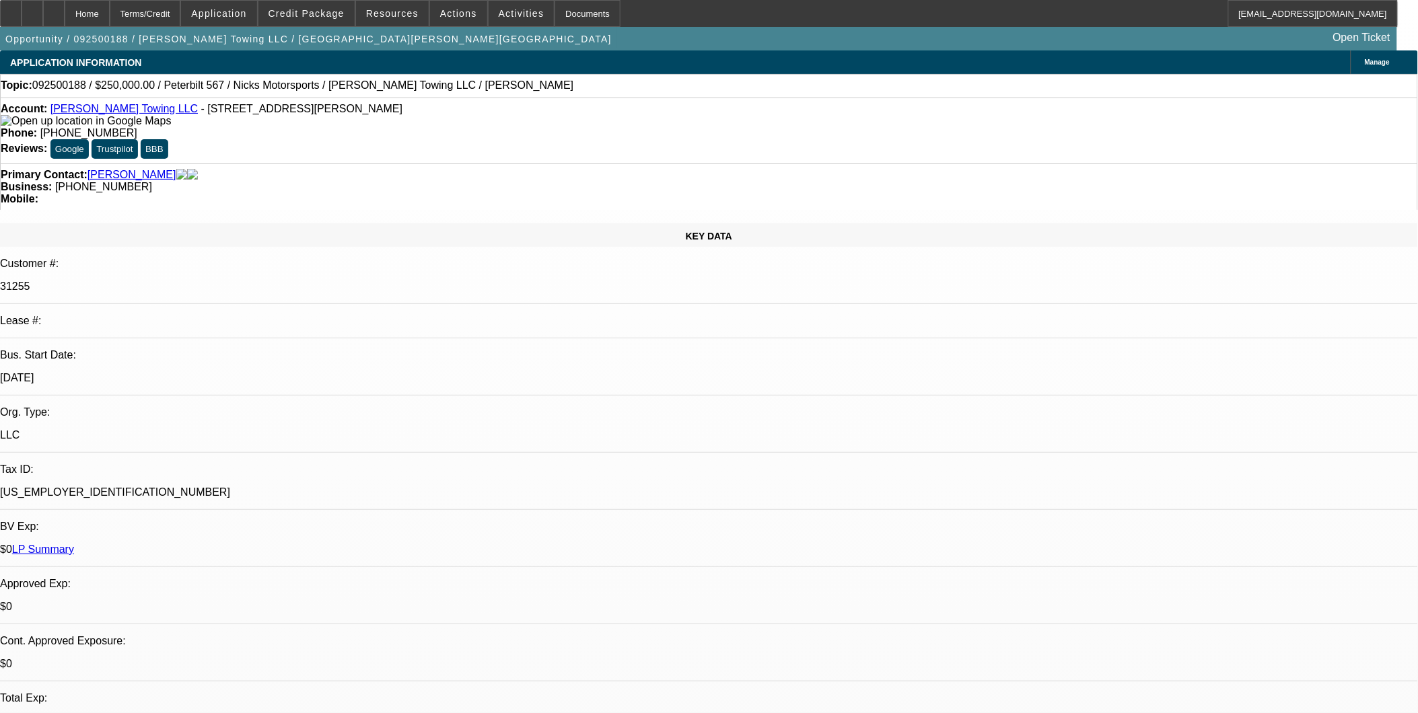
select select "6"
select select "1"
select select "2"
select select "6"
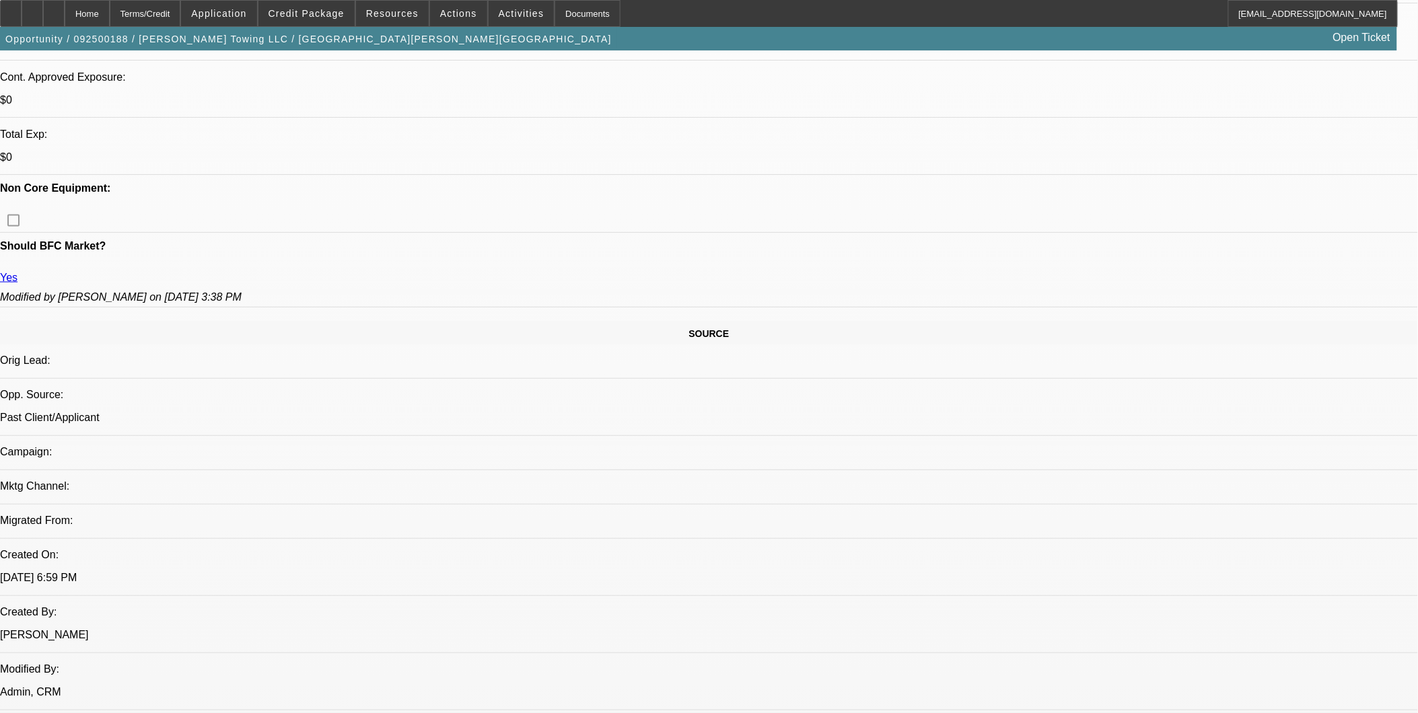
scroll to position [597, 0]
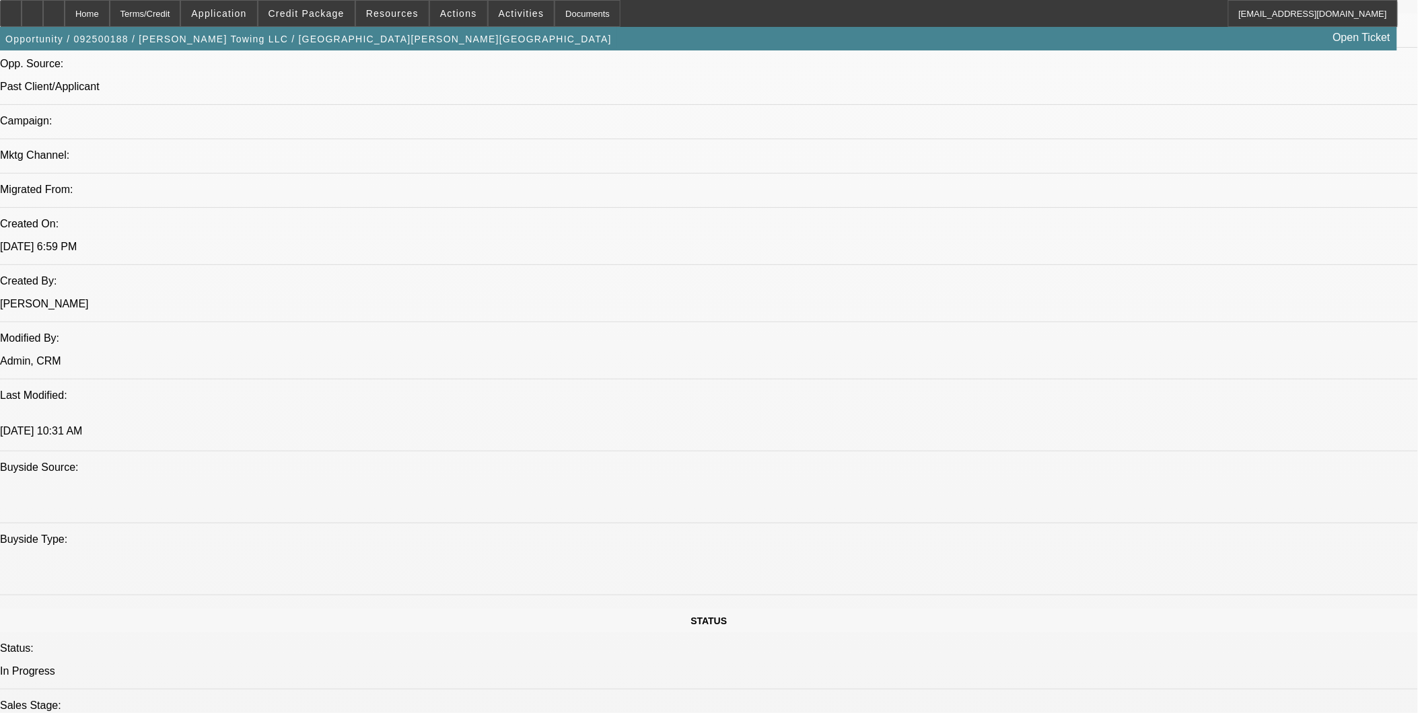
scroll to position [897, 0]
click at [330, 3] on span at bounding box center [306, 13] width 96 height 32
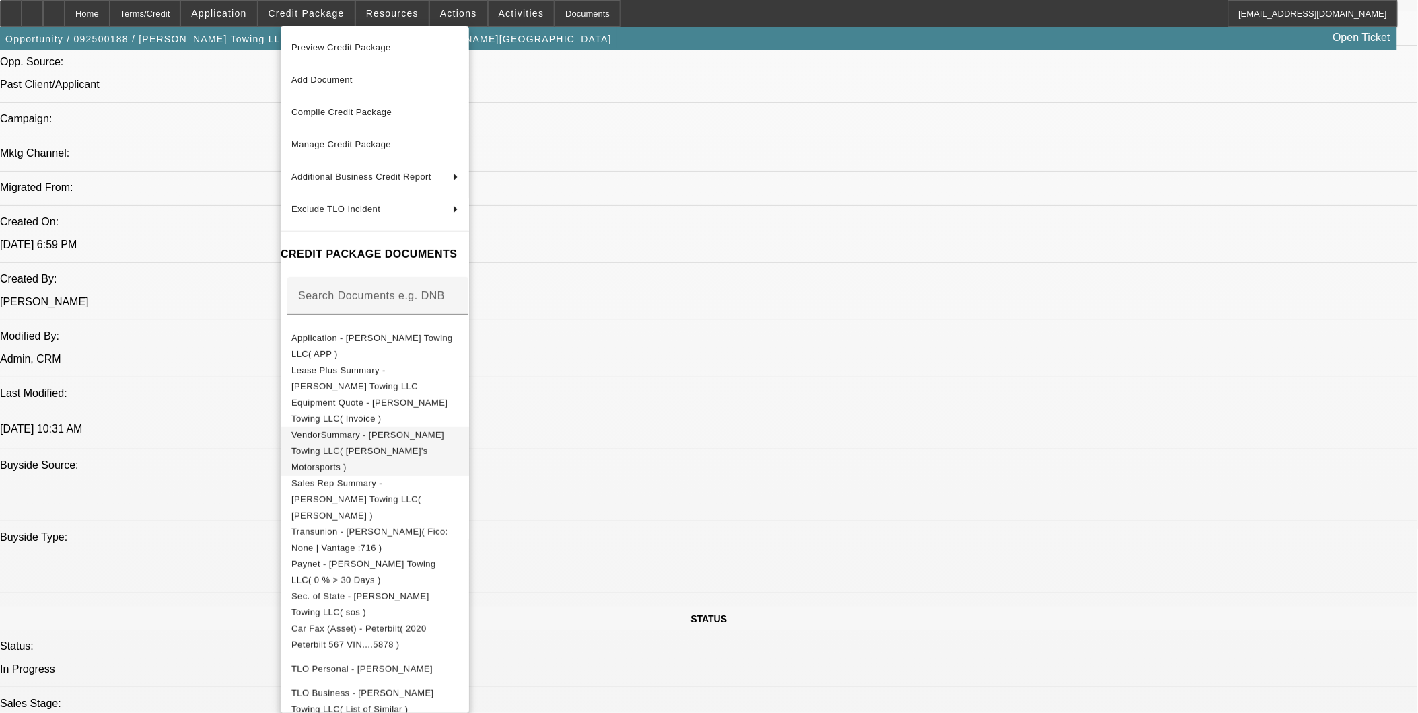
scroll to position [15, 0]
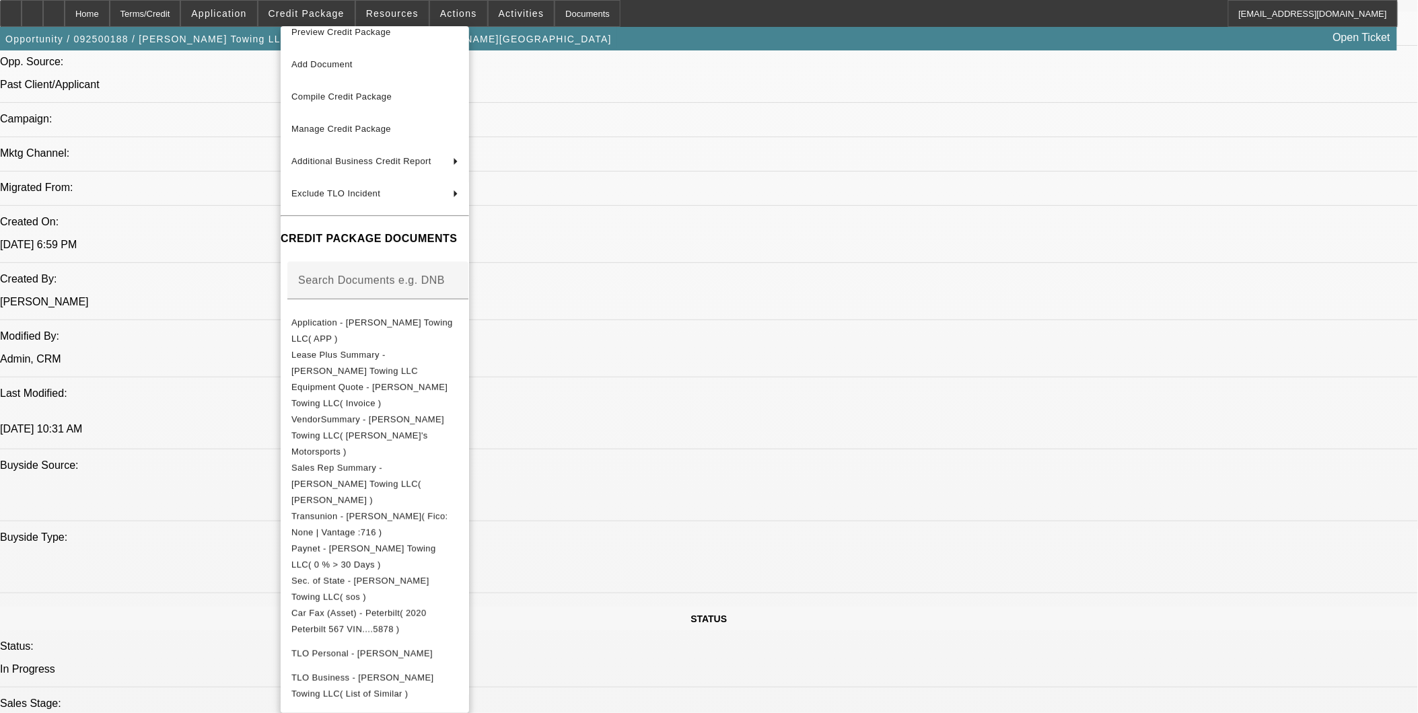
click at [708, 488] on div at bounding box center [709, 356] width 1418 height 713
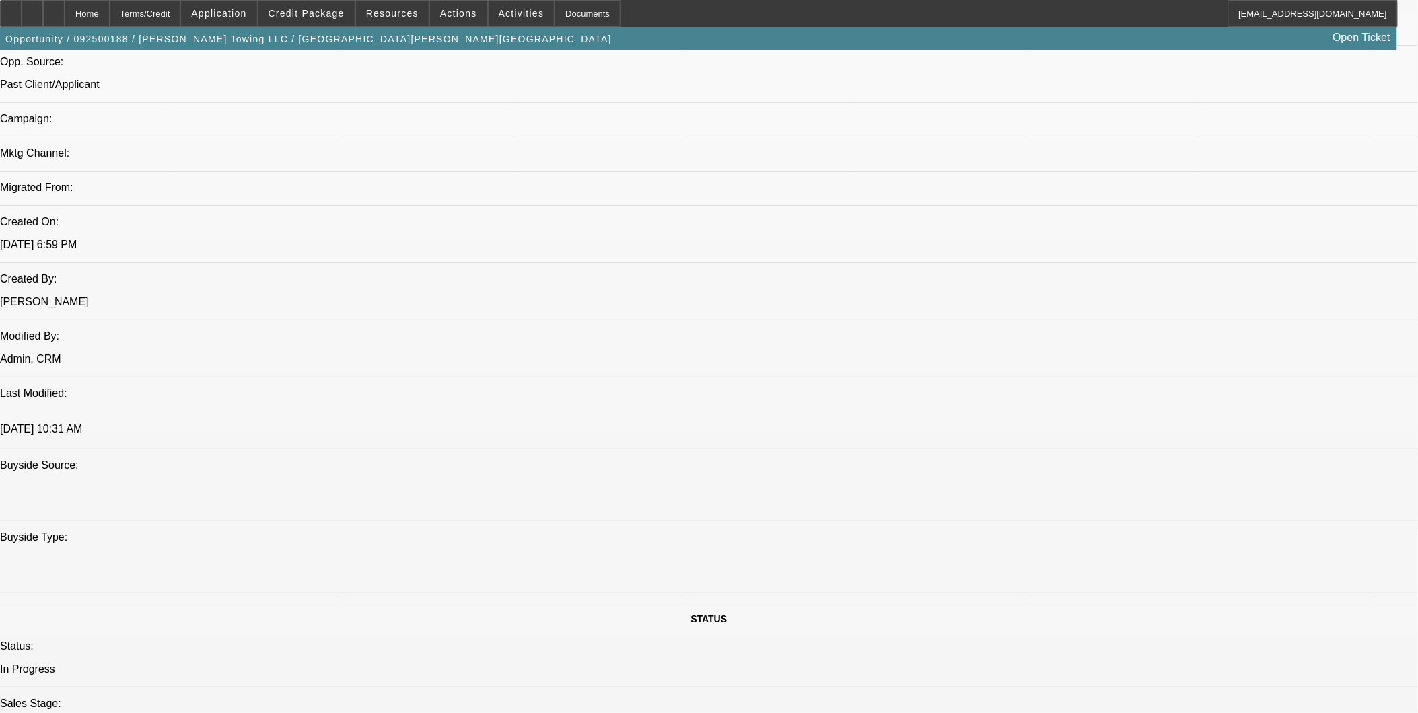
scroll to position [373, 0]
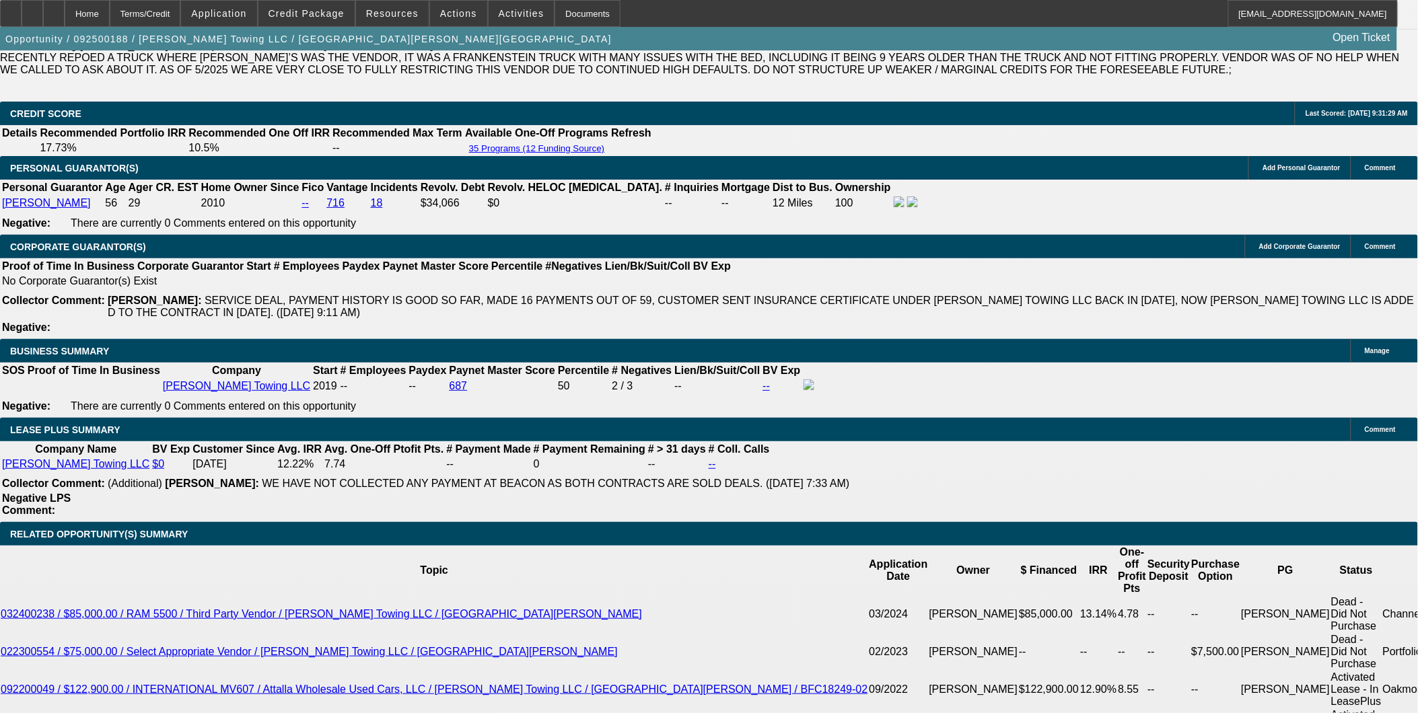
scroll to position [1943, 0]
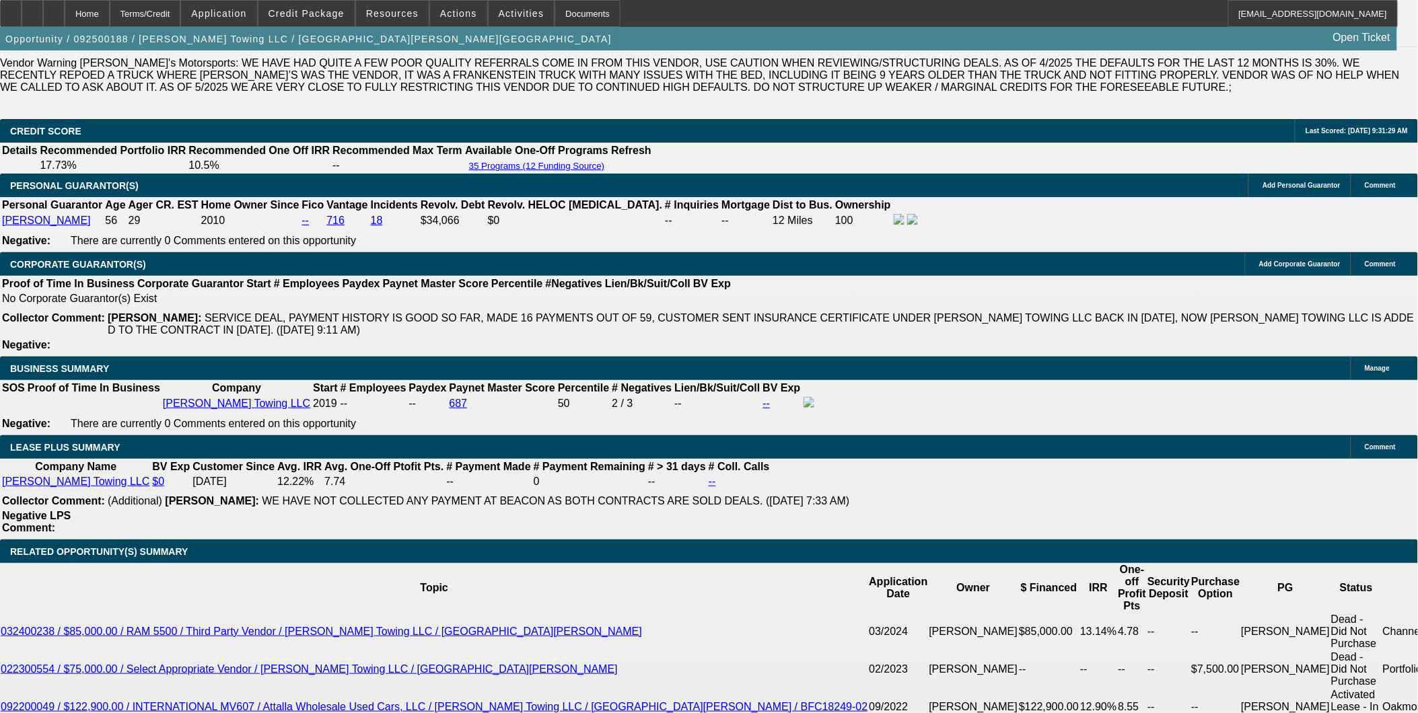
select select "0.2"
select select "0"
select select "2"
select select "0"
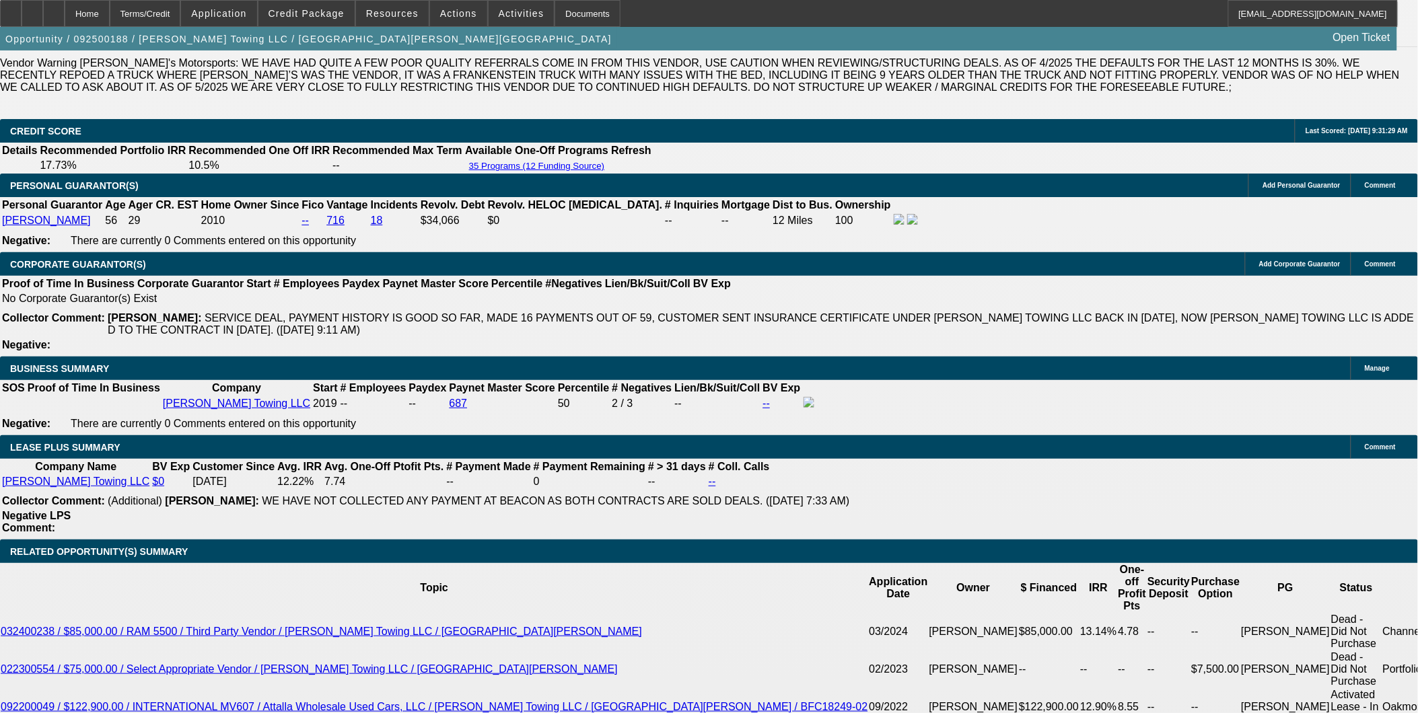
select select "6"
select select "0.2"
select select "0"
select select "2"
select select "0"
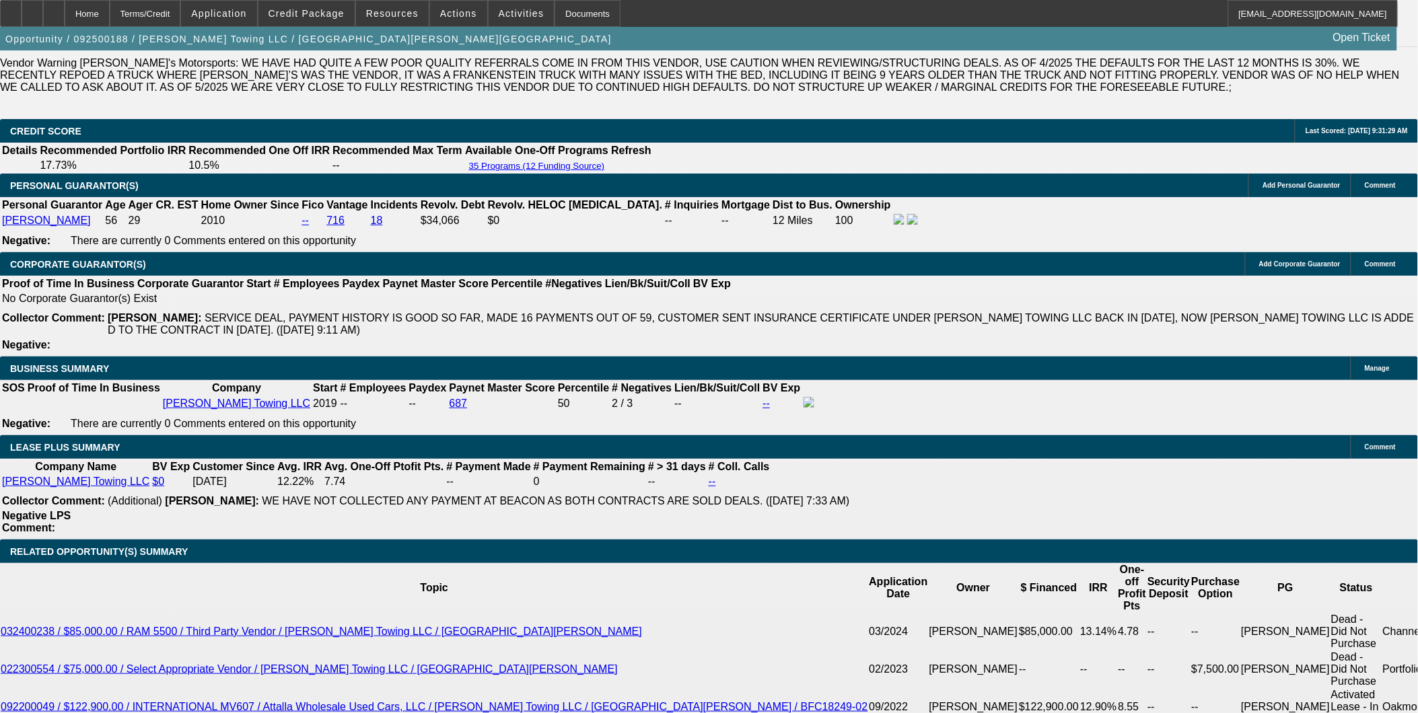
select select "6"
select select "0"
select select "2"
select select "0"
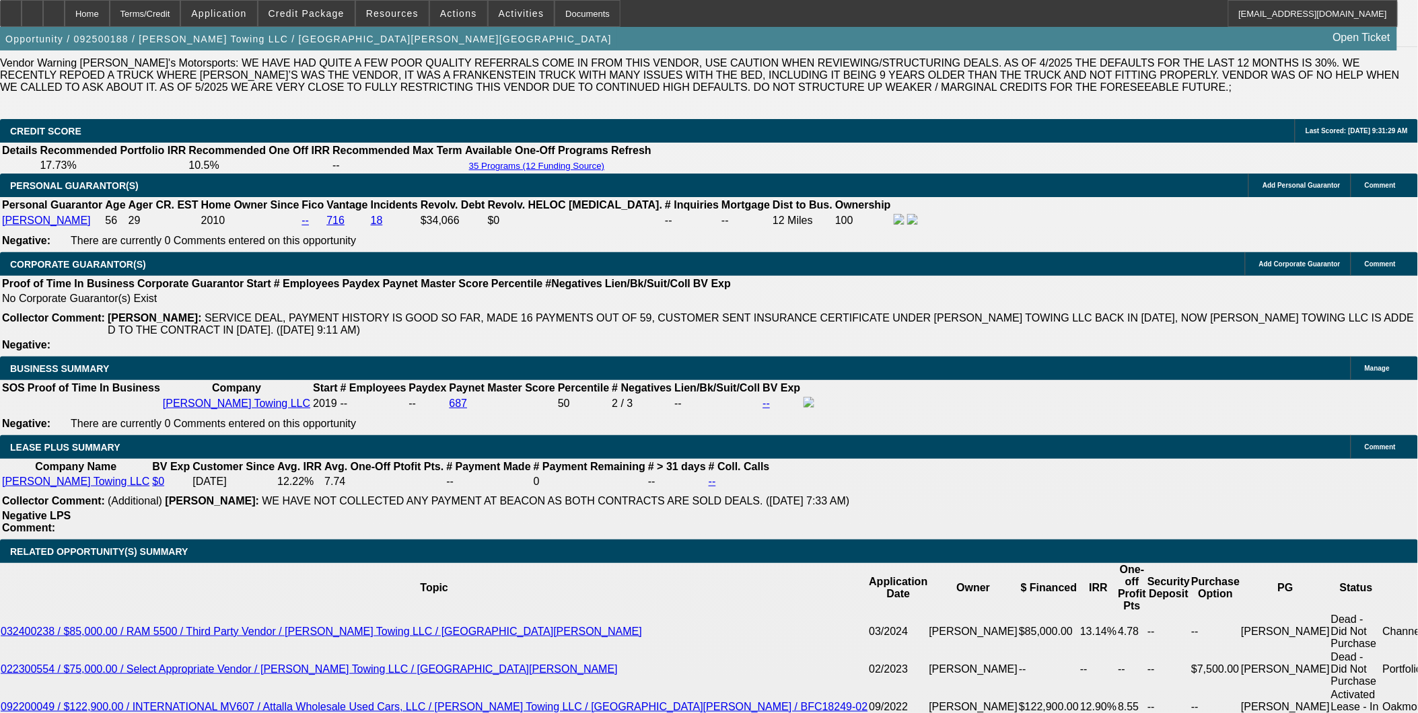
select select "6"
select select "0"
select select "2"
select select "0"
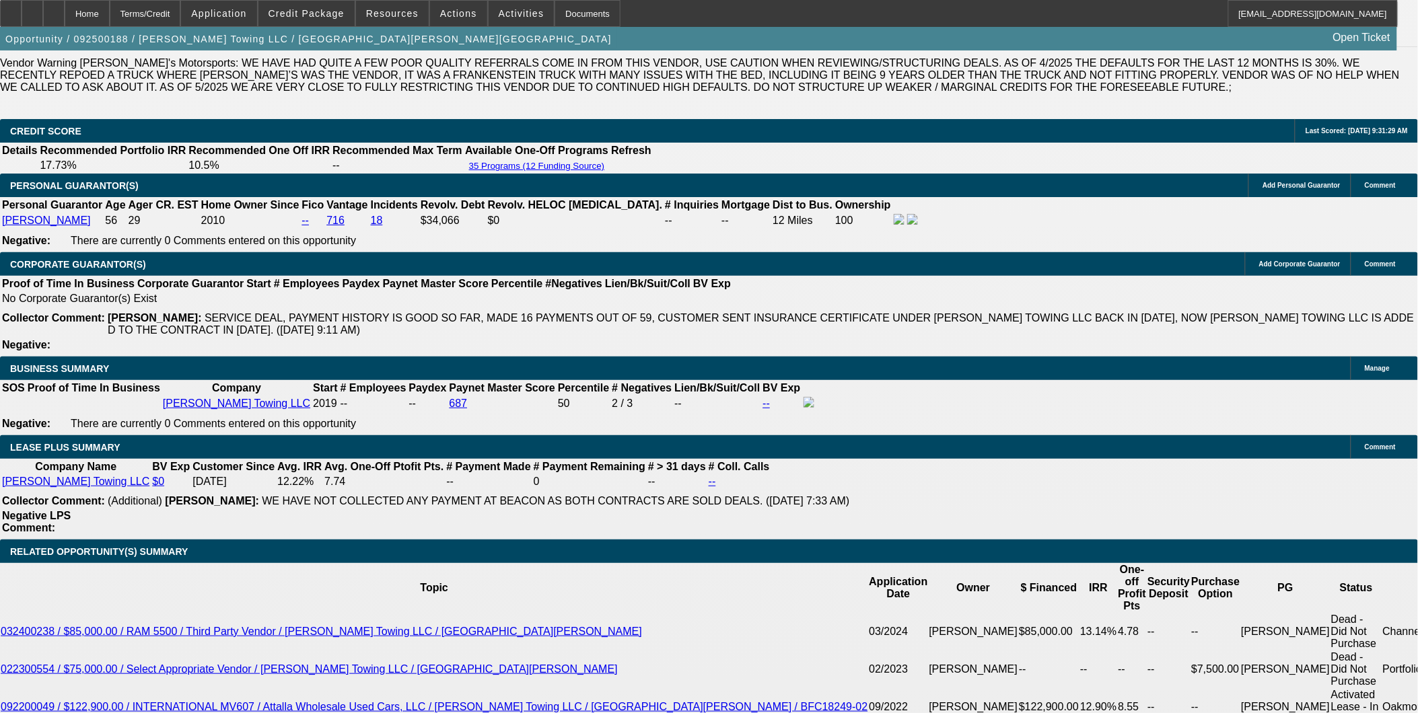
select select "6"
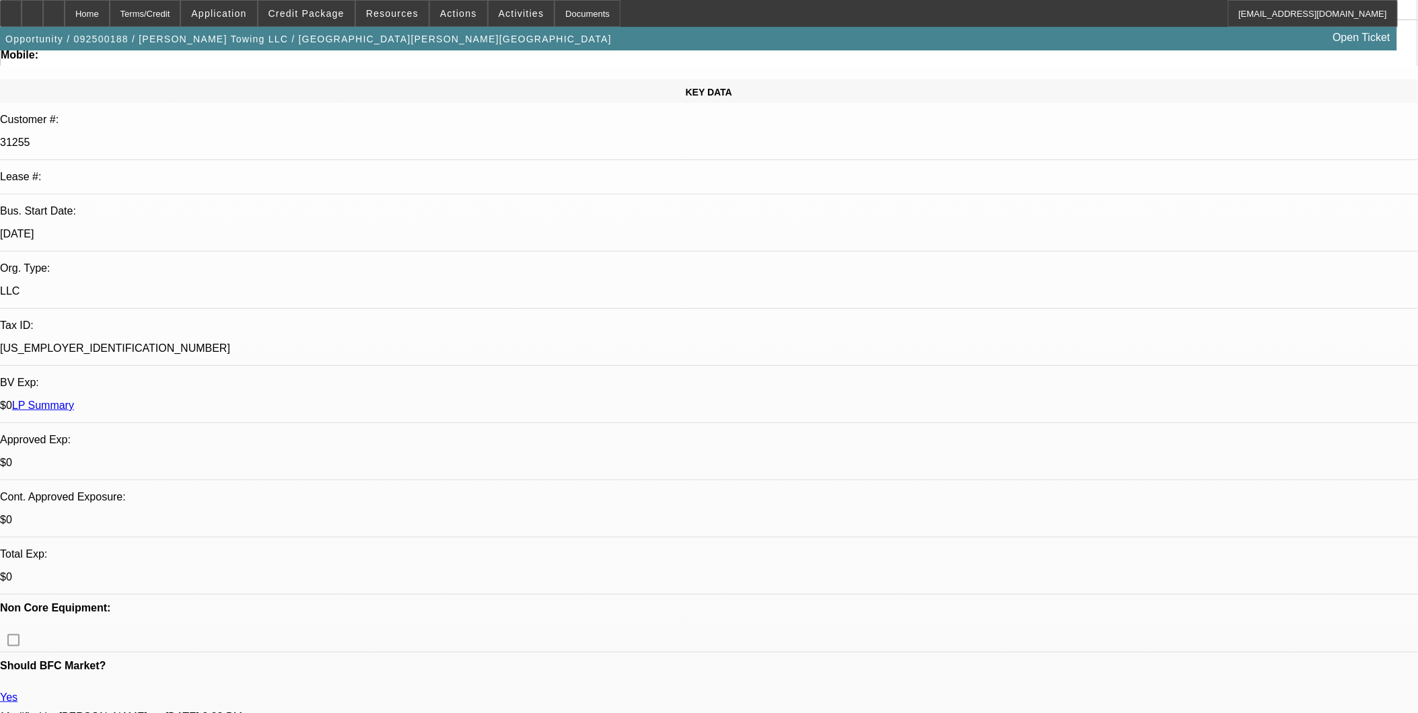
scroll to position [149, 0]
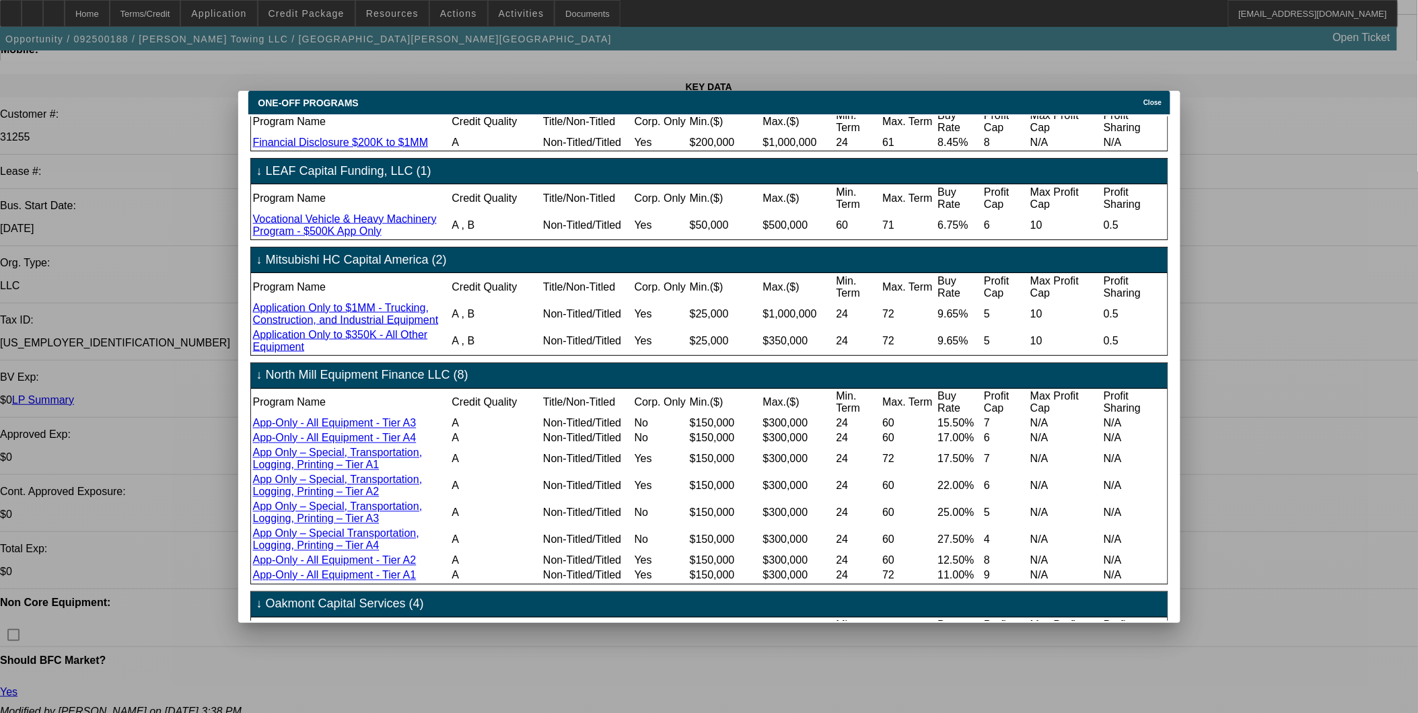
scroll to position [673, 0]
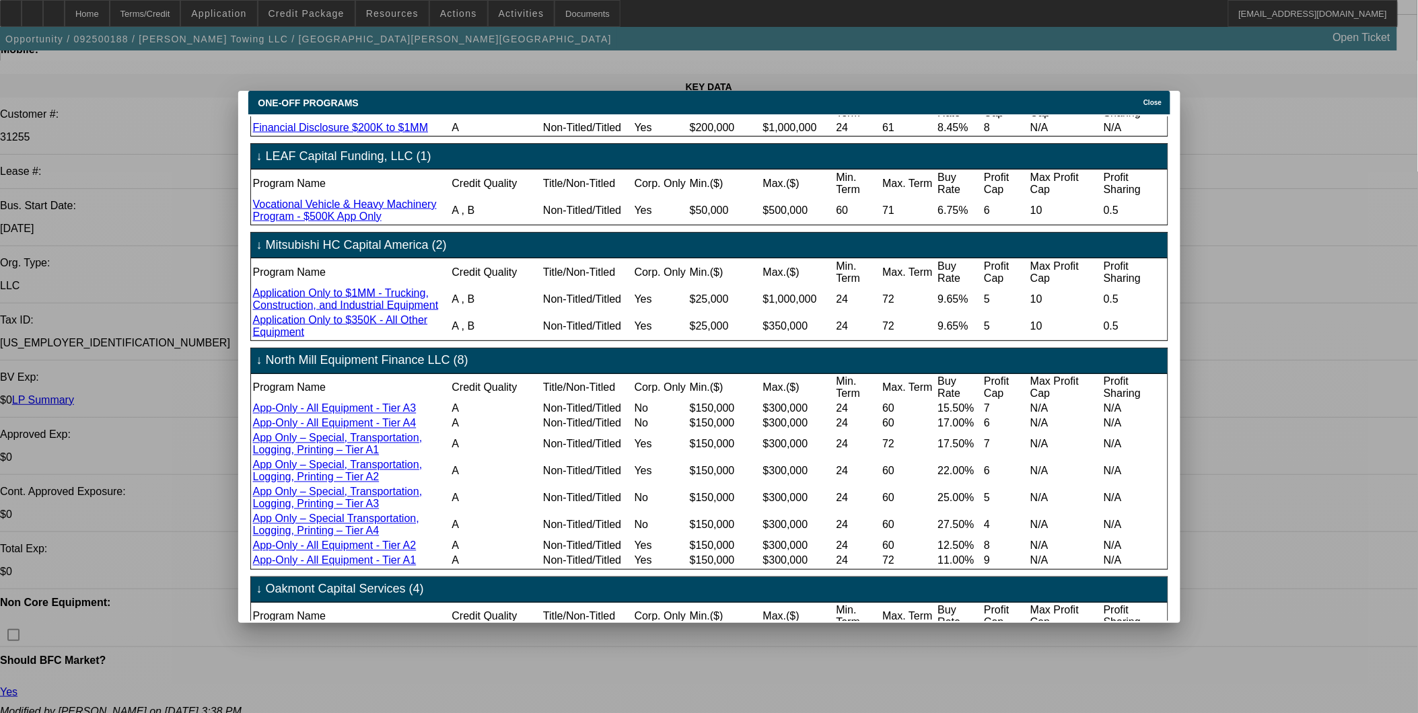
click at [708, 99] on span "Close" at bounding box center [1152, 102] width 18 height 7
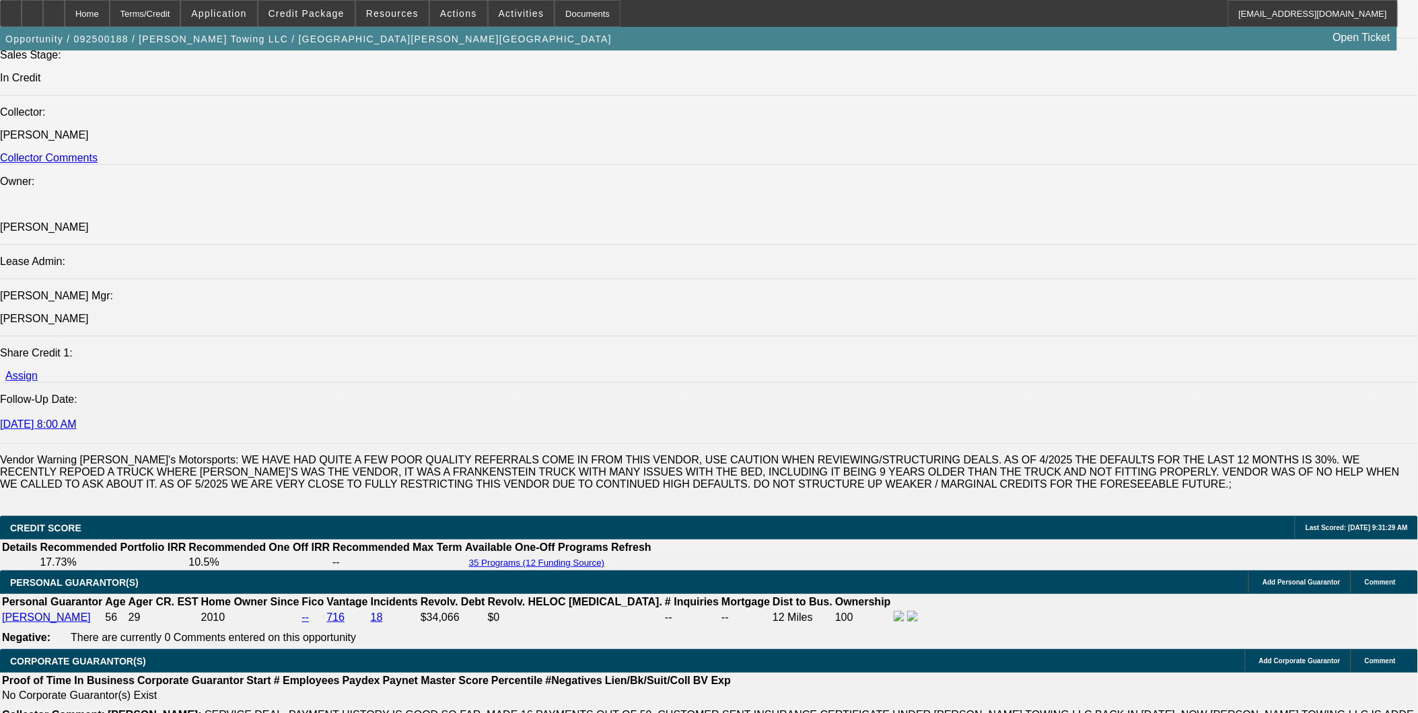
scroll to position [1868, 0]
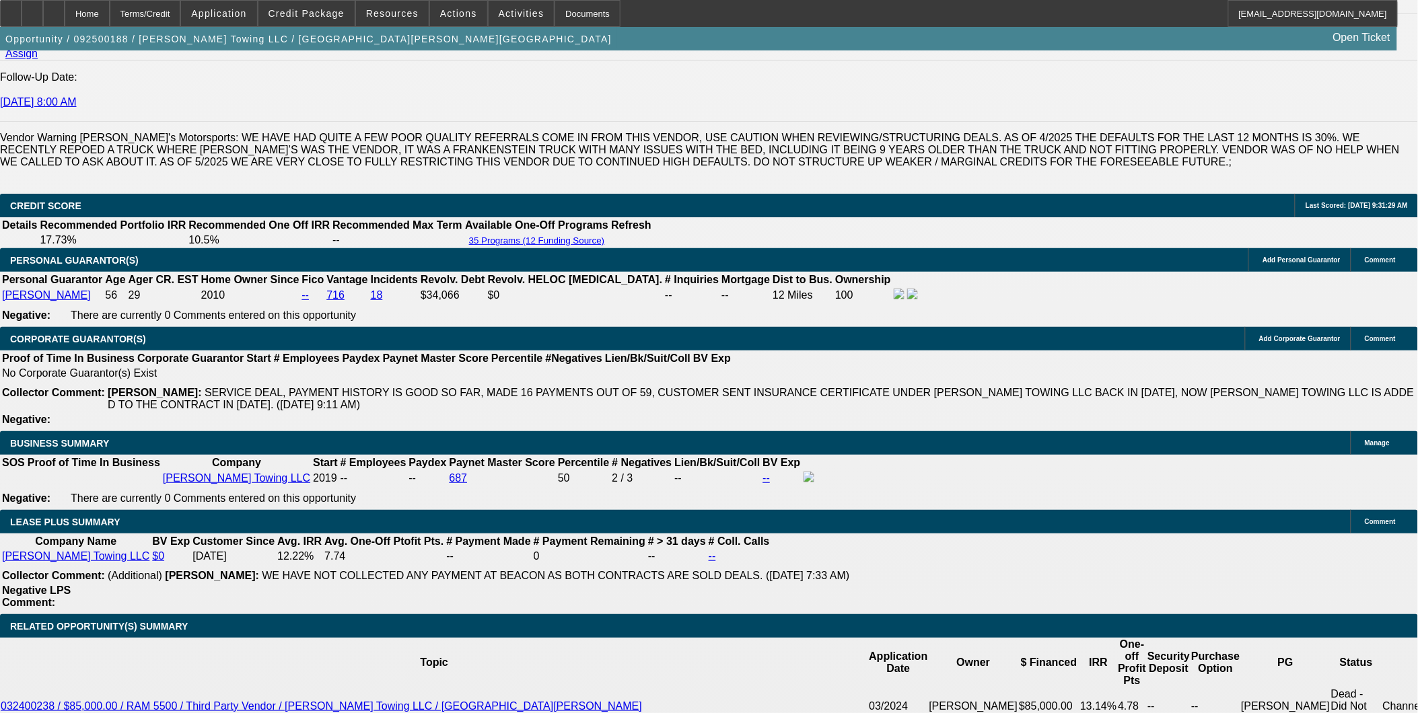
select select "0"
select select "2"
select select "0"
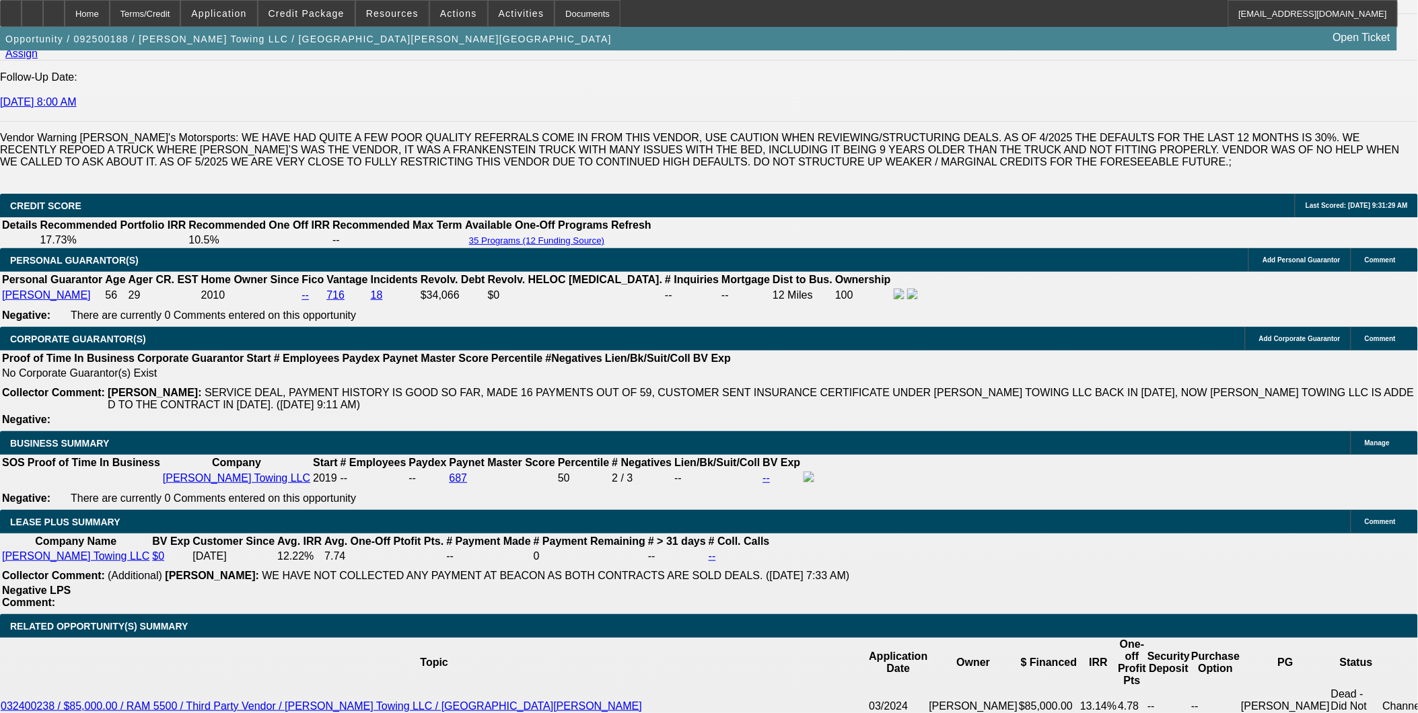
select select "6"
select select "0"
select select "2"
select select "0"
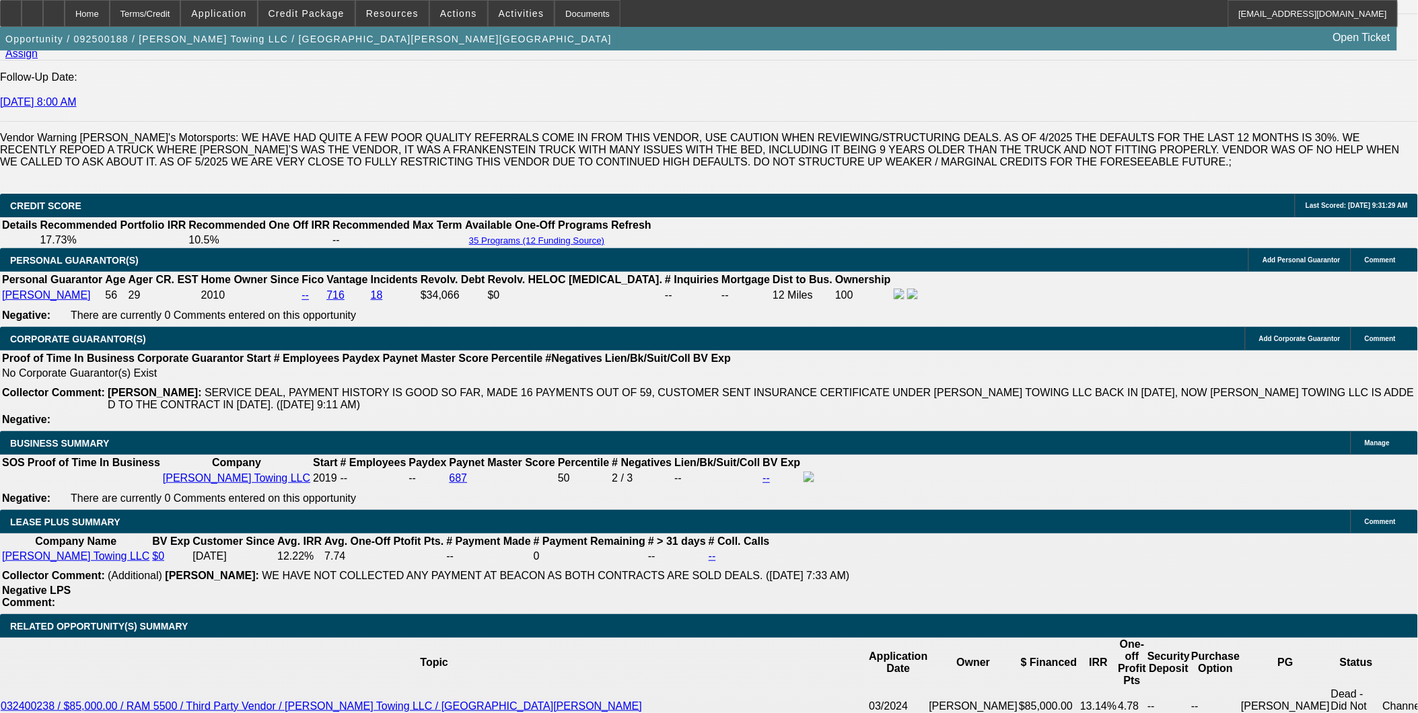
select select "6"
select select "0"
select select "2"
select select "0"
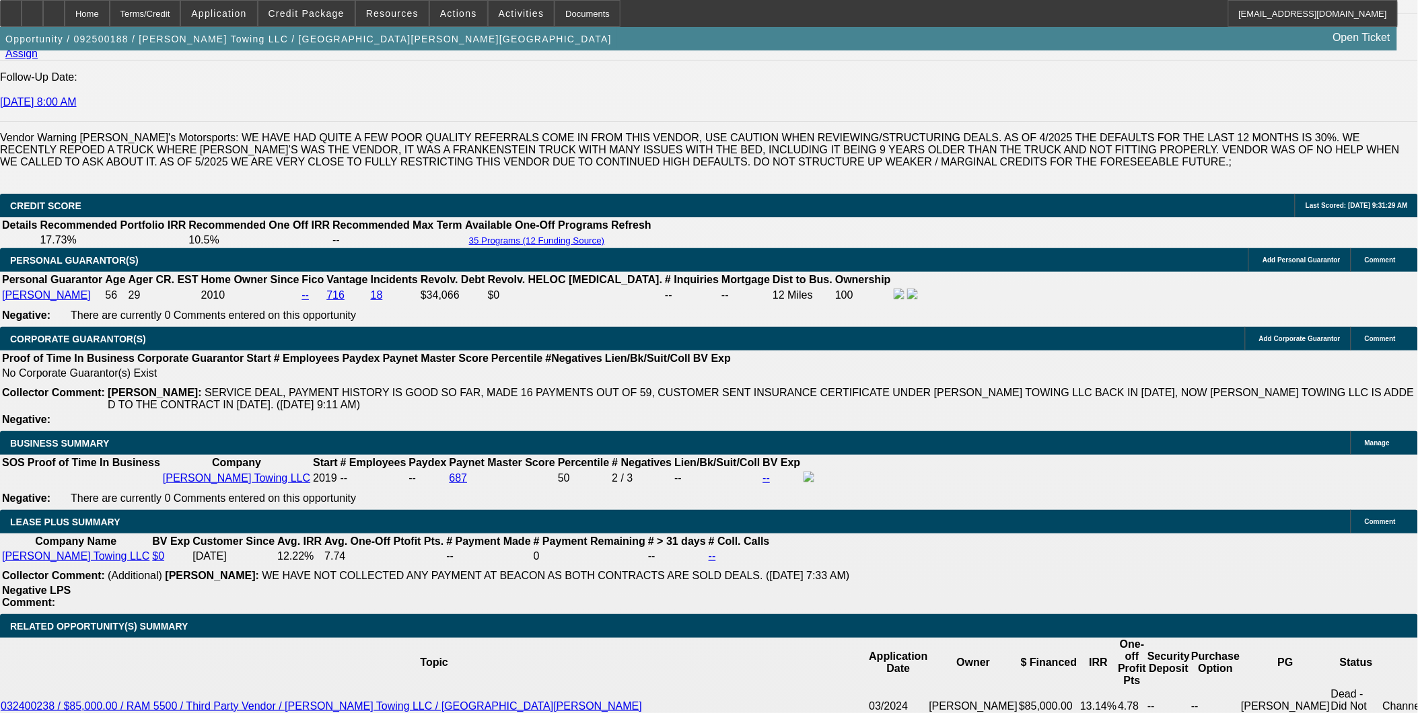
select select "6"
select select "0"
select select "2"
select select "0"
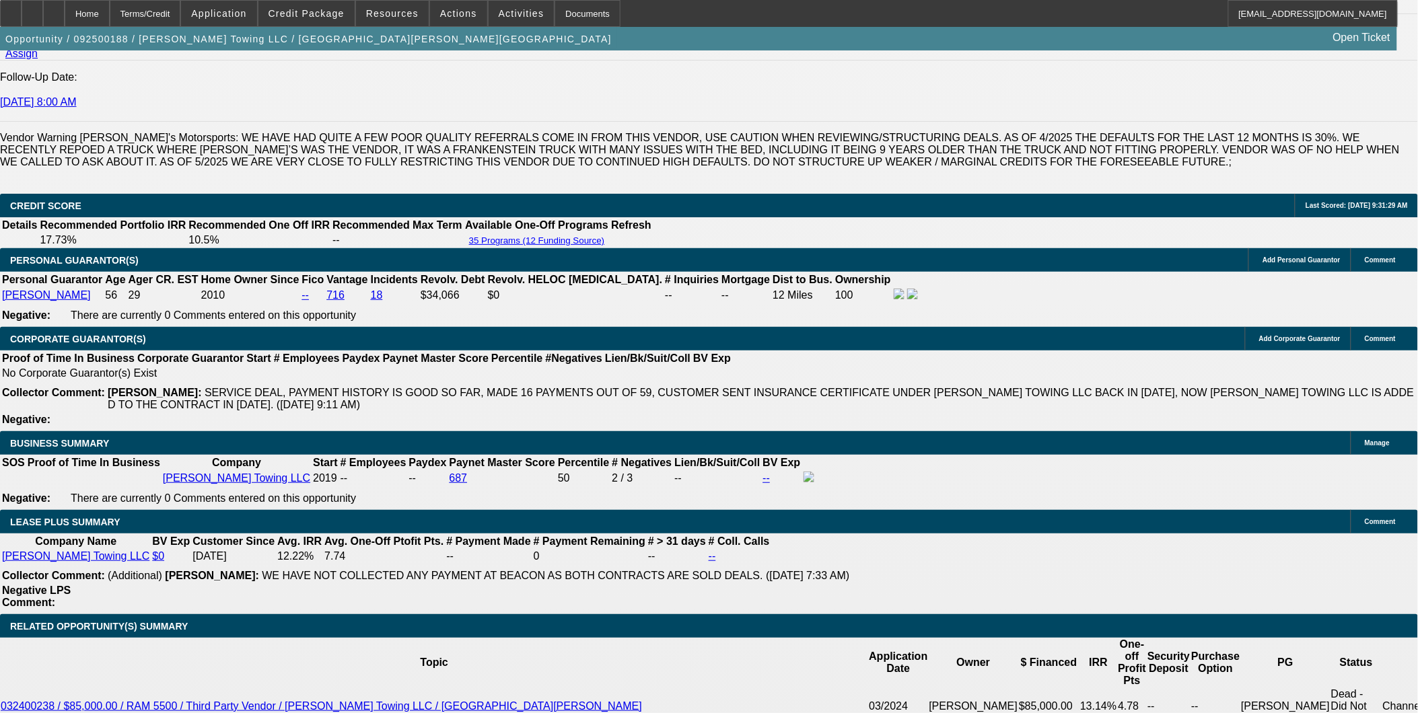
select select "6"
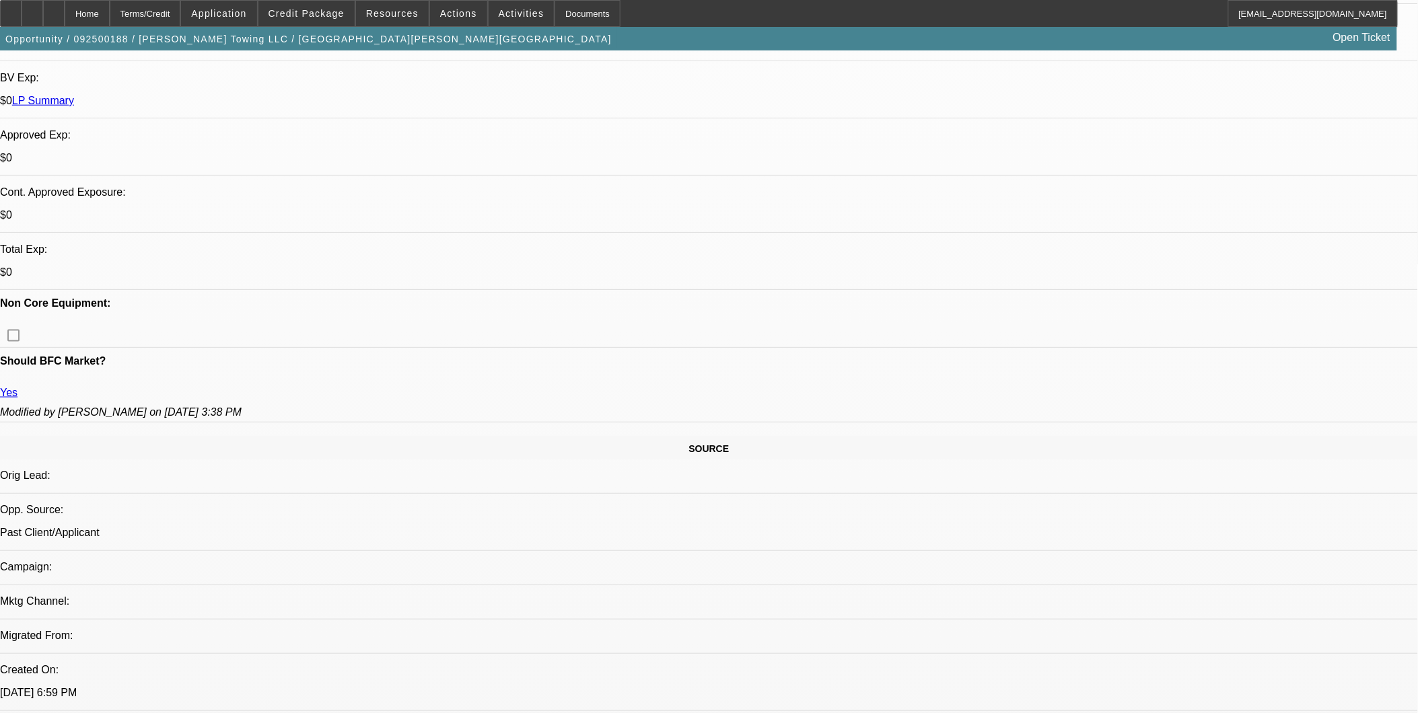
scroll to position [448, 0]
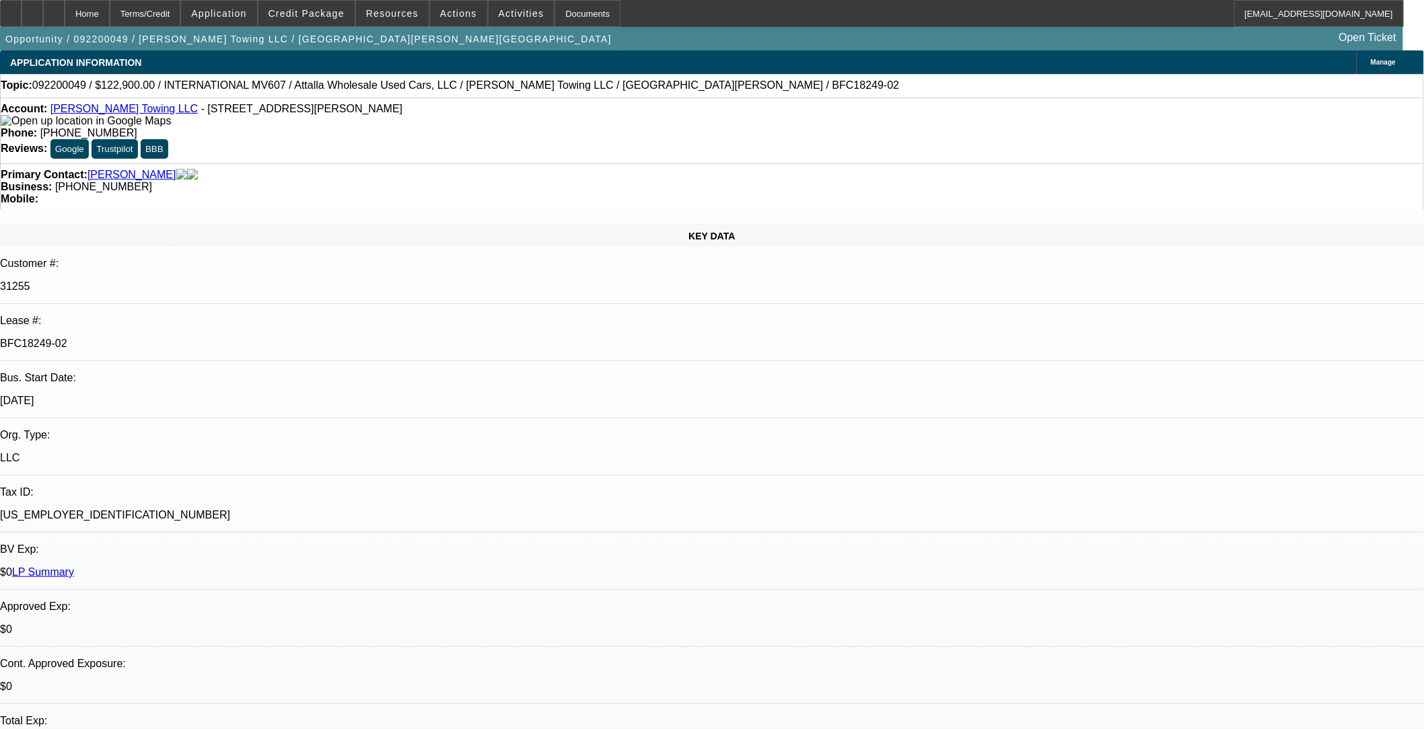
select select "0"
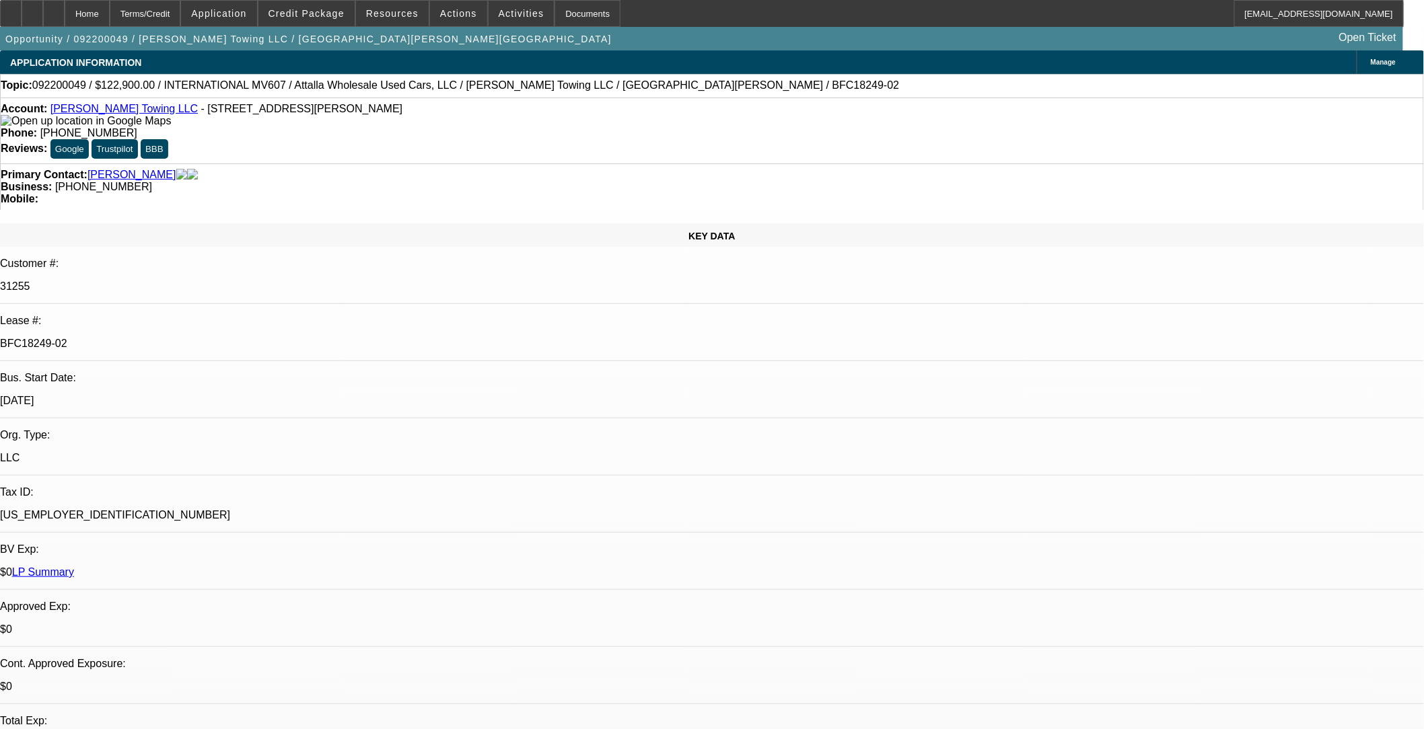
select select "0"
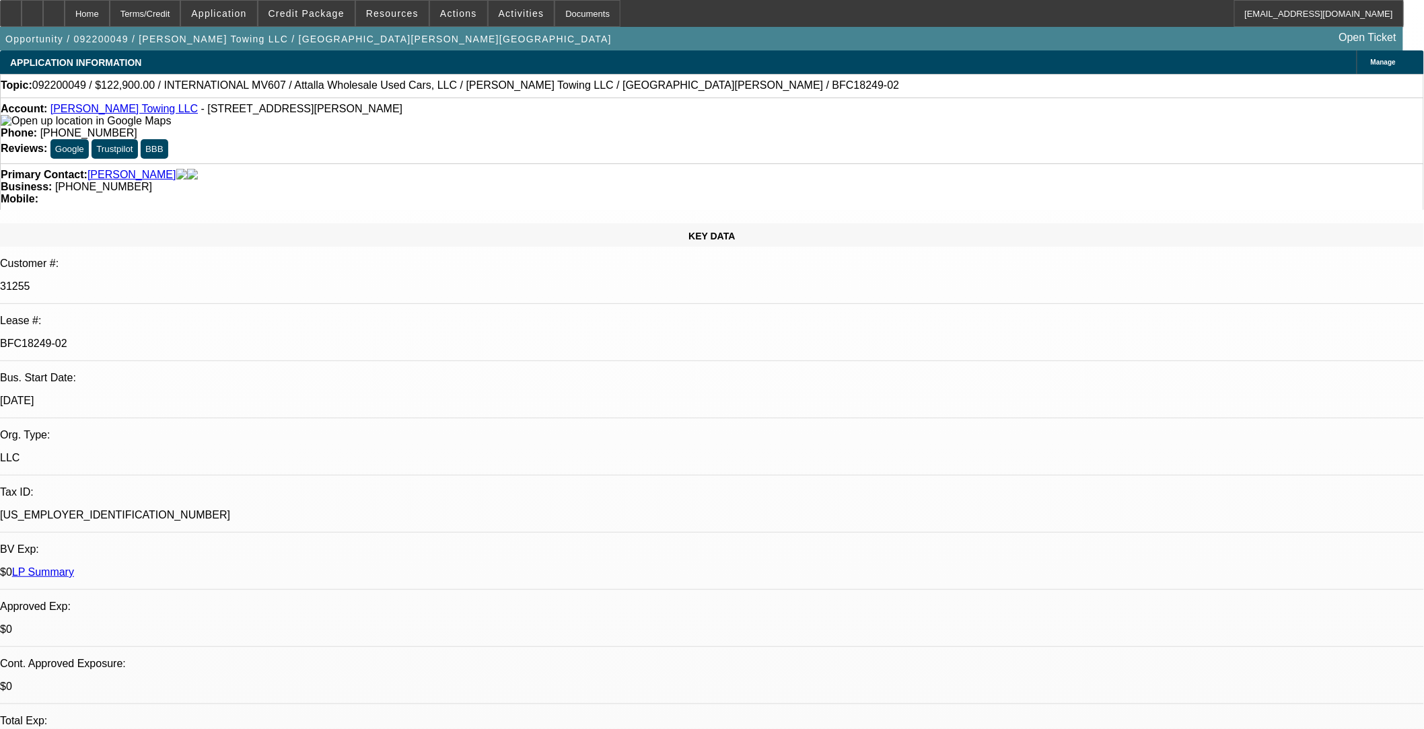
select select "0"
select select "1"
select select "2"
select select "6"
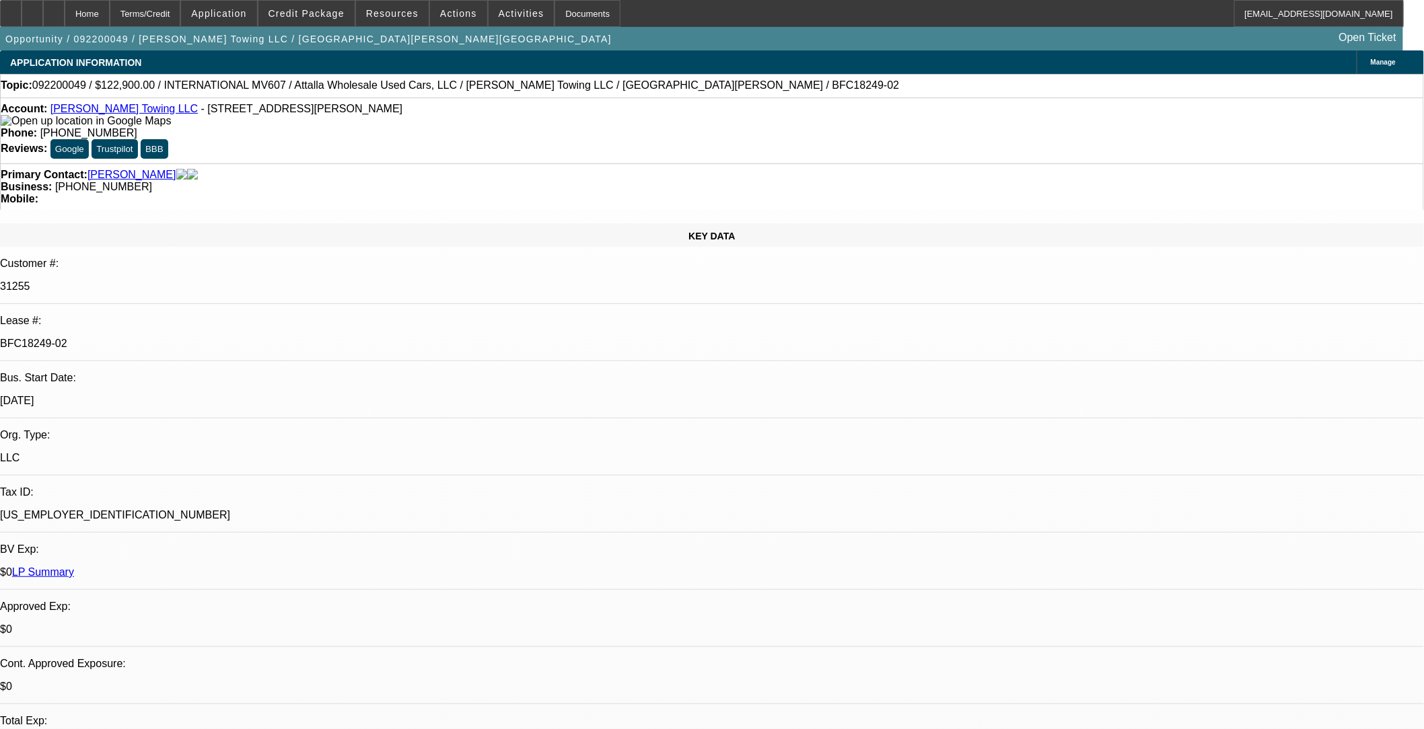
select select "1"
select select "2"
select select "6"
select select "1"
select select "2"
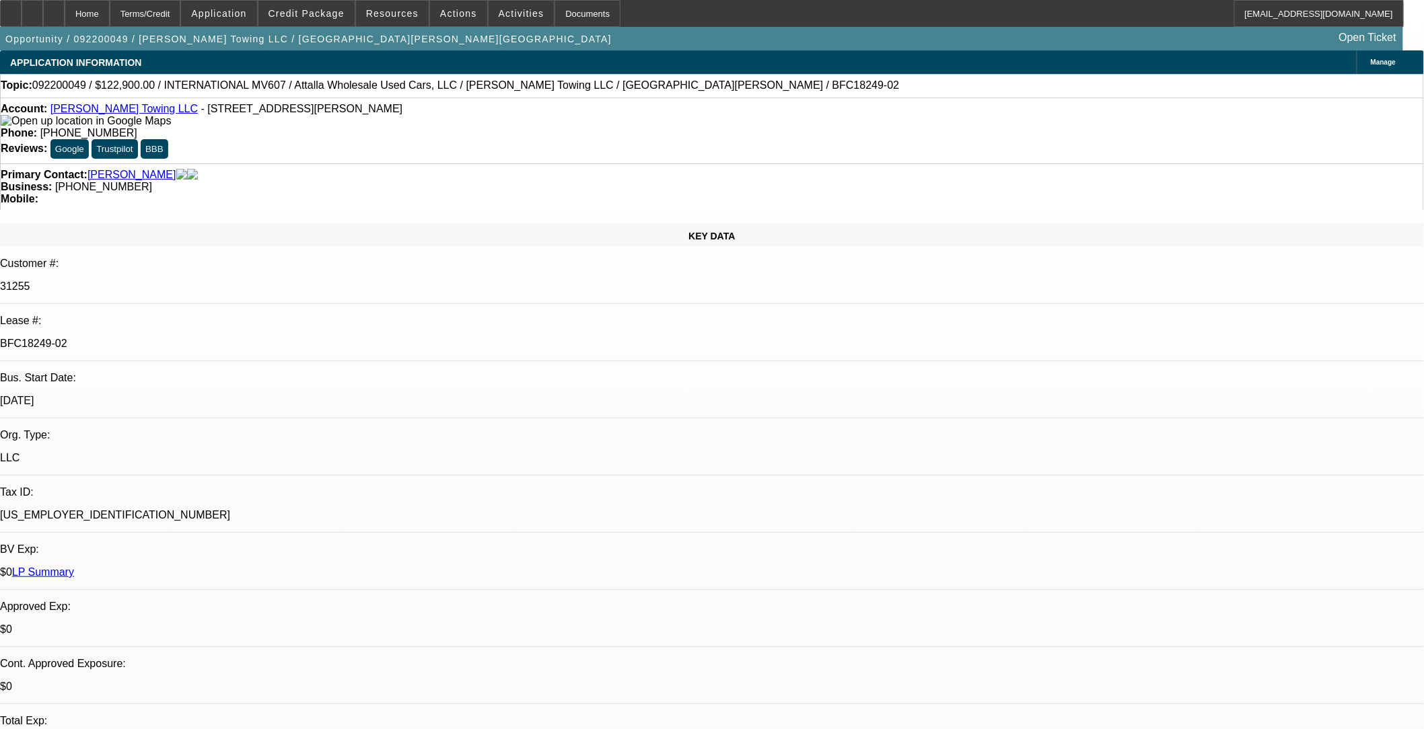
select select "6"
select select "1"
select select "2"
select select "6"
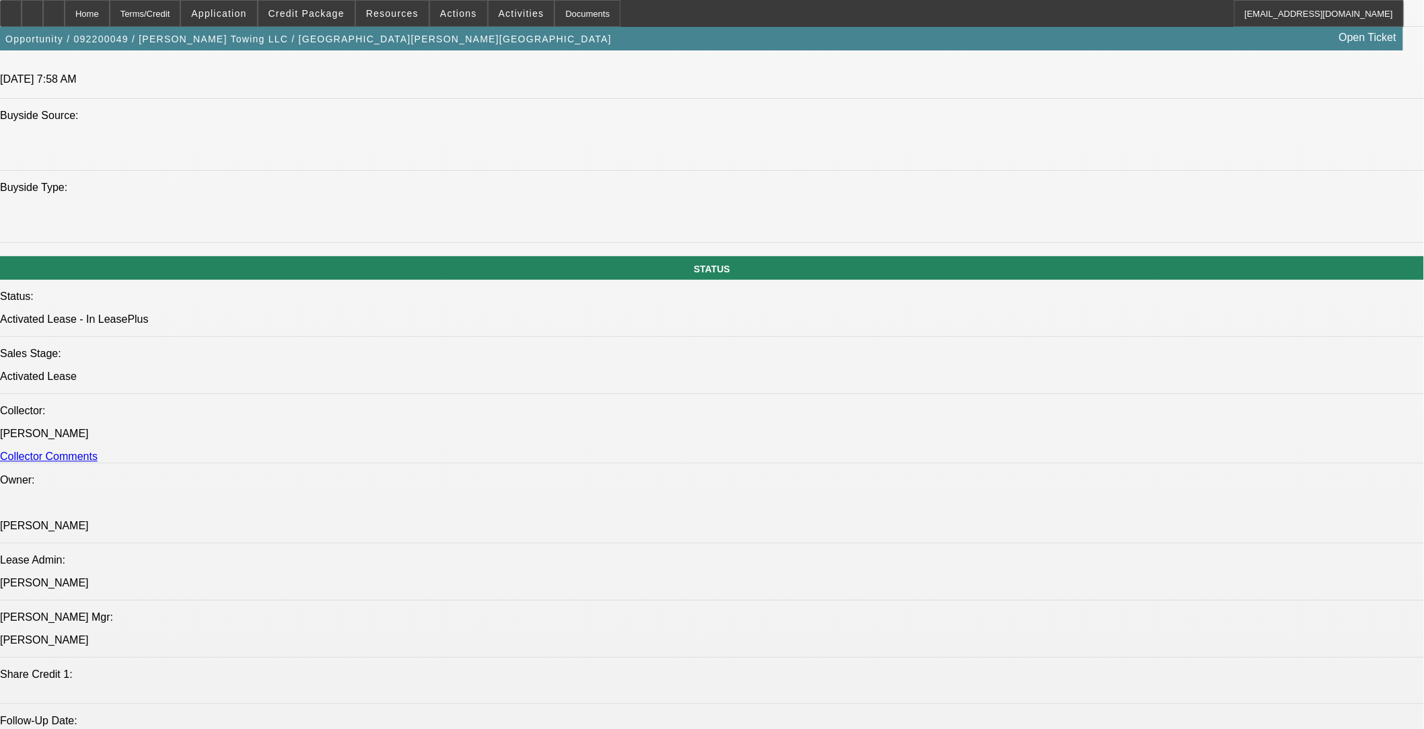
scroll to position [149, 0]
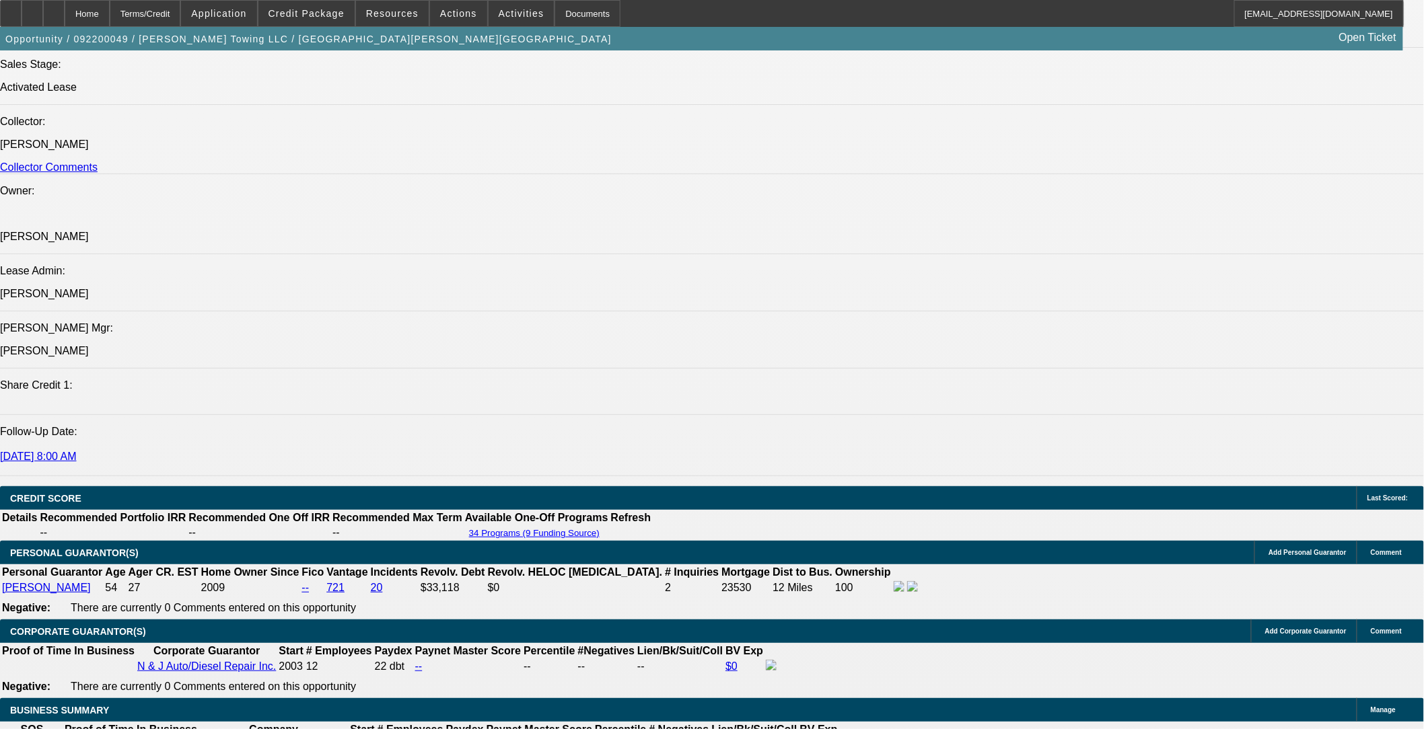
scroll to position [1719, 0]
